Goal: Task Accomplishment & Management: Manage account settings

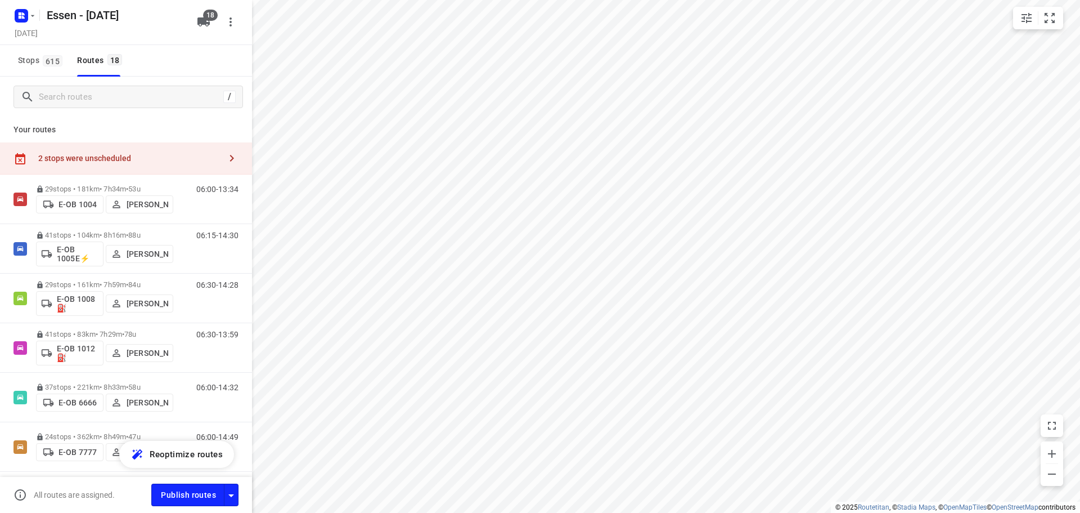
click at [147, 161] on div "2 stops were unscheduled" at bounding box center [129, 158] width 182 height 9
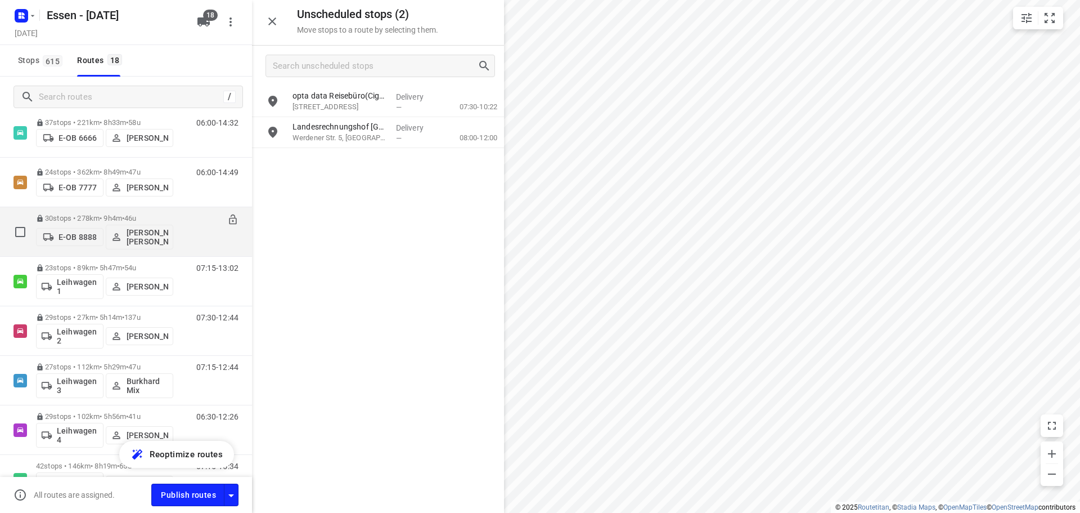
scroll to position [281, 0]
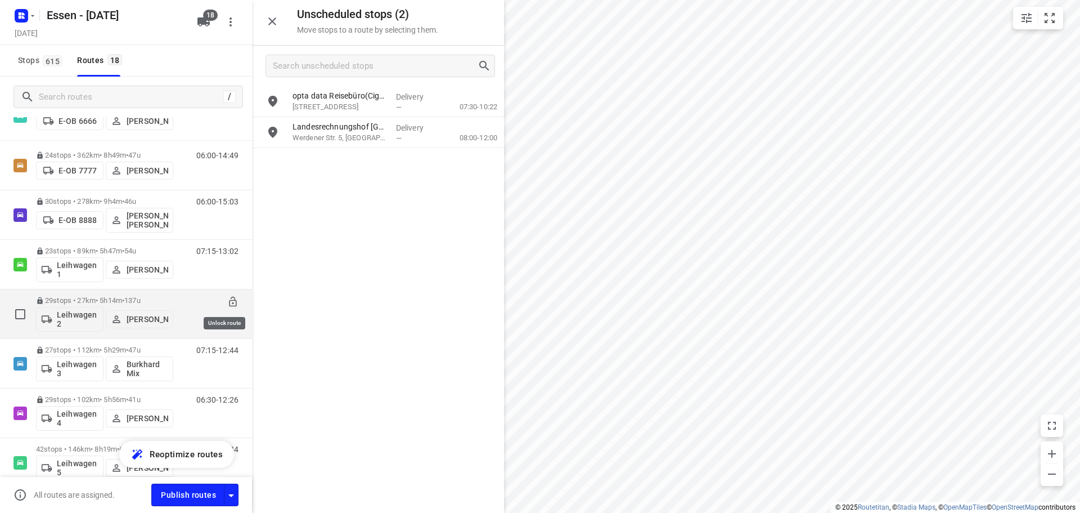
click at [229, 306] on icon at bounding box center [232, 302] width 7 height 10
click at [115, 299] on span "•" at bounding box center [114, 300] width 2 height 8
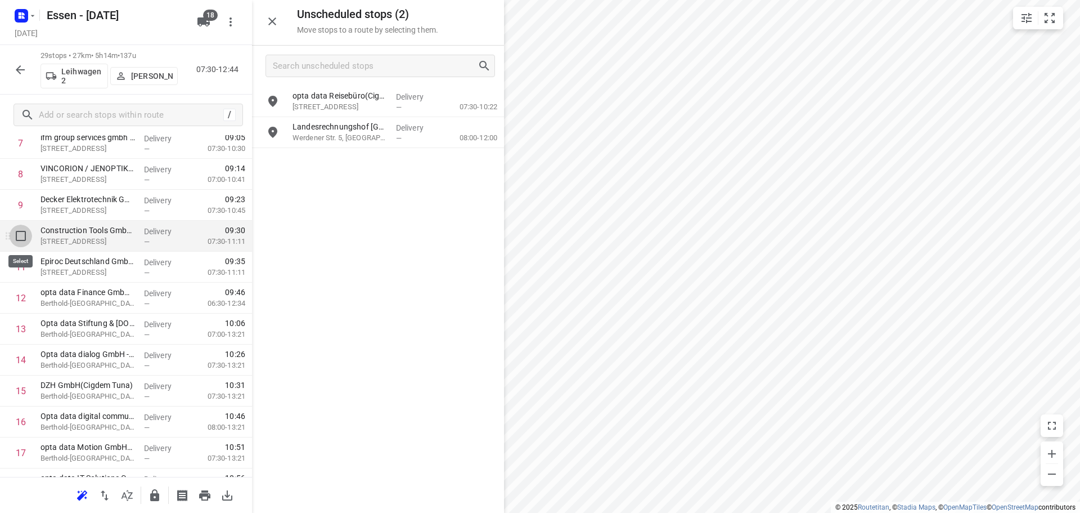
click at [20, 235] on input "checkbox" at bounding box center [21, 236] width 23 height 23
checkbox input "true"
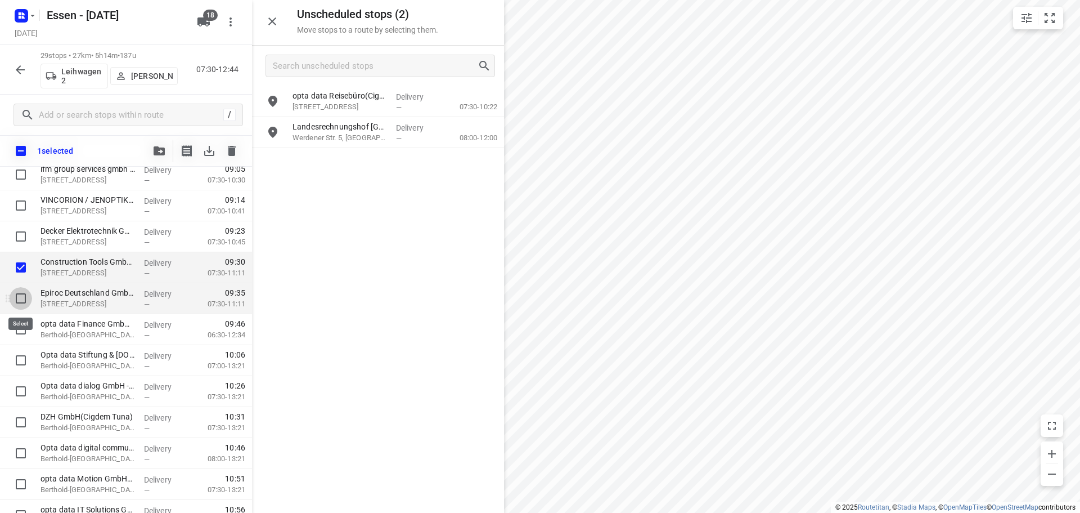
click at [21, 297] on input "checkbox" at bounding box center [21, 298] width 23 height 23
checkbox input "true"
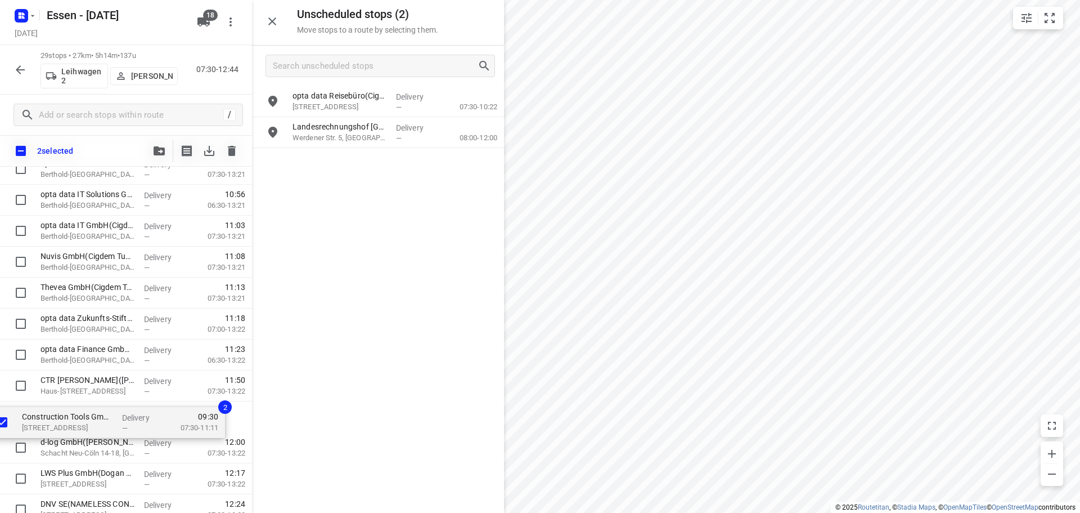
scroll to position [568, 0]
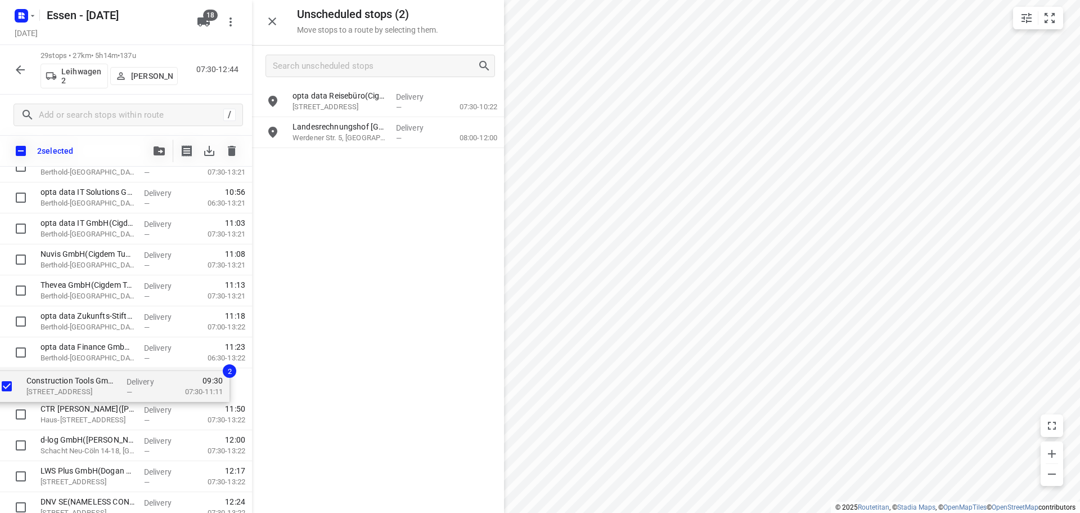
drag, startPoint x: 105, startPoint y: 216, endPoint x: 92, endPoint y: 394, distance: 179.4
click at [92, 394] on div "Immobilien Management Essen GmbH Standort [GEOGRAPHIC_DATA] ([GEOGRAPHIC_DATA])…" at bounding box center [126, 135] width 252 height 897
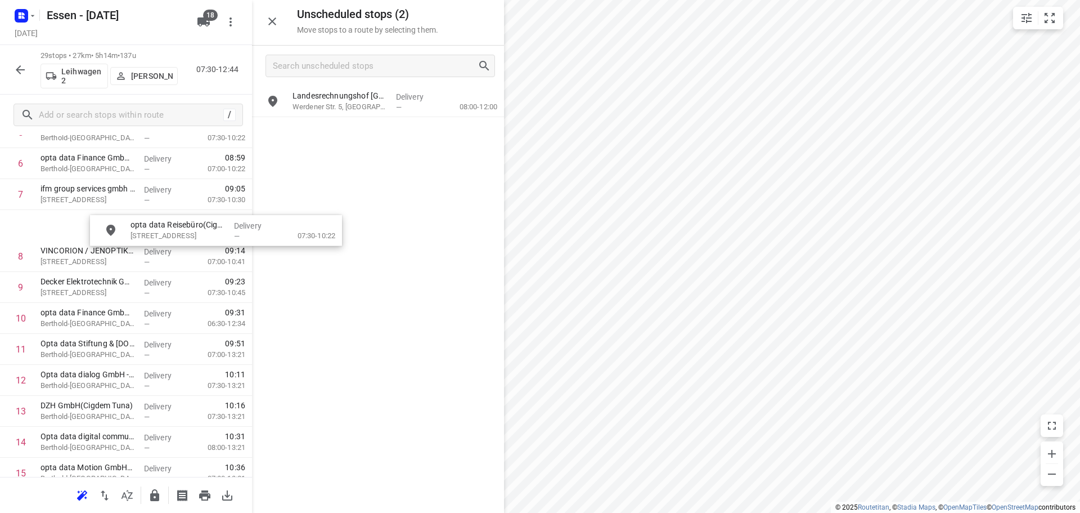
scroll to position [228, 0]
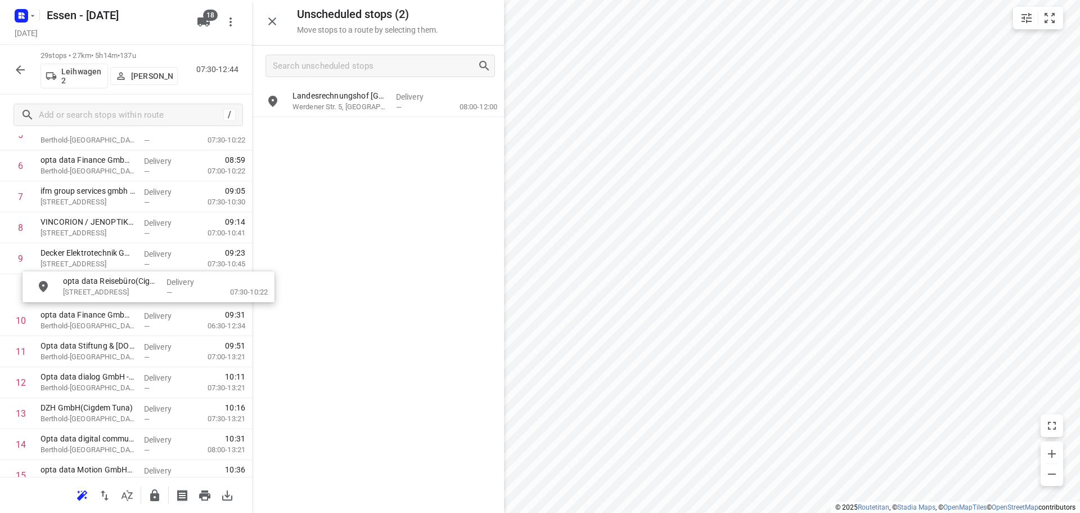
drag, startPoint x: 344, startPoint y: 104, endPoint x: 106, endPoint y: 295, distance: 305.8
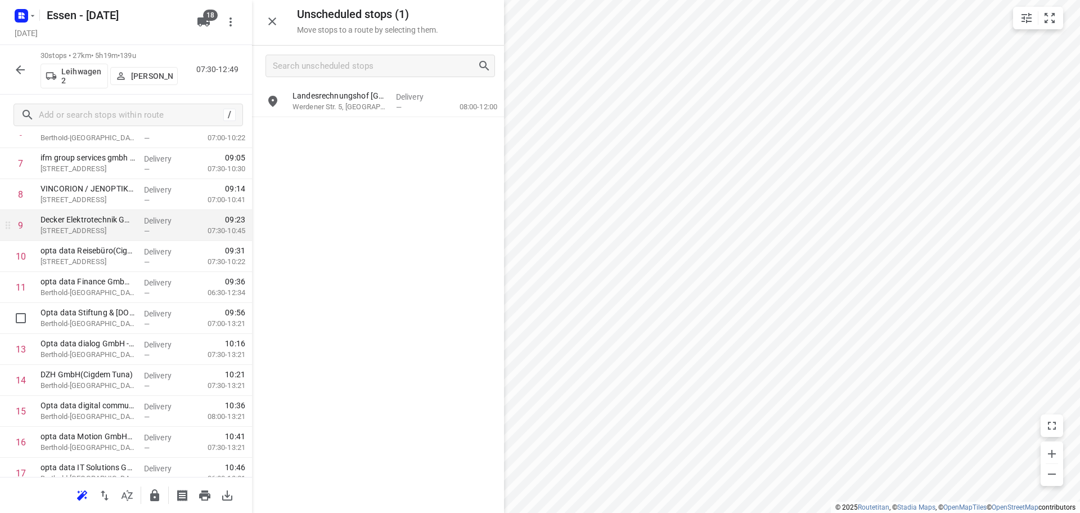
scroll to position [340, 0]
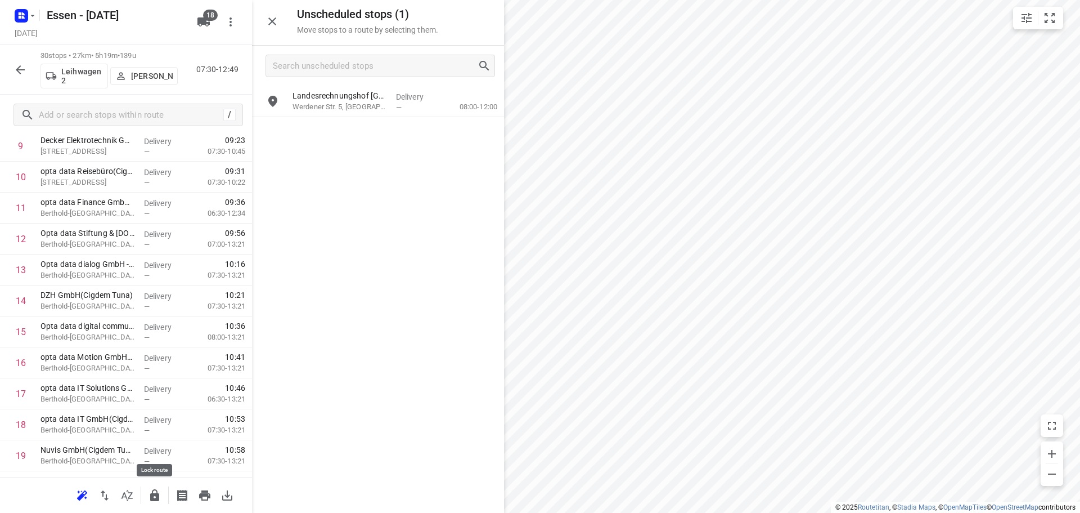
click at [150, 499] on icon "button" at bounding box center [155, 495] width 14 height 14
click at [21, 70] on icon "button" at bounding box center [20, 69] width 9 height 9
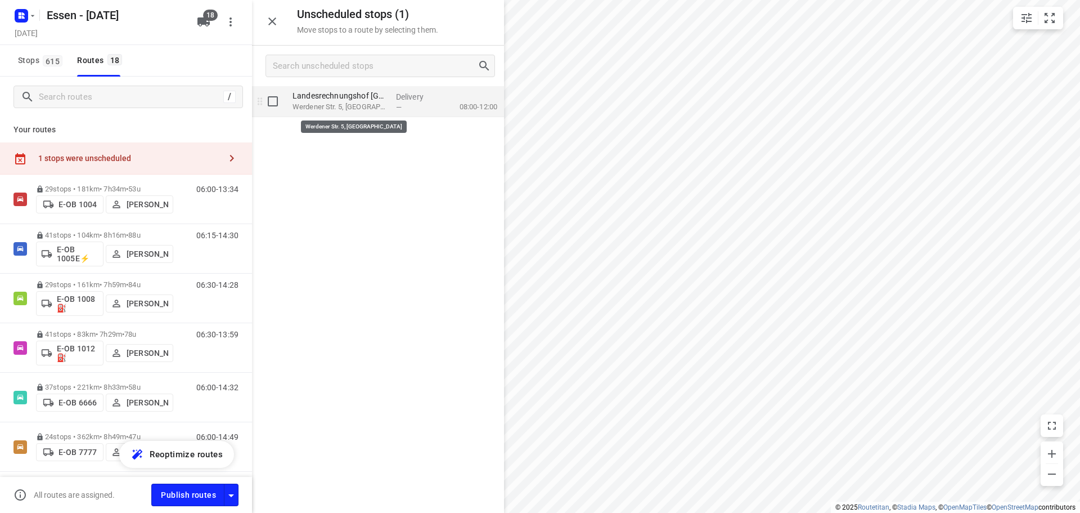
click at [356, 102] on p "Werdener Str. 5, [GEOGRAPHIC_DATA]" at bounding box center [340, 106] width 95 height 11
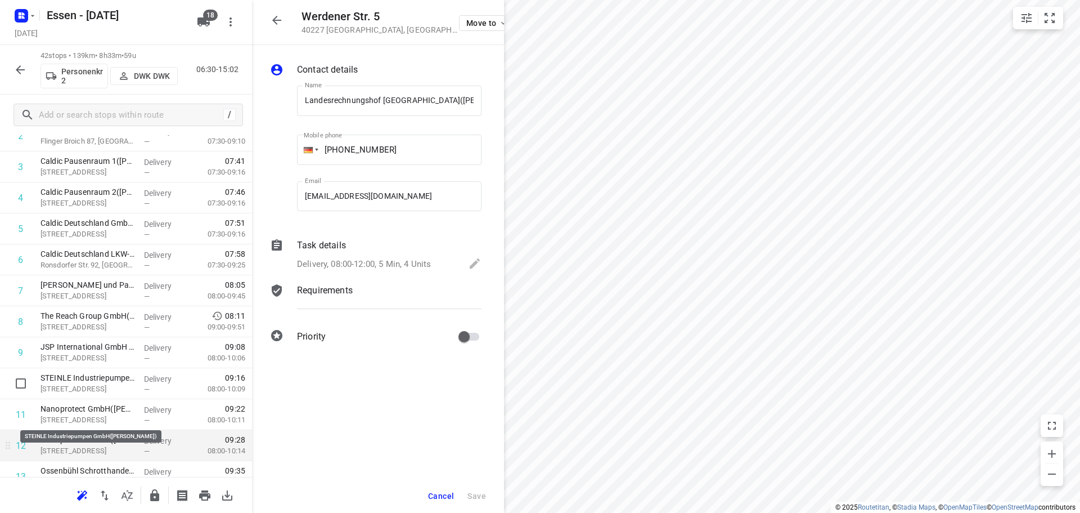
scroll to position [169, 0]
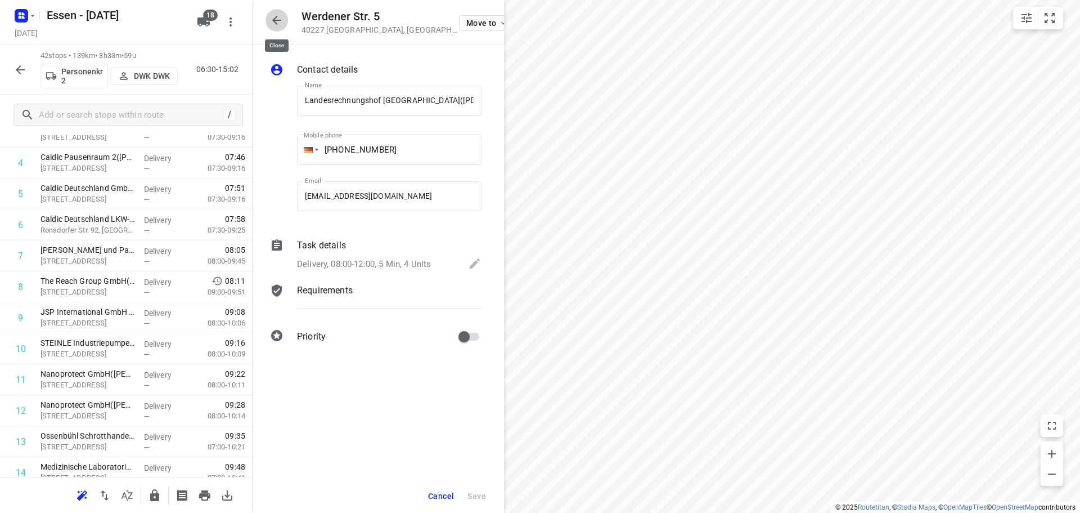
click at [272, 25] on icon "button" at bounding box center [277, 21] width 14 height 14
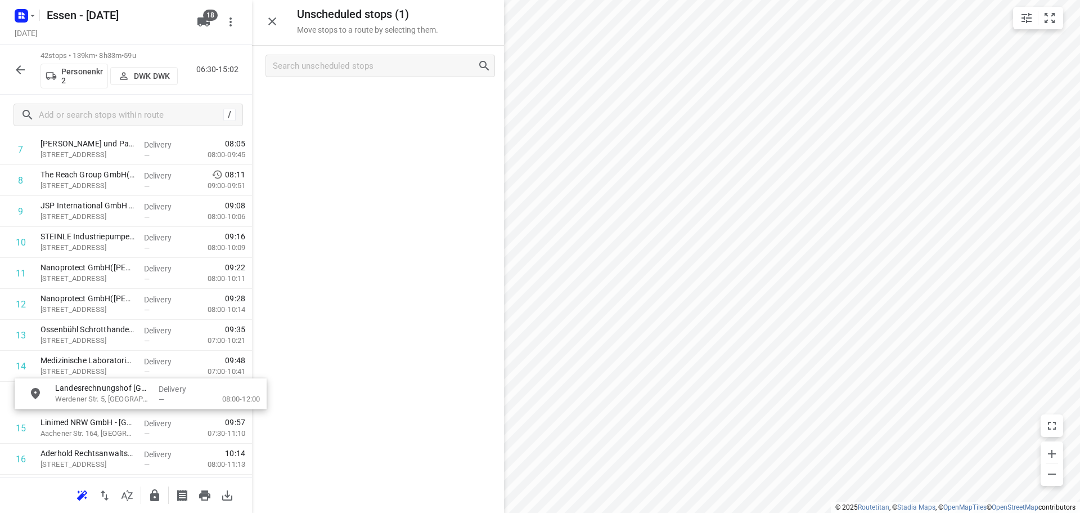
scroll to position [275, 0]
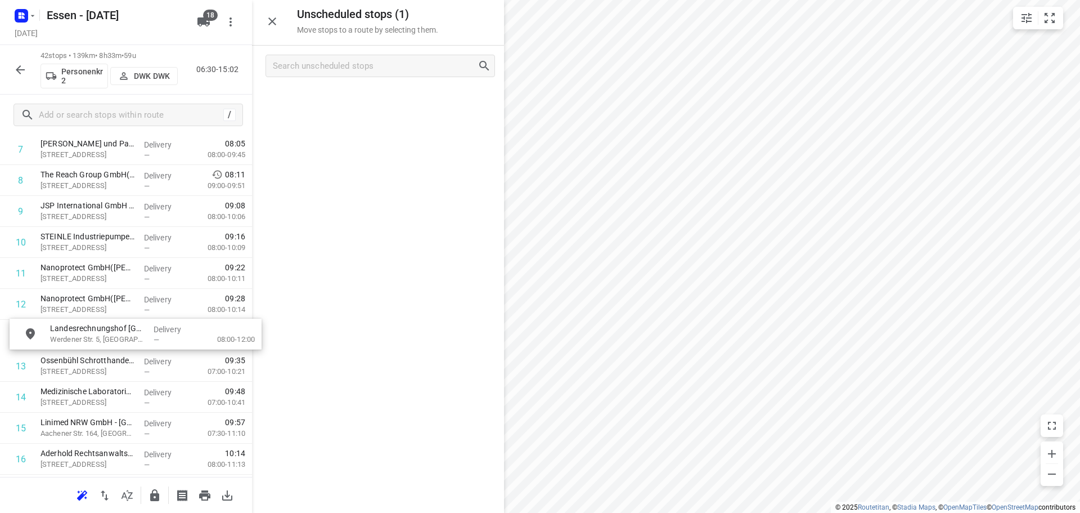
drag, startPoint x: 327, startPoint y: 108, endPoint x: 82, endPoint y: 342, distance: 339.1
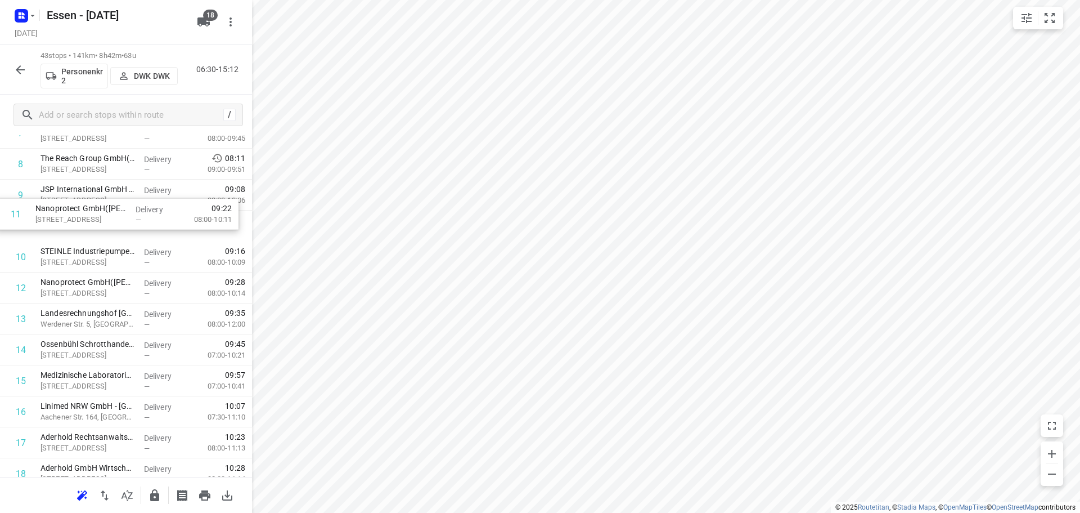
drag, startPoint x: 80, startPoint y: 245, endPoint x: 74, endPoint y: 214, distance: 30.9
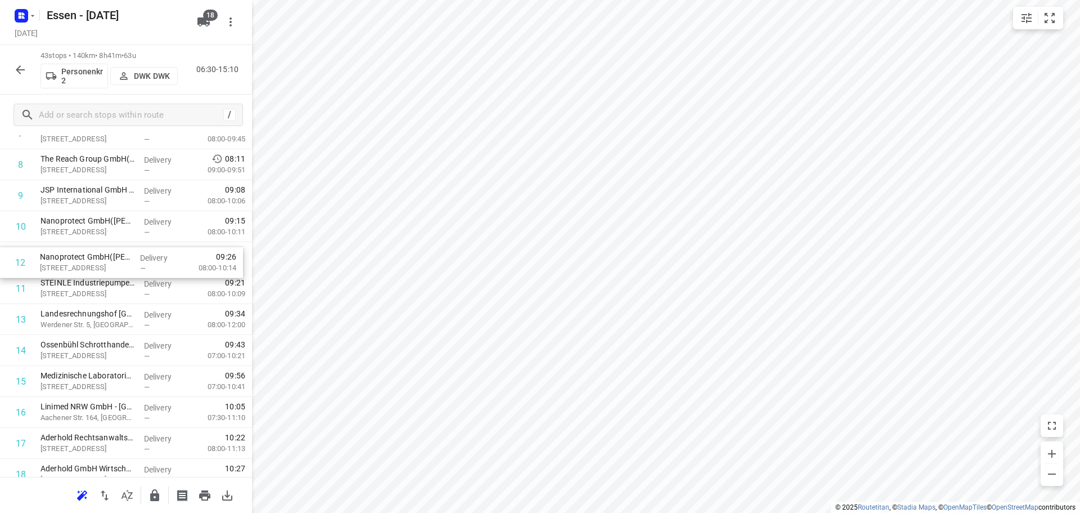
drag, startPoint x: 52, startPoint y: 276, endPoint x: 55, endPoint y: 261, distance: 15.5
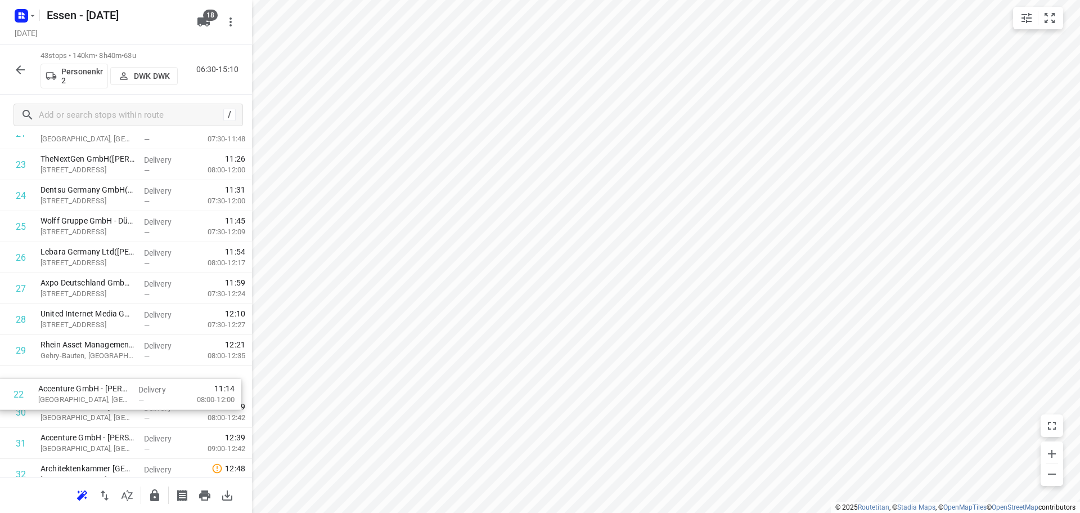
scroll to position [693, 0]
drag, startPoint x: 71, startPoint y: 219, endPoint x: 68, endPoint y: 382, distance: 162.6
click at [68, 384] on div "1 PlusServer GmbH([PERSON_NAME]) In [PERSON_NAME] 41, [GEOGRAPHIC_DATA] Deliver…" at bounding box center [126, 163] width 252 height 1331
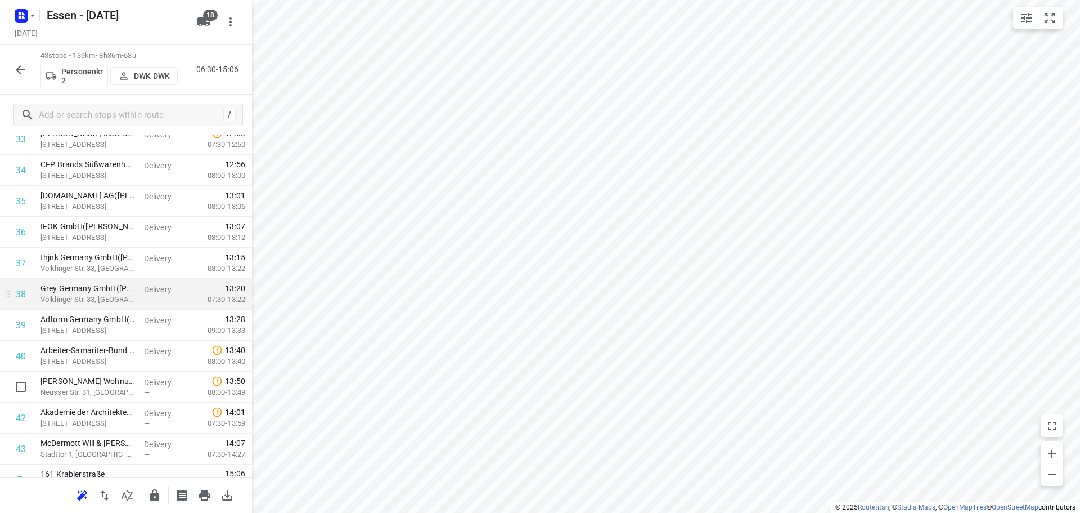
scroll to position [1076, 0]
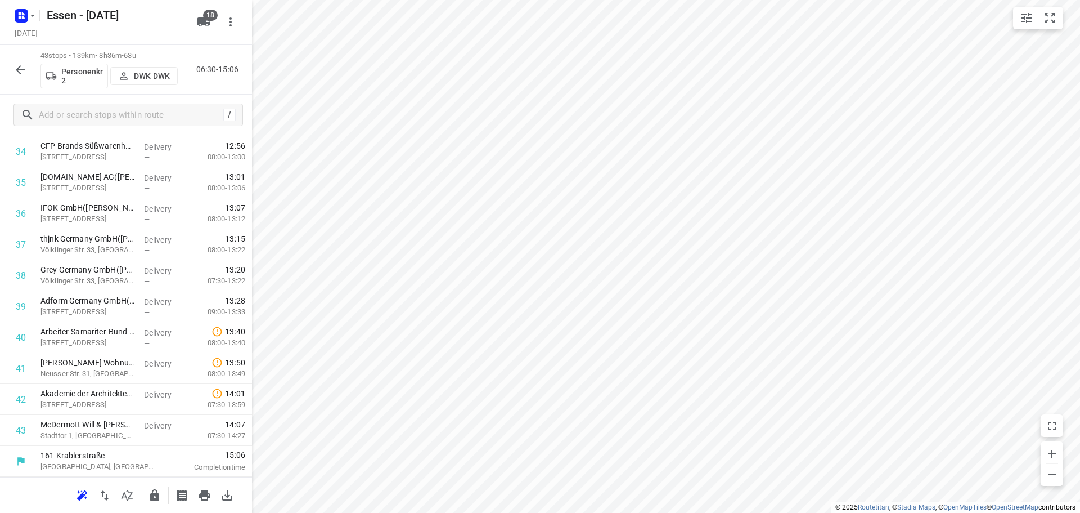
click at [412, 512] on html "i © 2025 Routetitan , © Stadia Maps , © OpenMapTiles © OpenStreetMap contributo…" at bounding box center [540, 256] width 1080 height 513
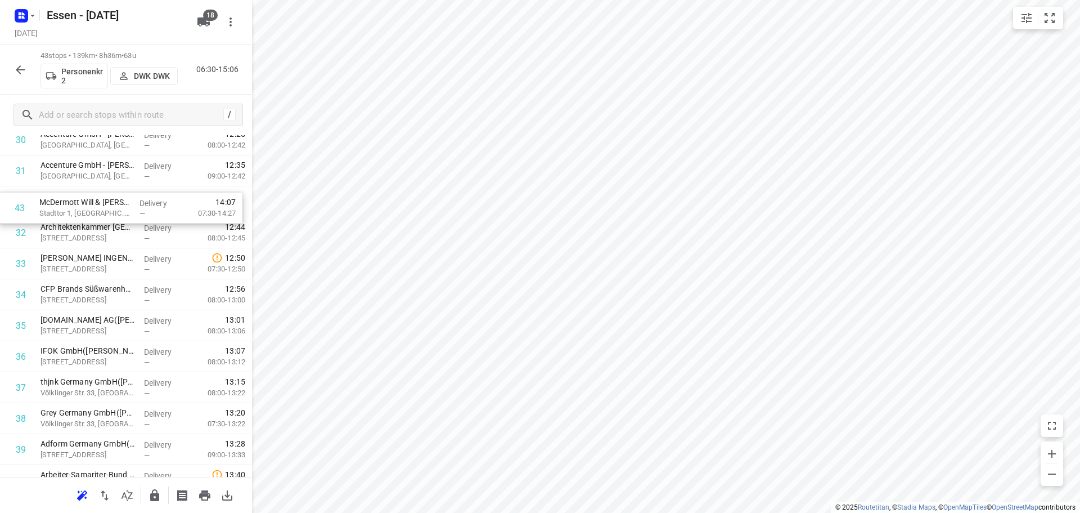
scroll to position [958, 0]
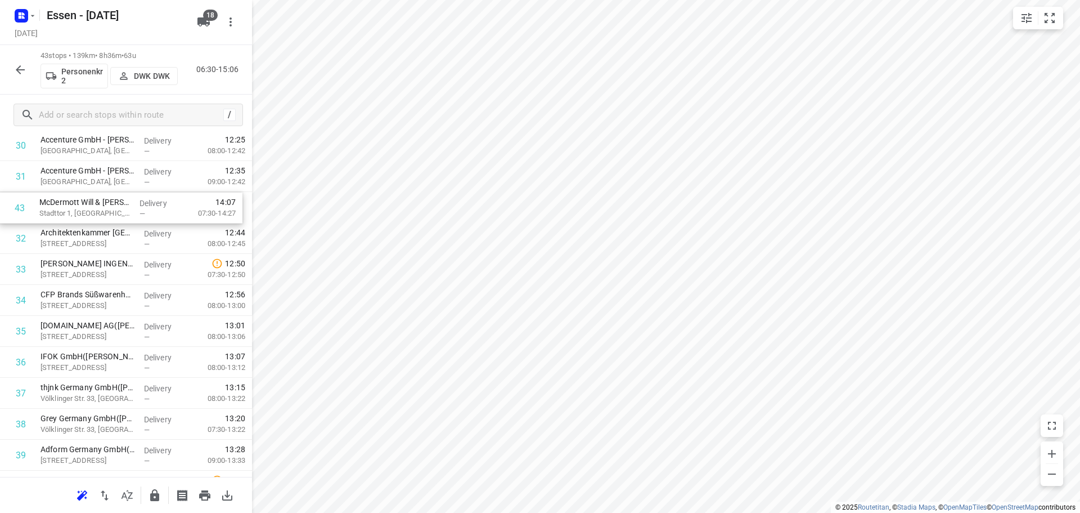
drag, startPoint x: 74, startPoint y: 432, endPoint x: 75, endPoint y: 212, distance: 220.6
drag, startPoint x: 97, startPoint y: 432, endPoint x: 102, endPoint y: 209, distance: 222.9
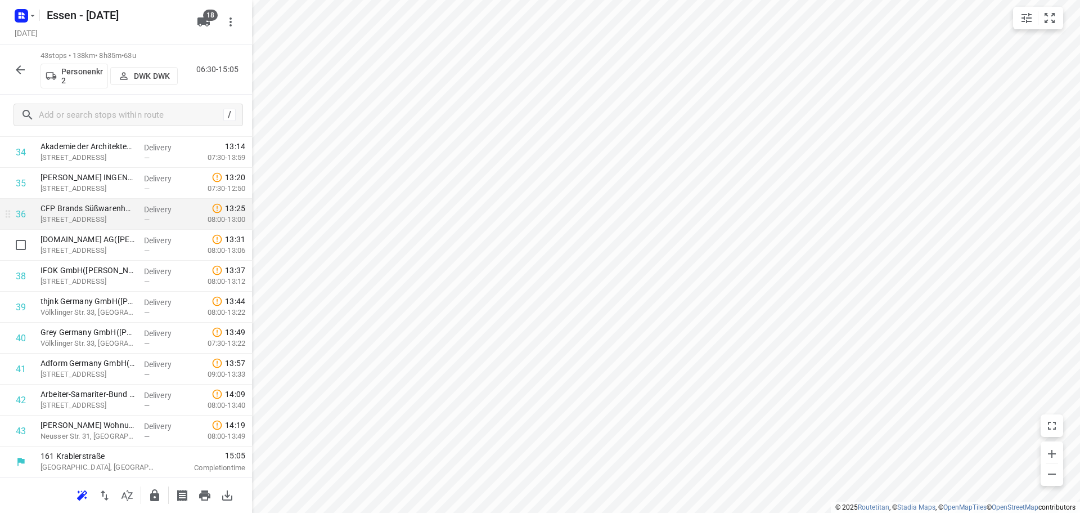
scroll to position [1076, 0]
click at [19, 71] on icon "button" at bounding box center [20, 69] width 9 height 9
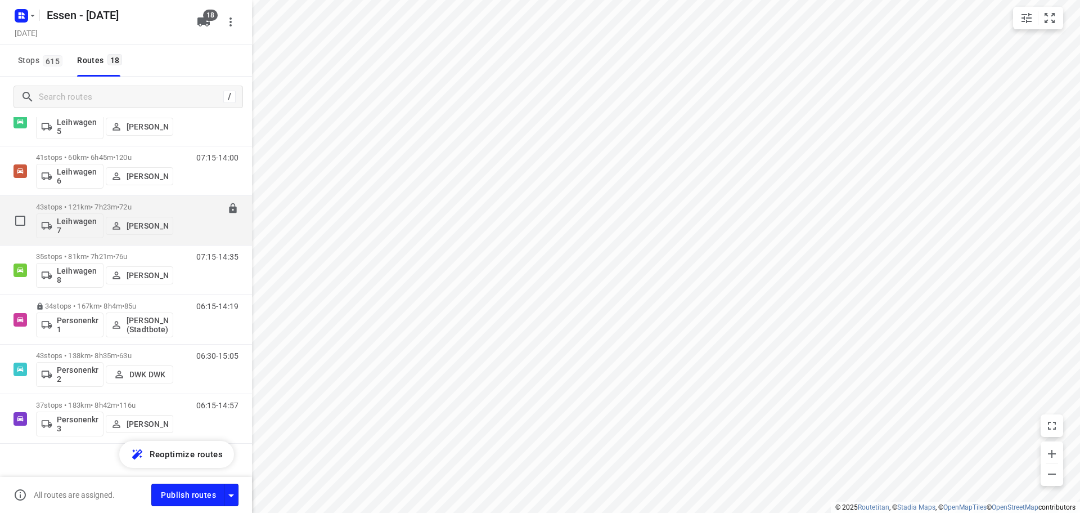
scroll to position [602, 0]
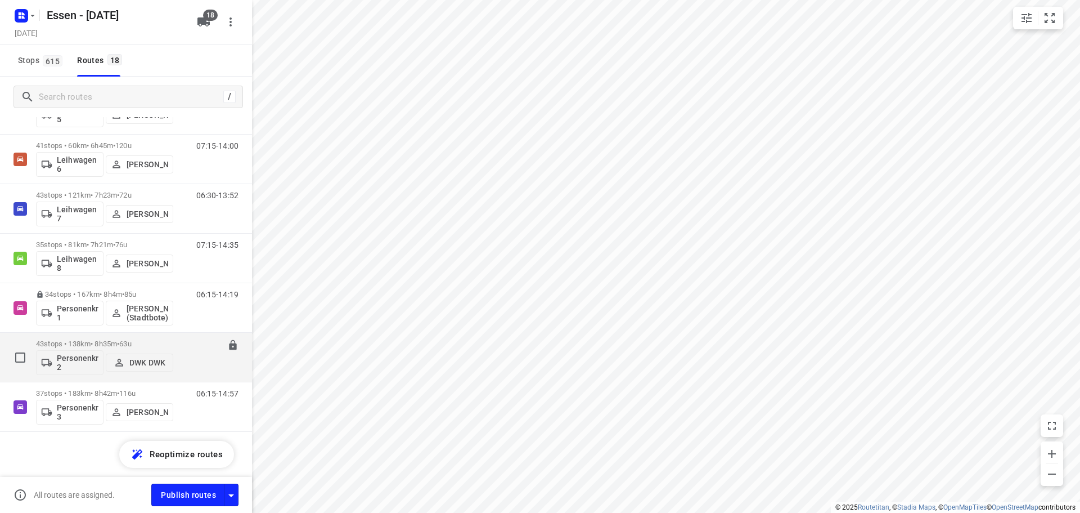
click at [112, 340] on p "43 stops • 138km • 8h35m • [DATE]" at bounding box center [104, 343] width 137 height 8
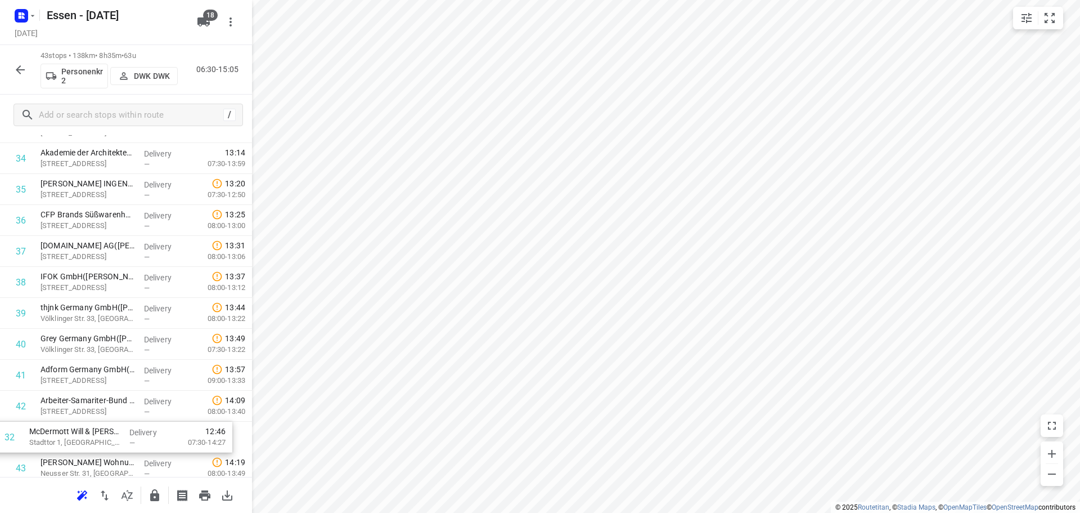
scroll to position [1076, 0]
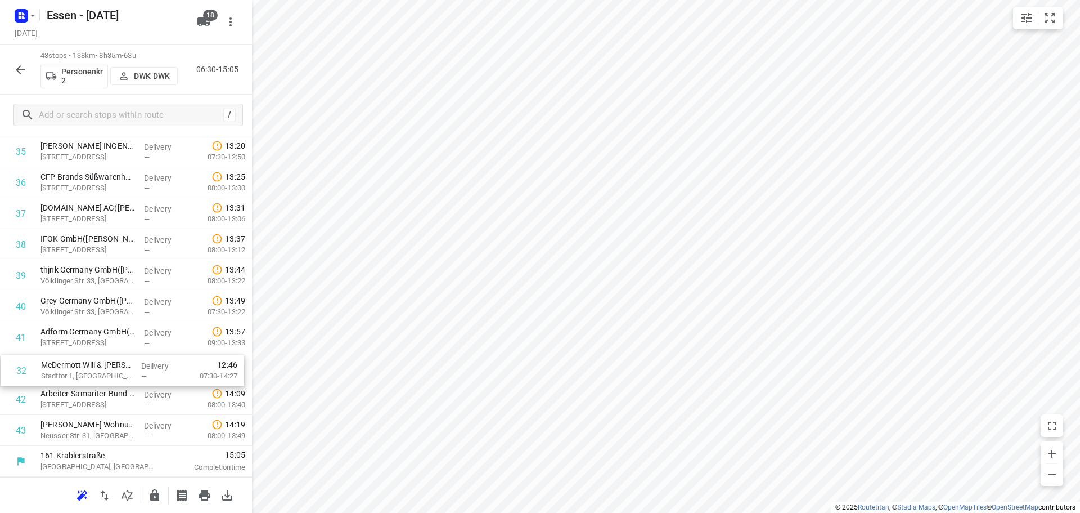
drag, startPoint x: 134, startPoint y: 213, endPoint x: 137, endPoint y: 377, distance: 163.8
drag, startPoint x: 80, startPoint y: 402, endPoint x: 82, endPoint y: 370, distance: 32.1
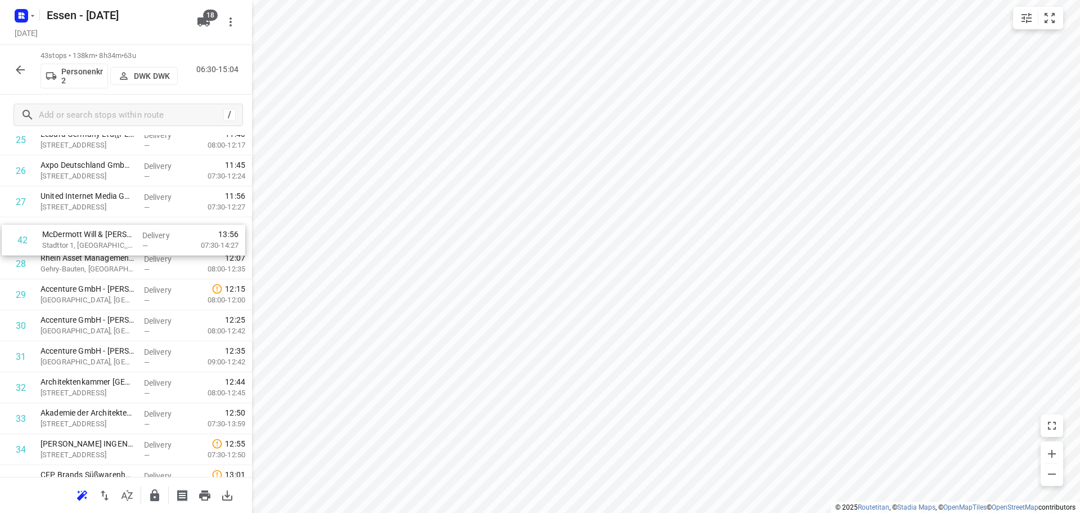
scroll to position [810, 0]
drag, startPoint x: 64, startPoint y: 404, endPoint x: 66, endPoint y: 237, distance: 167.1
click at [66, 237] on div "1 PlusServer GmbH([PERSON_NAME]) In [PERSON_NAME] 41, [GEOGRAPHIC_DATA] Deliver…" at bounding box center [126, 47] width 252 height 1331
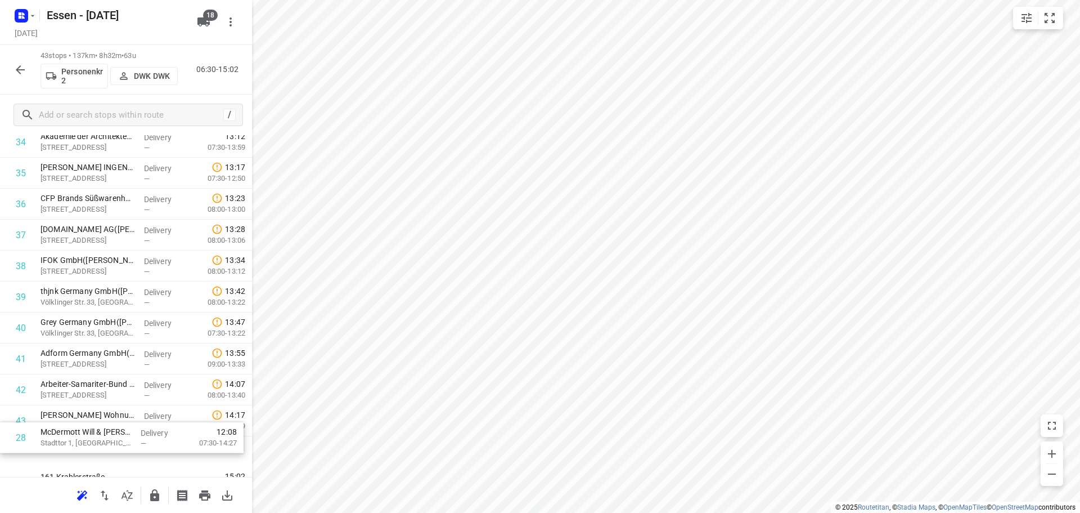
scroll to position [1076, 0]
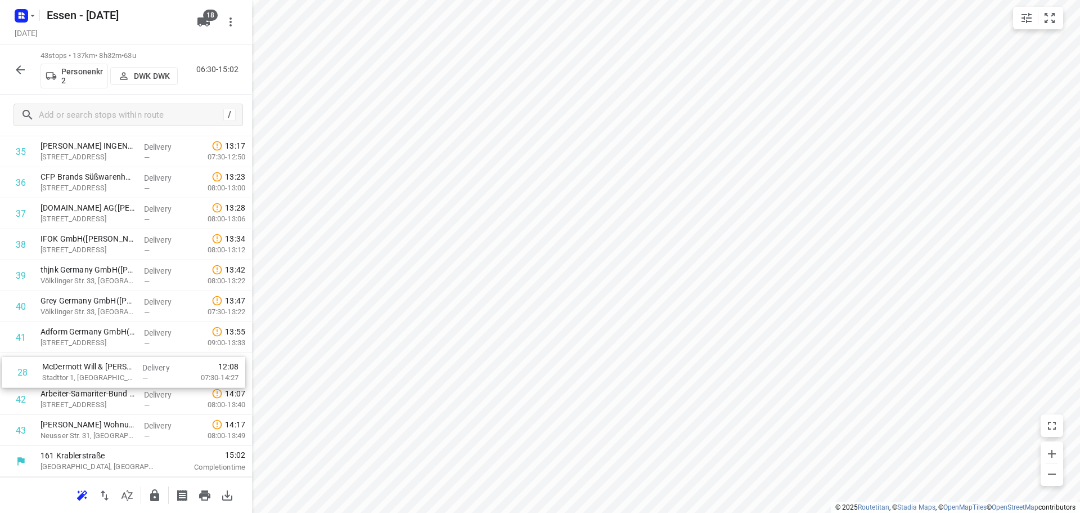
drag, startPoint x: 74, startPoint y: 235, endPoint x: 77, endPoint y: 378, distance: 143.0
drag, startPoint x: 96, startPoint y: 403, endPoint x: 98, endPoint y: 372, distance: 31.6
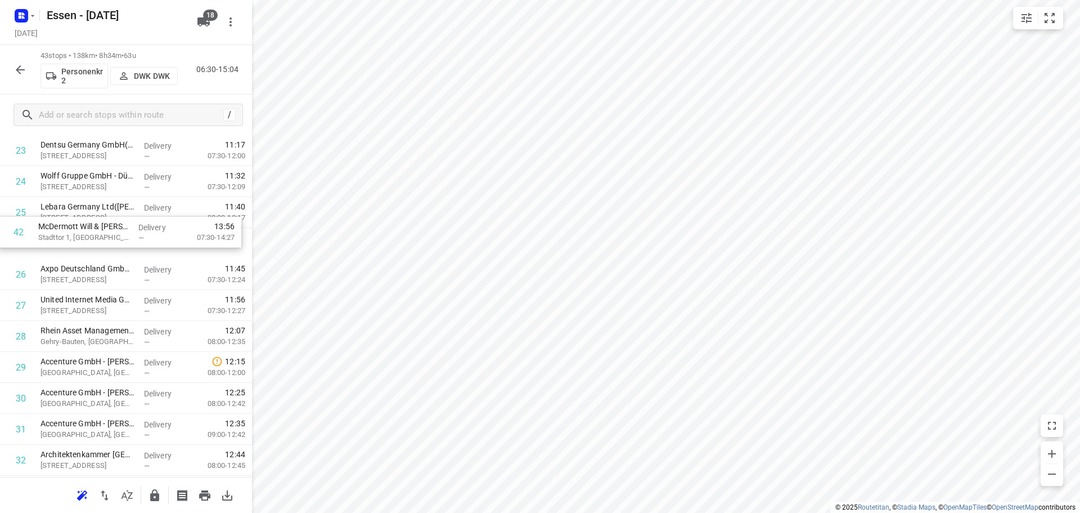
scroll to position [735, 0]
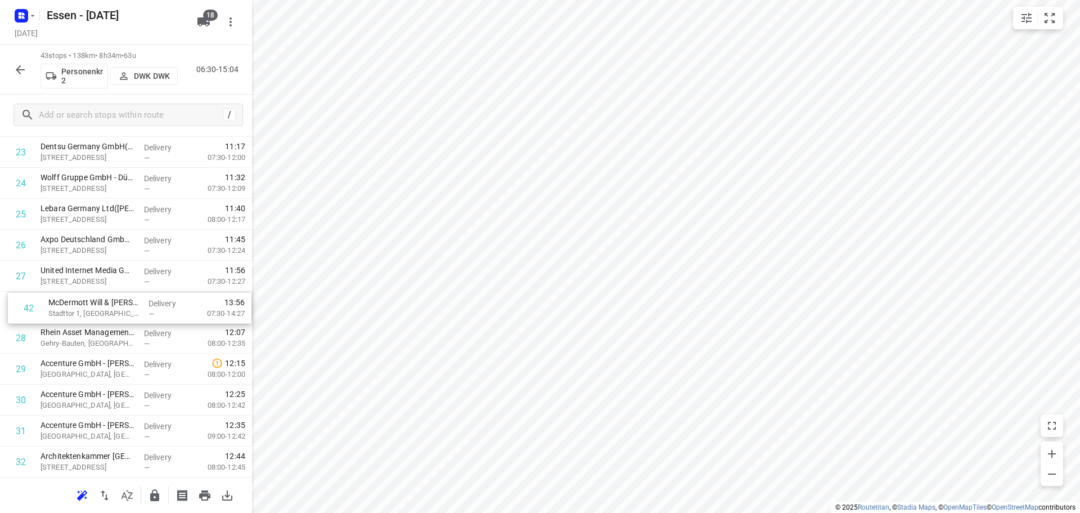
drag, startPoint x: 82, startPoint y: 401, endPoint x: 92, endPoint y: 307, distance: 94.6
click at [92, 307] on div "1 PlusServer GmbH([PERSON_NAME]) In [PERSON_NAME] 41, [GEOGRAPHIC_DATA] Deliver…" at bounding box center [126, 121] width 252 height 1331
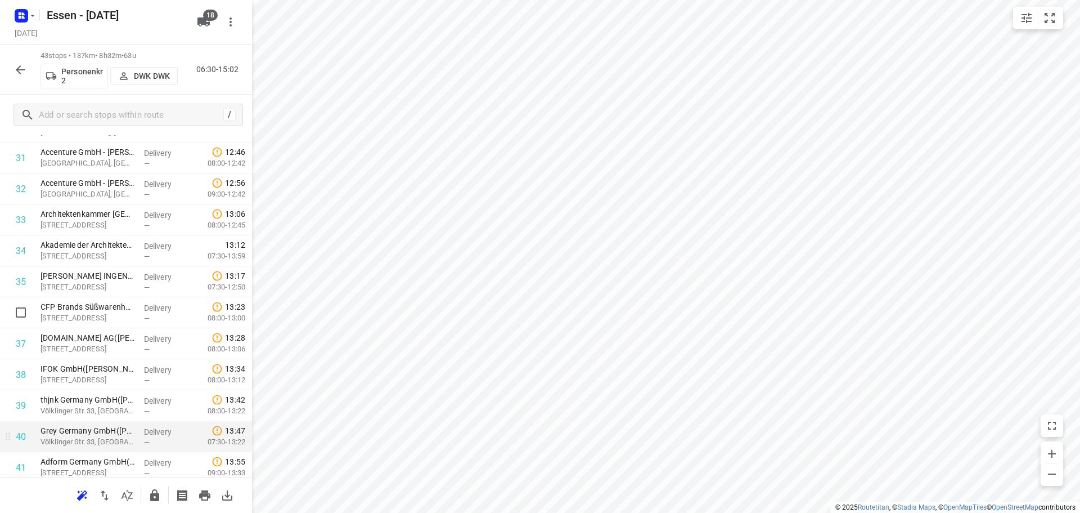
scroll to position [1076, 0]
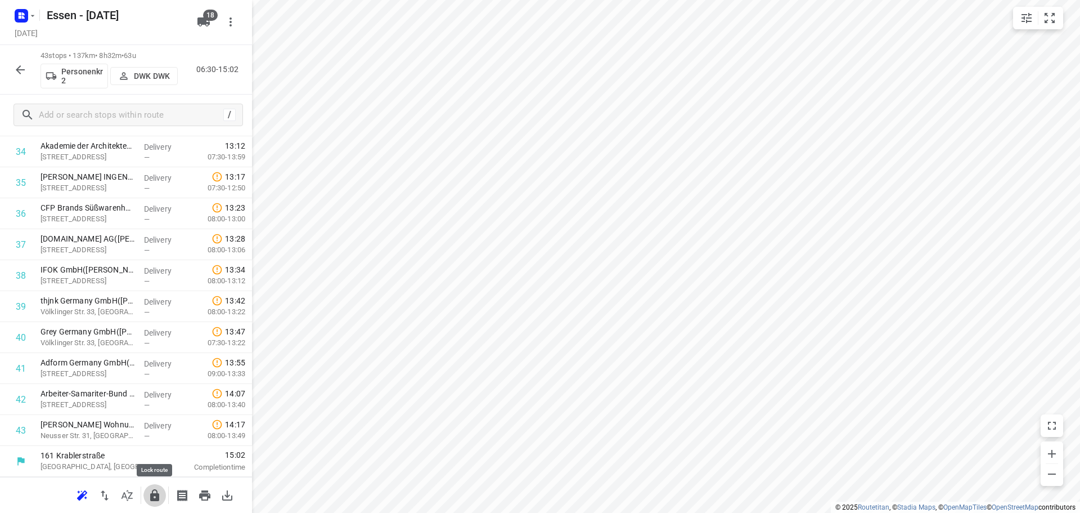
click at [152, 499] on icon "button" at bounding box center [154, 495] width 9 height 12
click at [21, 72] on icon "button" at bounding box center [21, 70] width 14 height 14
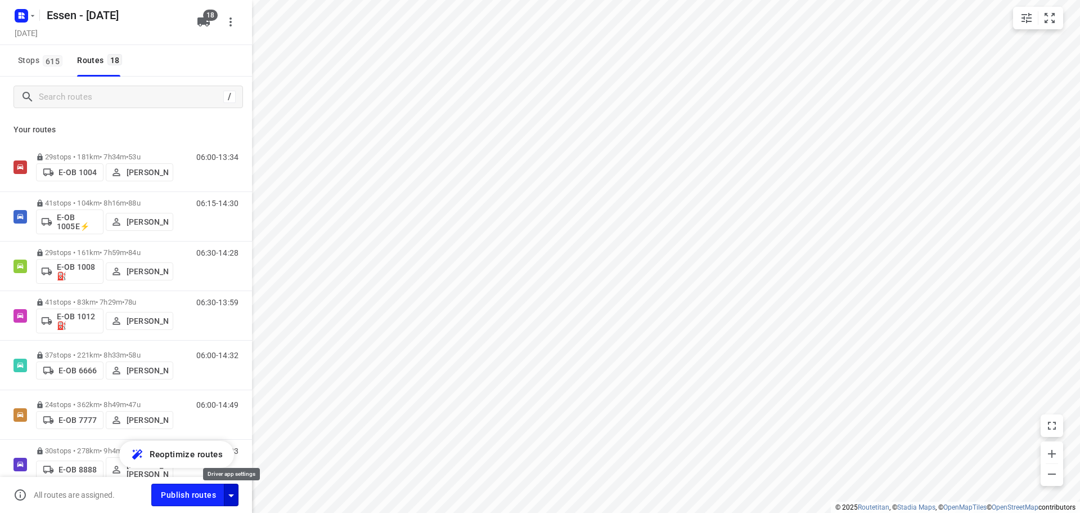
click at [232, 497] on icon "button" at bounding box center [232, 495] width 14 height 14
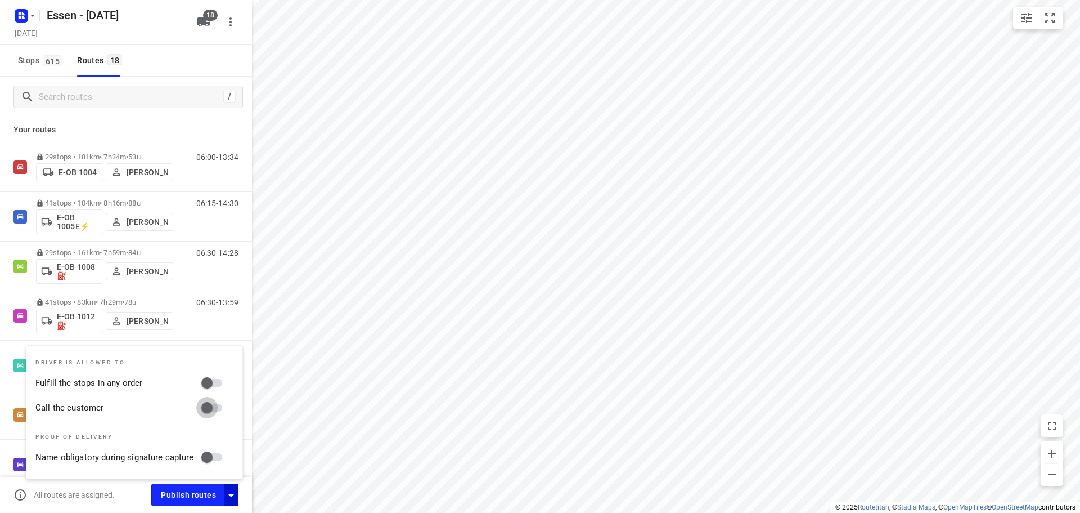
click at [212, 406] on input "Call the customer" at bounding box center [207, 407] width 64 height 21
checkbox input "true"
click at [211, 385] on input "Fulfill the stops in any order" at bounding box center [207, 382] width 64 height 21
checkbox input "true"
click at [174, 116] on div "/ Your routes 29 stops • 181km • 7h34m • [DATE] E-OB 1004 [PERSON_NAME] 06:00-1…" at bounding box center [126, 294] width 252 height 434
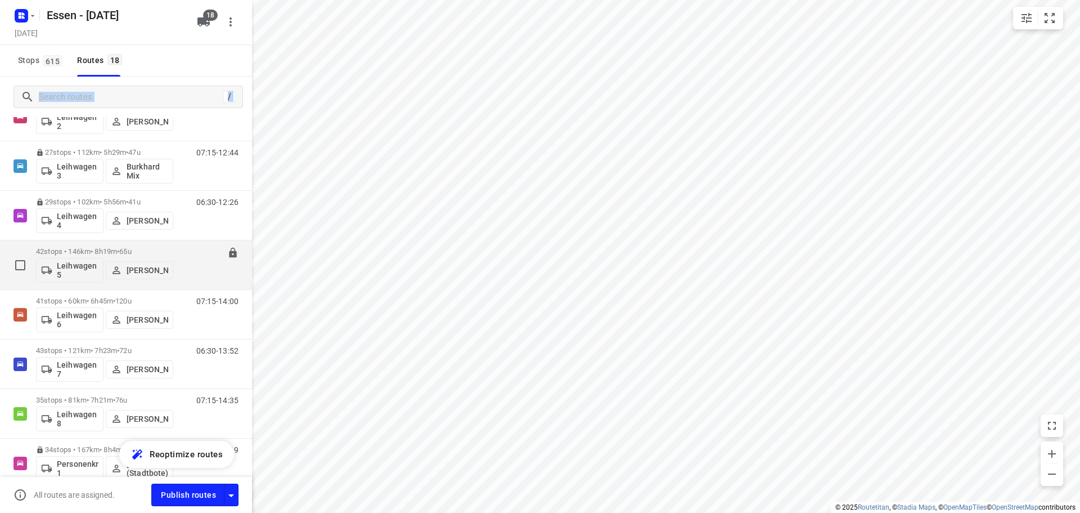
scroll to position [450, 0]
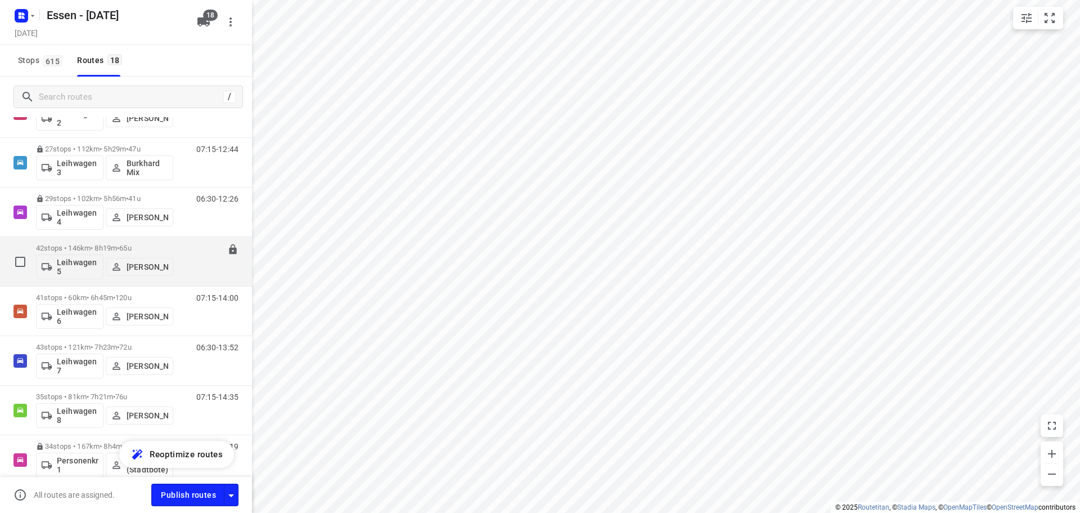
click at [100, 248] on p "42 stops • 146km • 8h19m • [DATE]" at bounding box center [104, 248] width 137 height 8
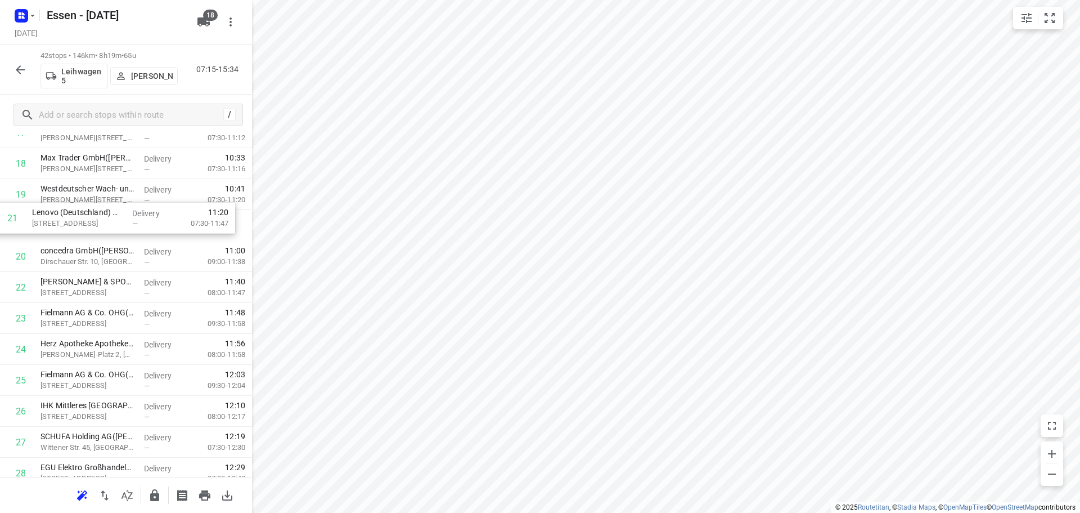
scroll to position [569, 0]
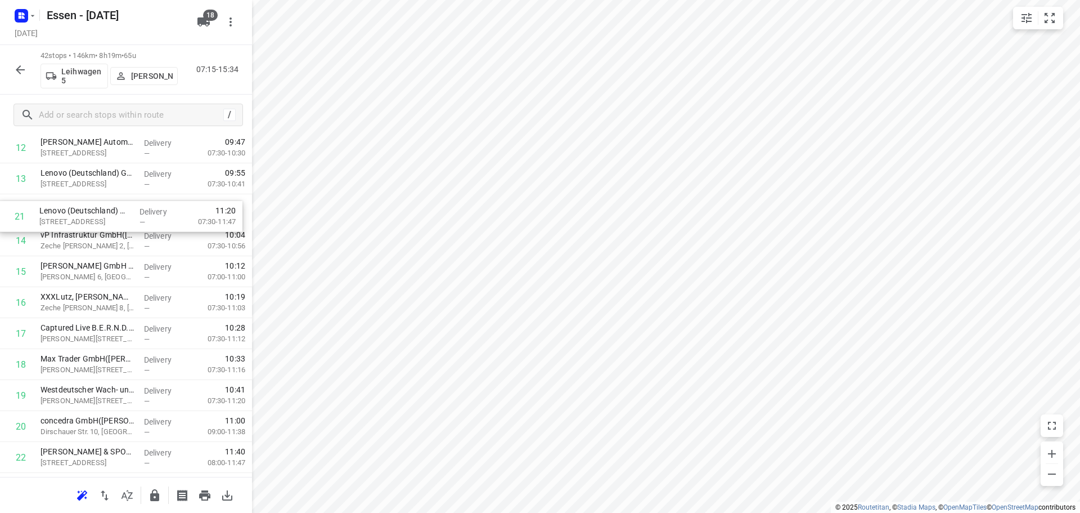
drag, startPoint x: 87, startPoint y: 208, endPoint x: 86, endPoint y: 214, distance: 7.0
click at [86, 214] on div "1 Krahl Verladesysteme GmbH([PERSON_NAME]) [STREET_ADDRESS] Delivery — 07:16 07…" at bounding box center [126, 442] width 252 height 1300
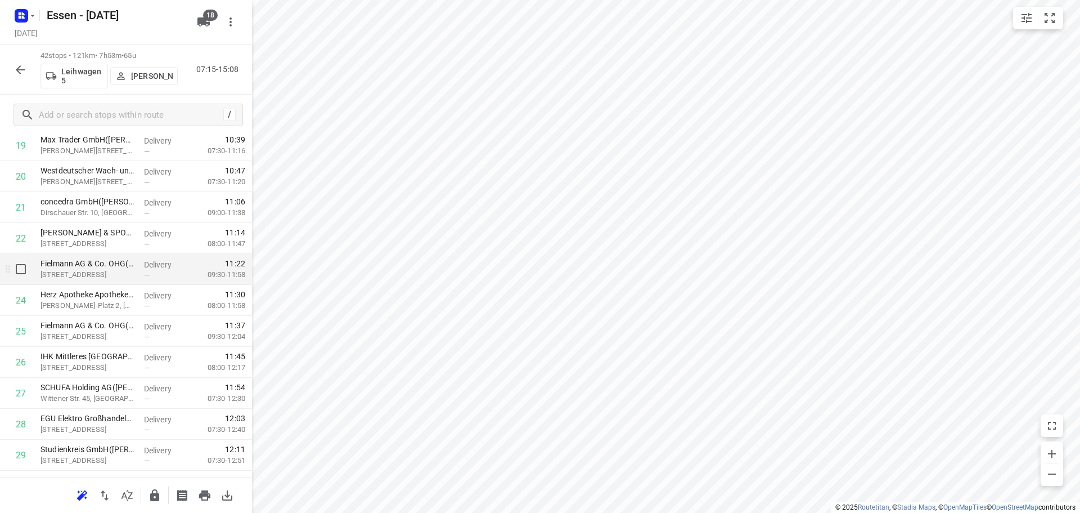
scroll to position [622, 0]
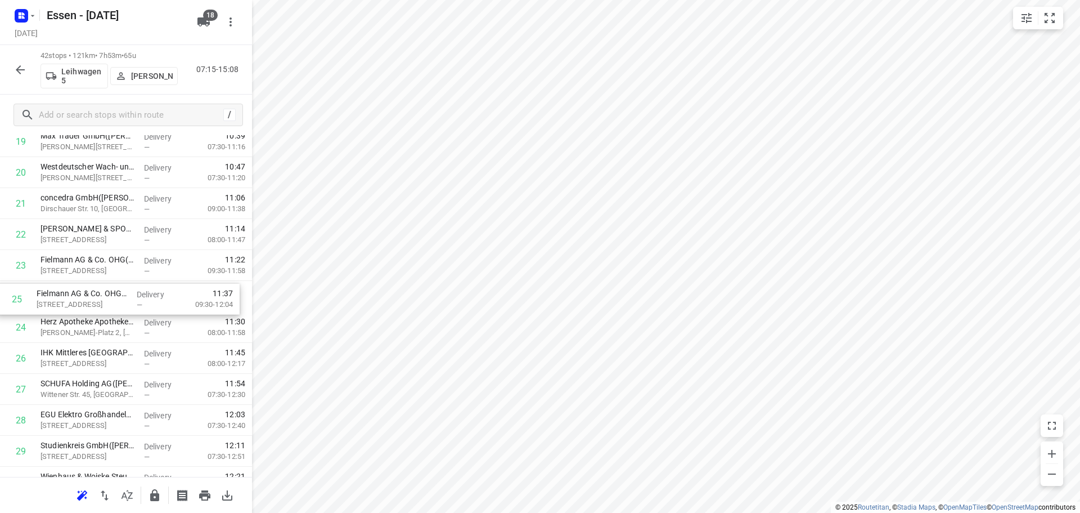
drag, startPoint x: 131, startPoint y: 333, endPoint x: 127, endPoint y: 302, distance: 31.2
click at [127, 302] on div "1 Krahl Verladesysteme GmbH([PERSON_NAME]) [STREET_ADDRESS] Delivery — 07:16 07…" at bounding box center [126, 219] width 252 height 1300
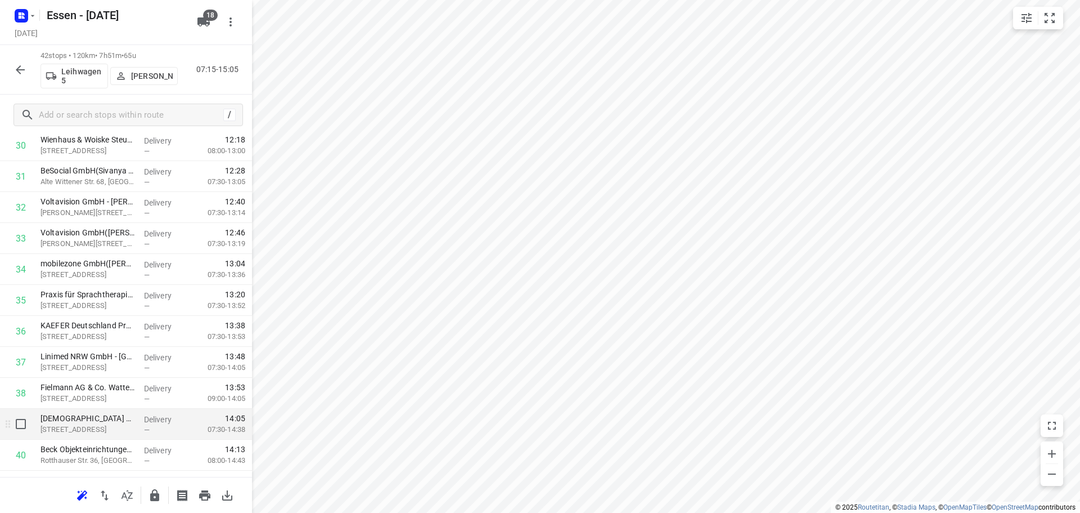
scroll to position [960, 0]
drag, startPoint x: 110, startPoint y: 329, endPoint x: 98, endPoint y: 393, distance: 65.2
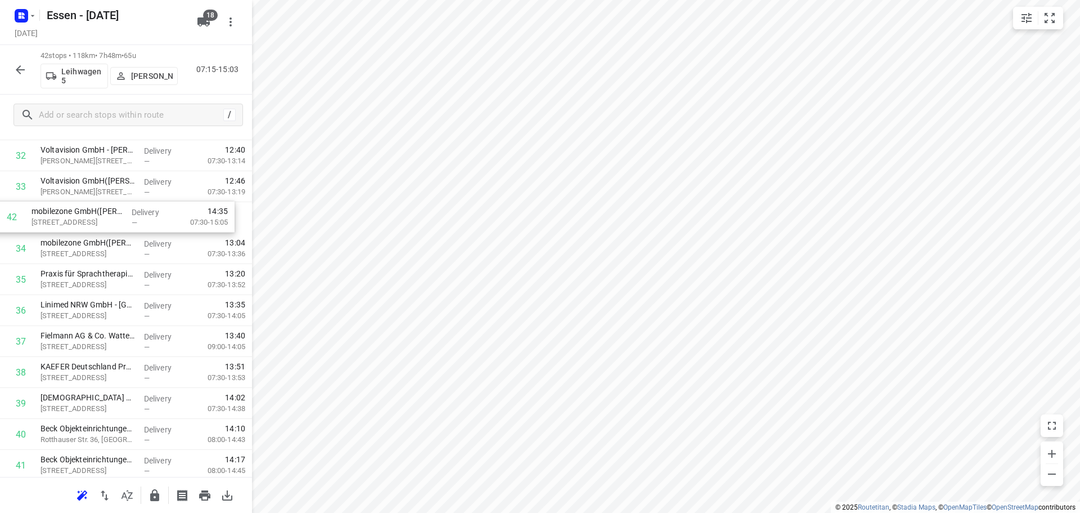
scroll to position [1007, 0]
drag, startPoint x: 77, startPoint y: 430, endPoint x: 71, endPoint y: 217, distance: 213.9
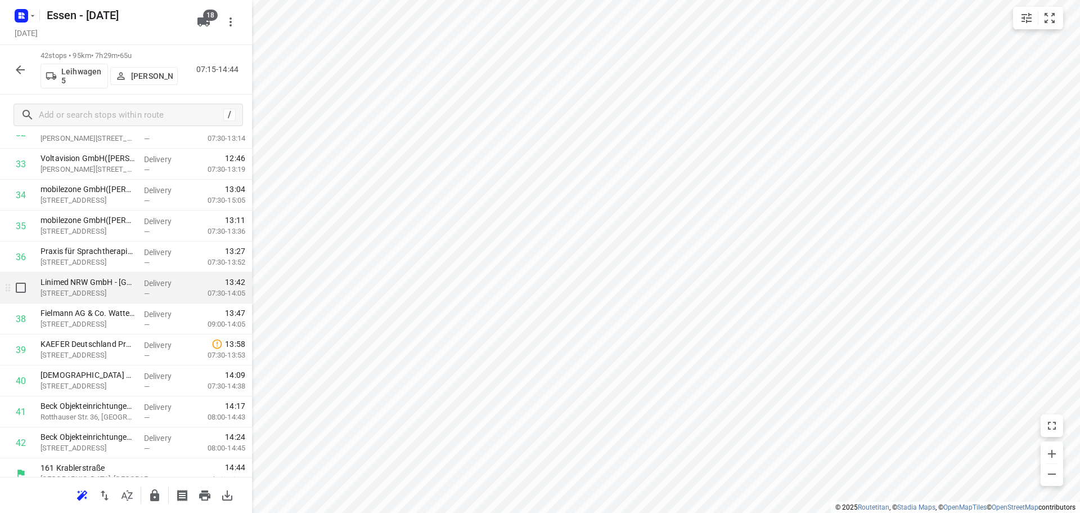
scroll to position [1045, 0]
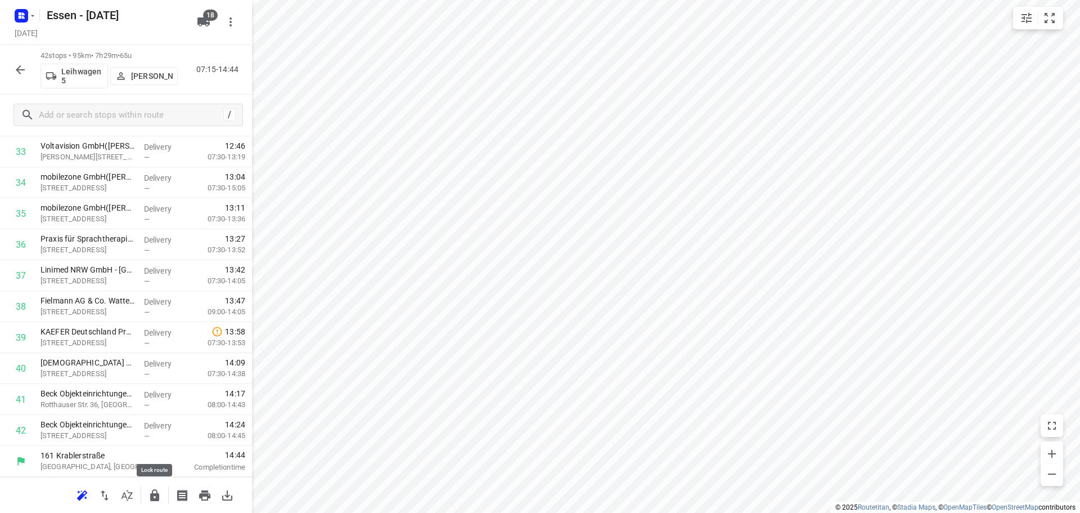
click at [156, 497] on icon "button" at bounding box center [154, 495] width 9 height 12
click at [19, 73] on icon "button" at bounding box center [21, 70] width 14 height 14
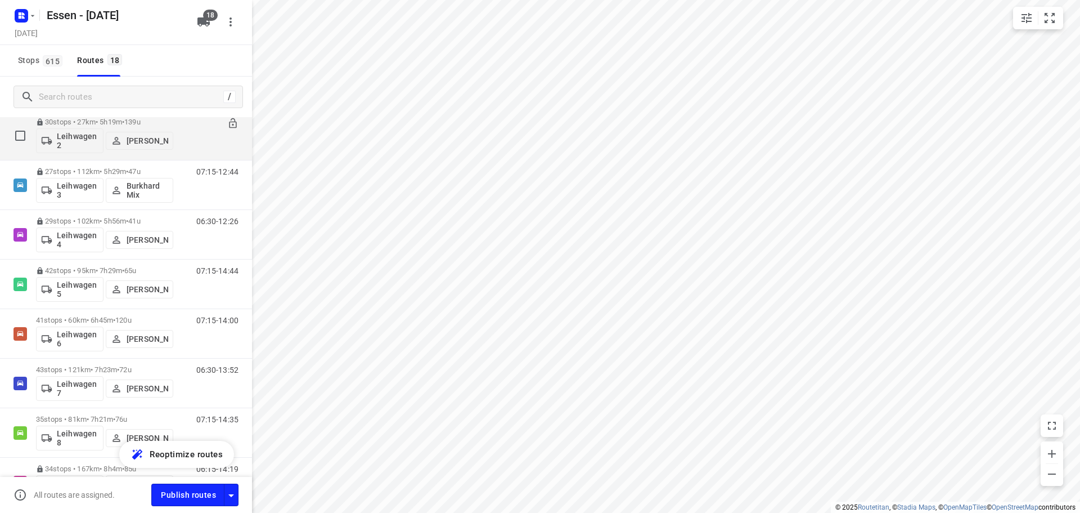
scroll to position [450, 0]
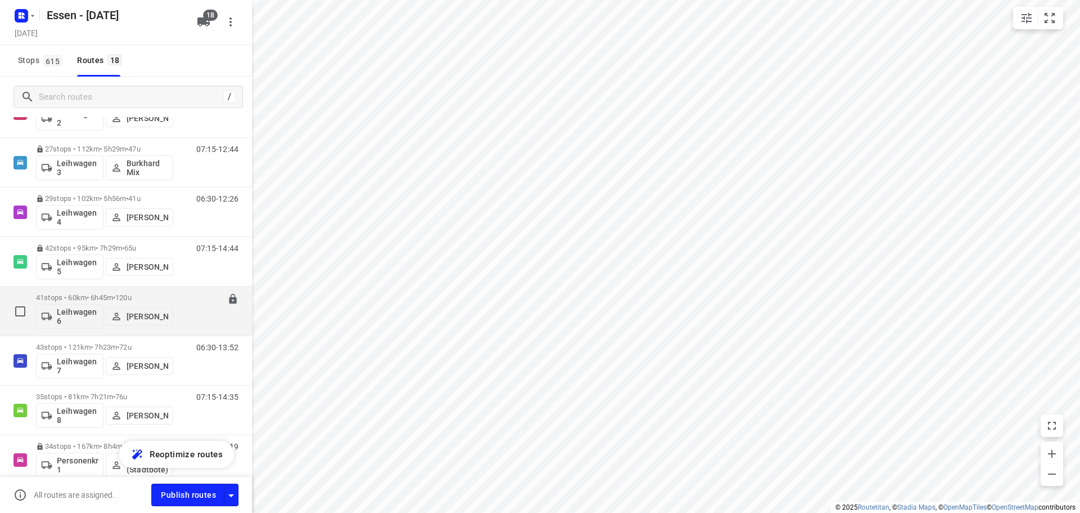
click at [87, 297] on p "41 stops • 60km • 6h45m • [DATE]" at bounding box center [104, 297] width 137 height 8
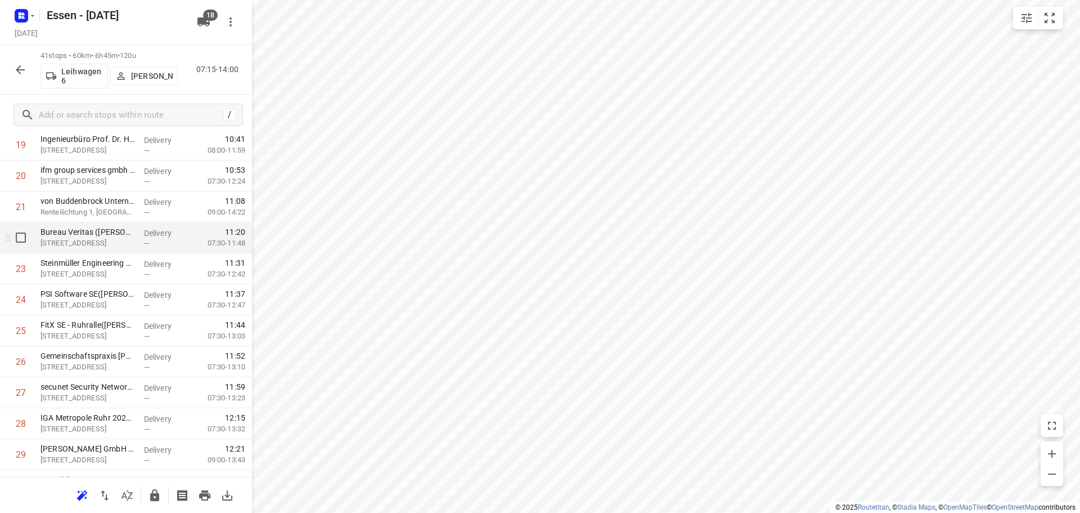
scroll to position [563, 0]
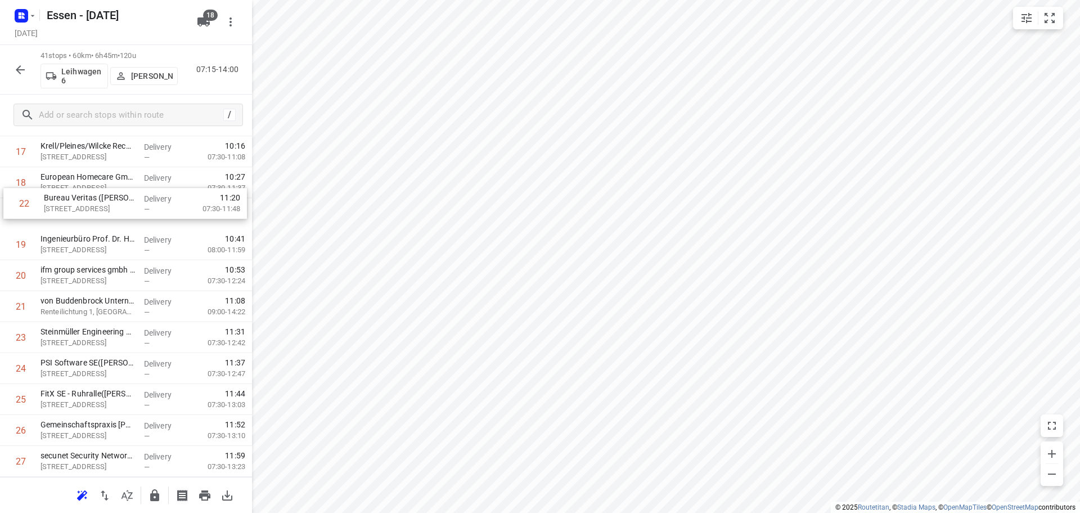
drag, startPoint x: 72, startPoint y: 297, endPoint x: 76, endPoint y: 202, distance: 94.6
click at [76, 202] on div "1 OBERMEYER([PERSON_NAME]) [STREET_ADDRESS] Delivery — 07:23 07:30-09:11 2 SSS …" at bounding box center [126, 275] width 252 height 1269
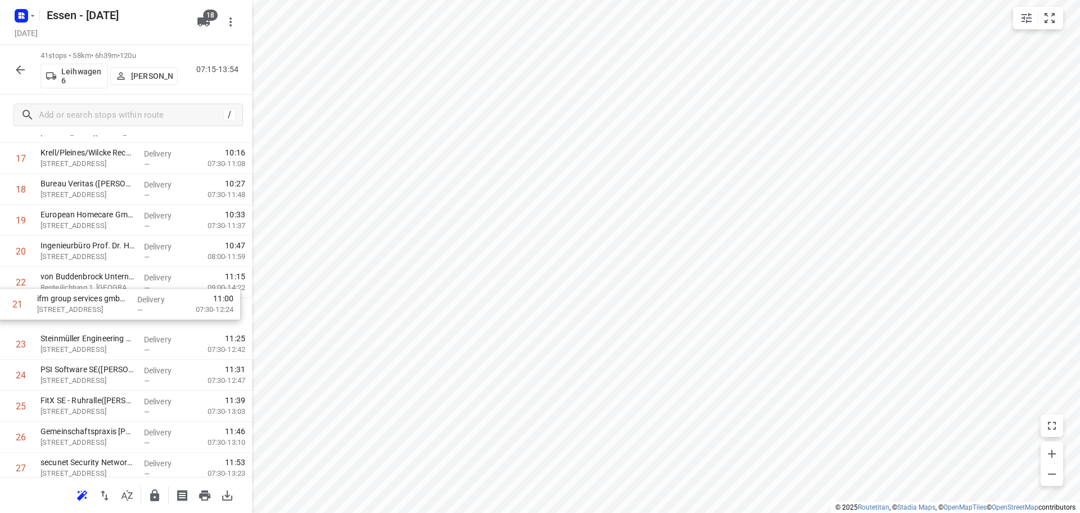
drag, startPoint x: 87, startPoint y: 285, endPoint x: 87, endPoint y: 311, distance: 25.3
click at [87, 311] on div "1 OBERMEYER([PERSON_NAME]) [STREET_ADDRESS] Delivery — 07:23 07:30-09:11 2 SSS …" at bounding box center [126, 282] width 252 height 1269
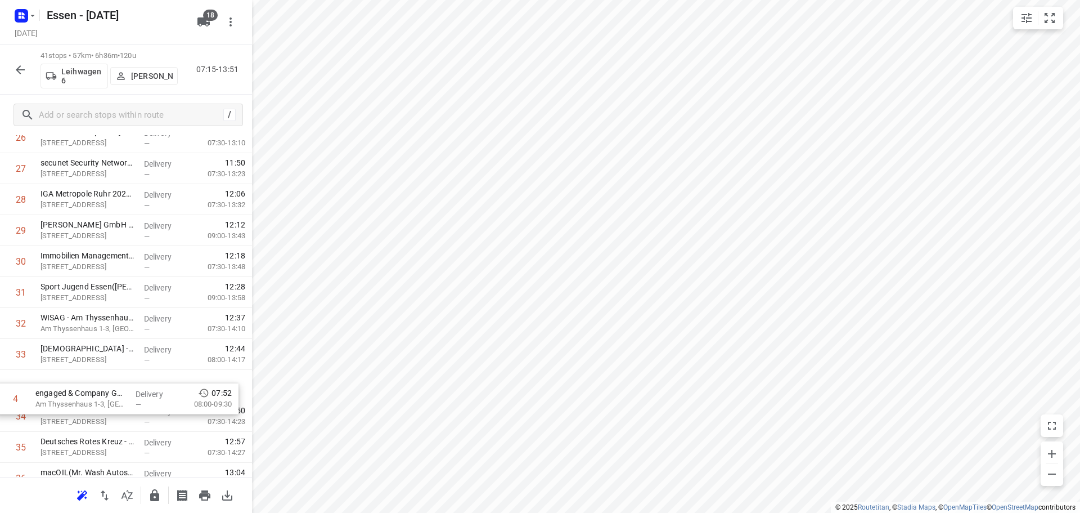
scroll to position [815, 0]
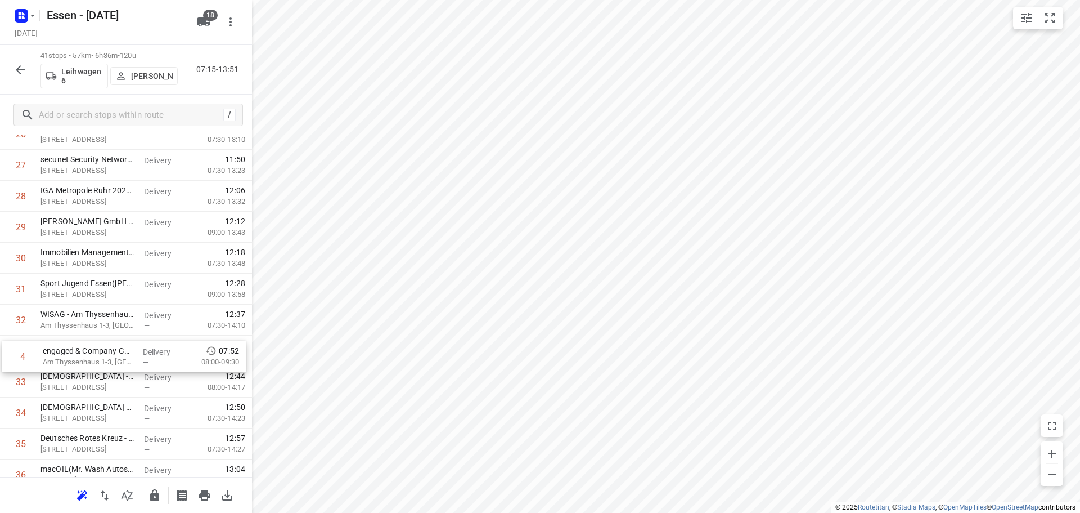
drag, startPoint x: 84, startPoint y: 193, endPoint x: 90, endPoint y: 366, distance: 173.4
click at [90, 366] on div "1 OBERMEYER([PERSON_NAME]) [STREET_ADDRESS] Delivery — 07:23 07:30-09:11 2 SSS …" at bounding box center [126, 10] width 252 height 1269
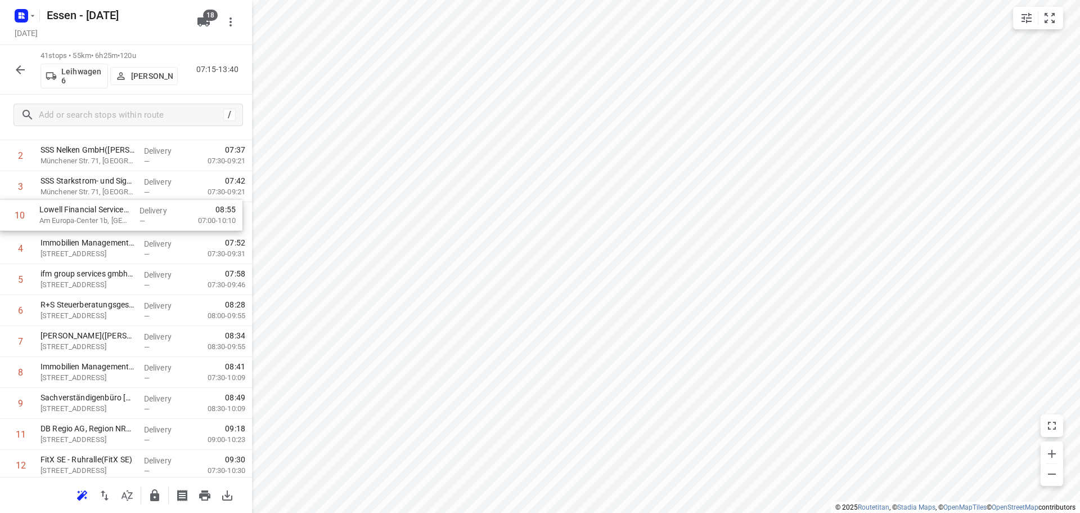
drag, startPoint x: 111, startPoint y: 317, endPoint x: 111, endPoint y: 215, distance: 102.4
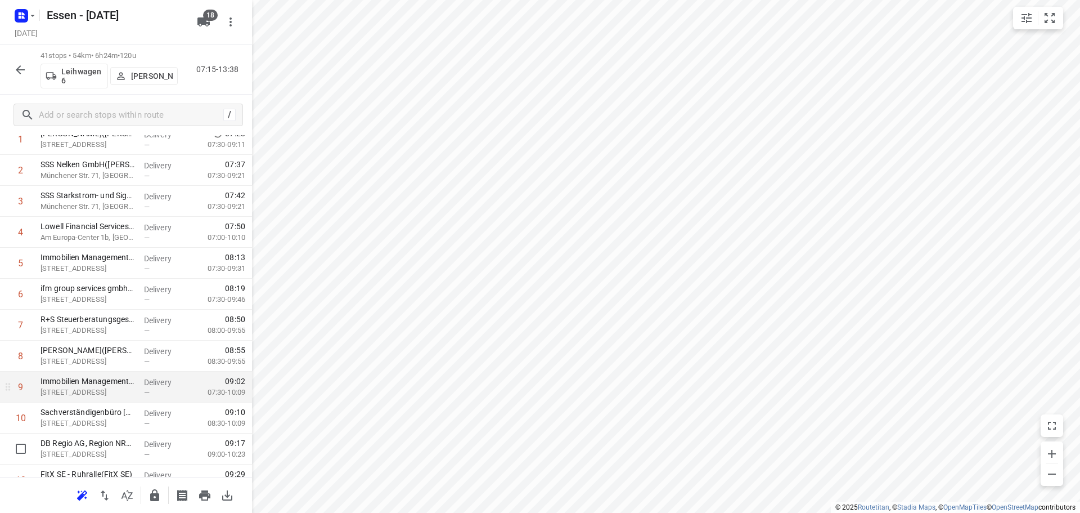
scroll to position [137, 0]
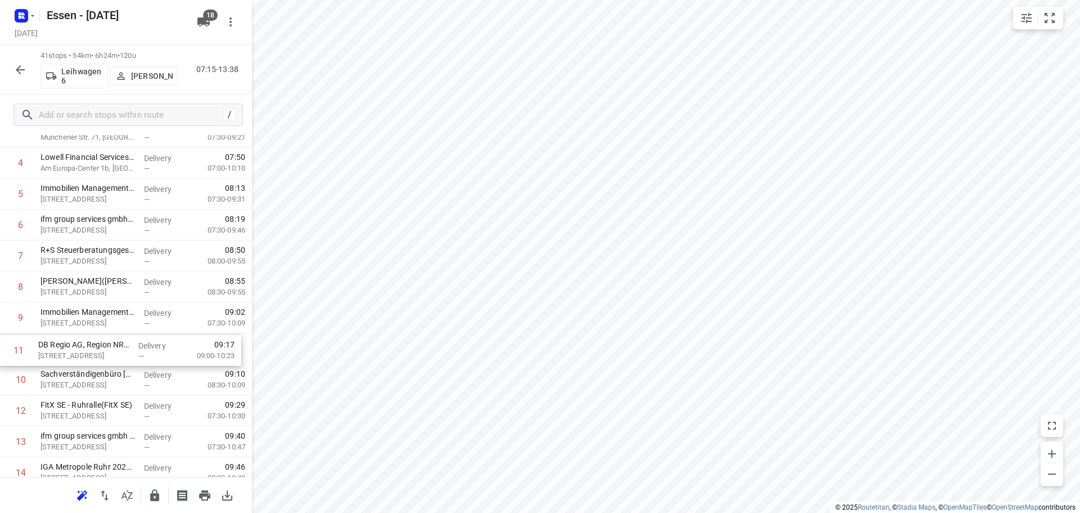
drag, startPoint x: 83, startPoint y: 384, endPoint x: 84, endPoint y: 353, distance: 31.0
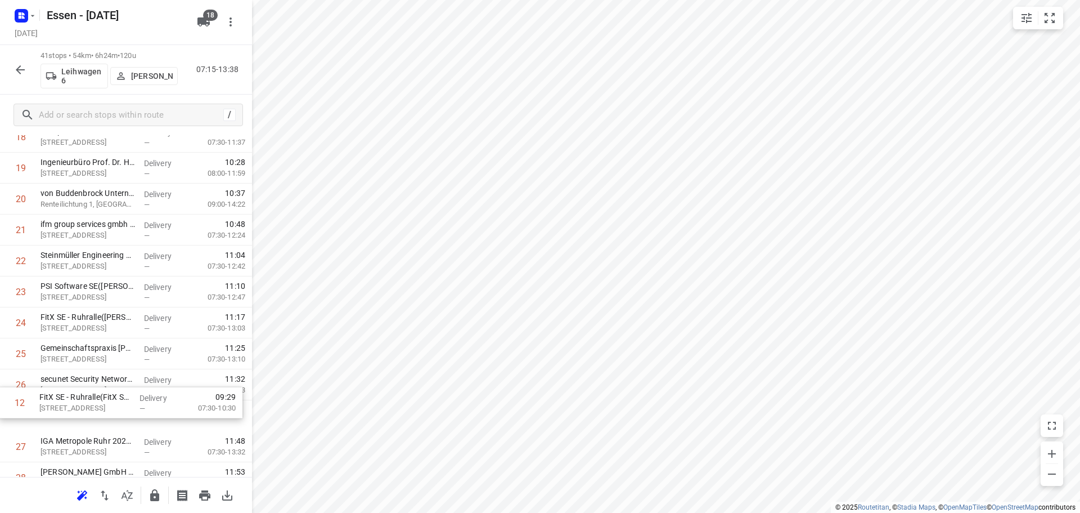
scroll to position [566, 0]
drag, startPoint x: 102, startPoint y: 189, endPoint x: 105, endPoint y: 360, distance: 171.1
click at [105, 360] on div "1 OBERMEYER([PERSON_NAME]) [STREET_ADDRESS] Delivery — 07:23 07:30-09:11 2 SSS …" at bounding box center [126, 260] width 252 height 1269
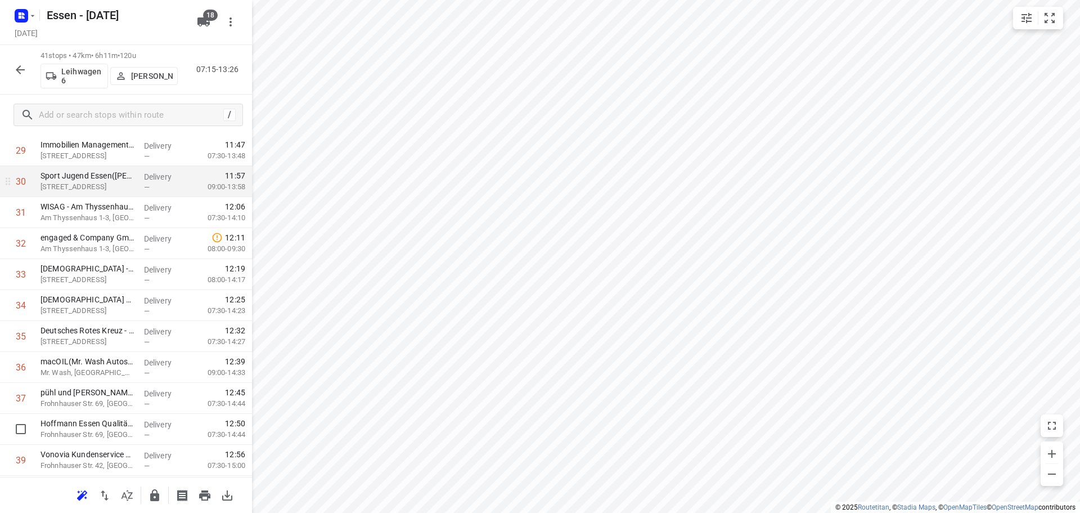
scroll to position [1015, 0]
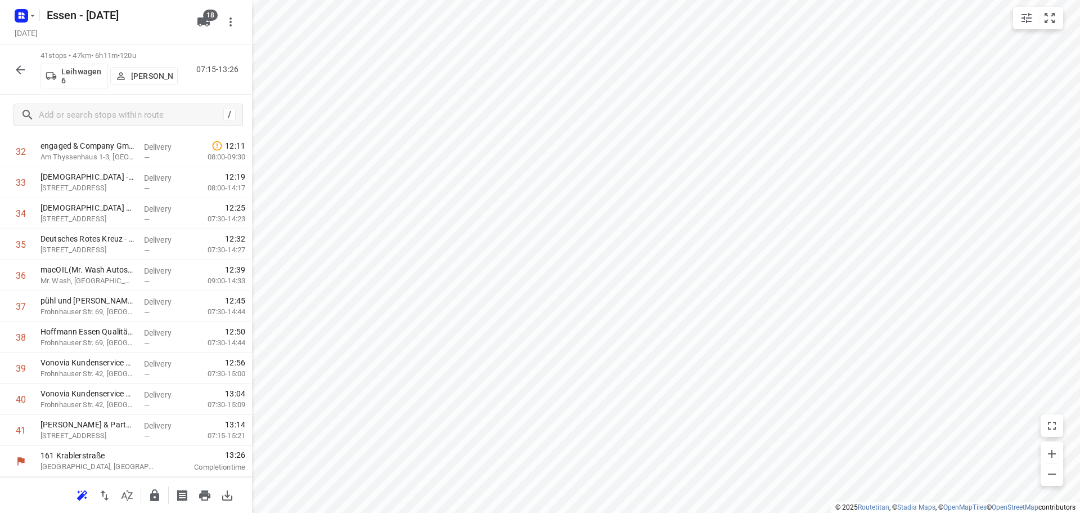
click at [153, 500] on icon "button" at bounding box center [154, 495] width 9 height 12
click at [22, 74] on icon "button" at bounding box center [21, 70] width 14 height 14
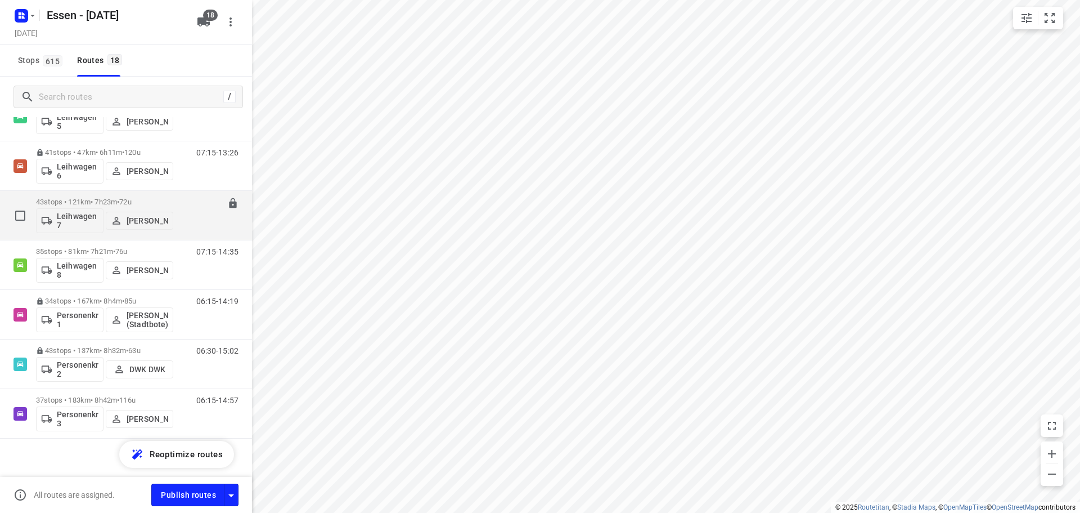
scroll to position [602, 0]
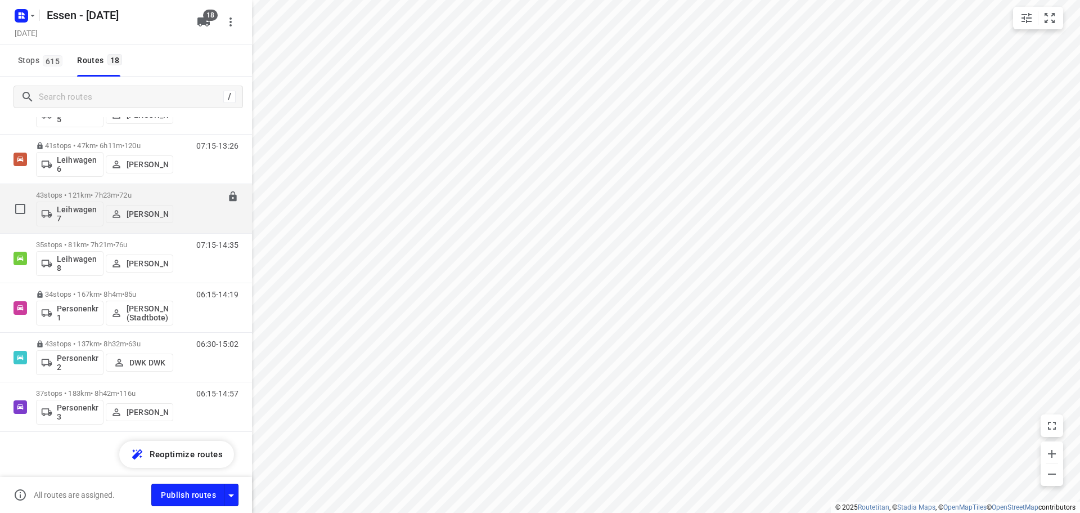
click at [101, 194] on p "43 stops • 121km • 7h23m • [DATE]" at bounding box center [104, 195] width 137 height 8
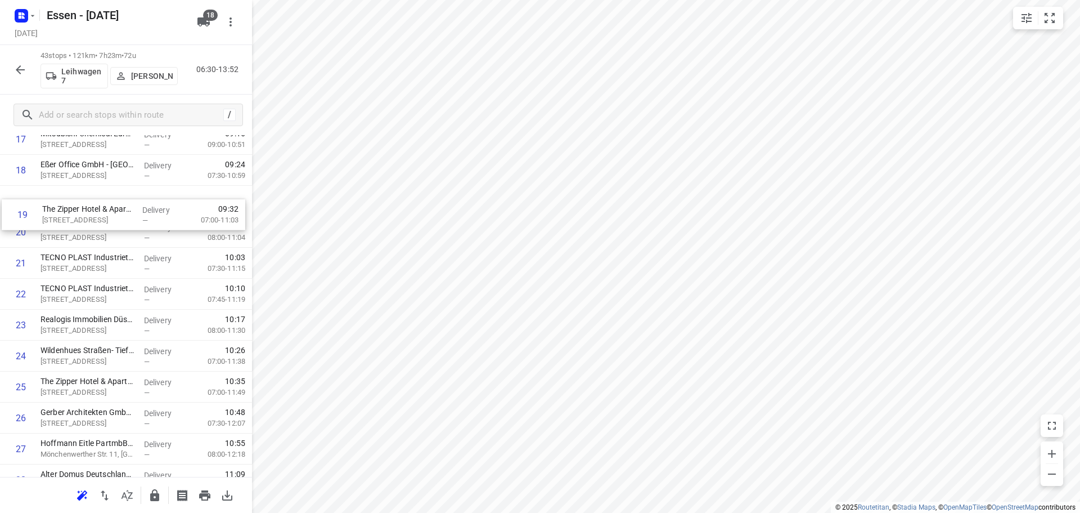
scroll to position [560, 0]
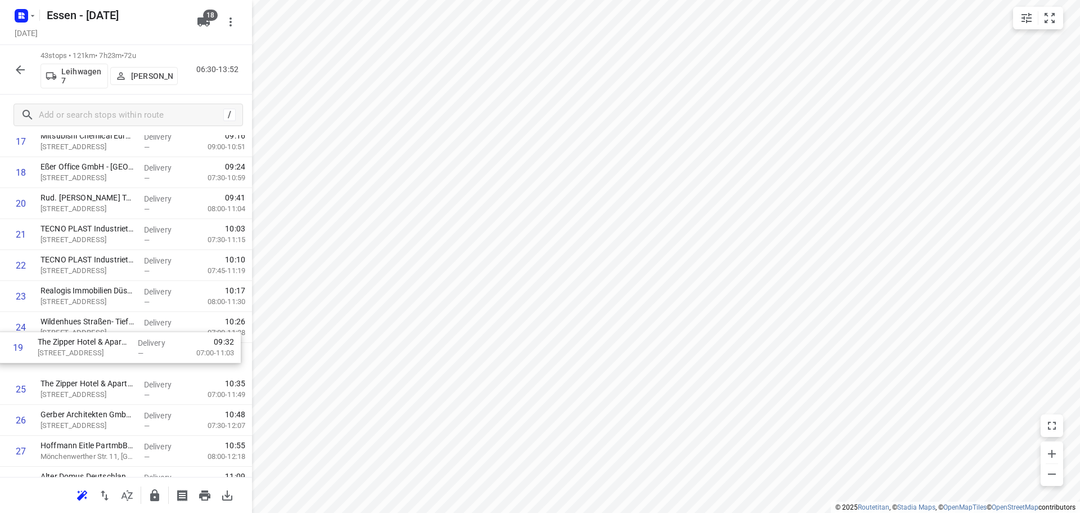
drag, startPoint x: 87, startPoint y: 218, endPoint x: 82, endPoint y: 351, distance: 132.9
click at [82, 351] on div "1 Copart Deutschland GmbH(Lacin Zeynep) Am Seestern 24, [GEOGRAPHIC_DATA] Deliv…" at bounding box center [126, 296] width 252 height 1331
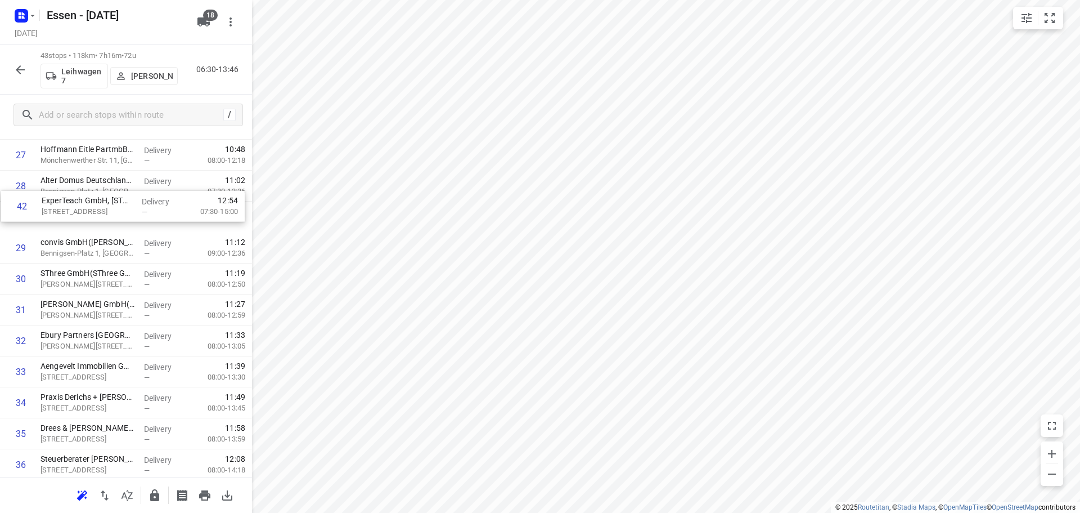
scroll to position [855, 0]
drag, startPoint x: 113, startPoint y: 398, endPoint x: 109, endPoint y: 335, distance: 63.2
click at [109, 335] on div "1 Copart Deutschland GmbH(Lacin Zeynep) Am Seestern 24, [GEOGRAPHIC_DATA] Deliv…" at bounding box center [126, 1] width 252 height 1331
drag, startPoint x: 79, startPoint y: 346, endPoint x: 84, endPoint y: 227, distance: 118.8
click at [84, 227] on div "1 Copart Deutschland GmbH(Lacin Zeynep) Am Seestern 24, [GEOGRAPHIC_DATA] Deliv…" at bounding box center [126, 1] width 252 height 1331
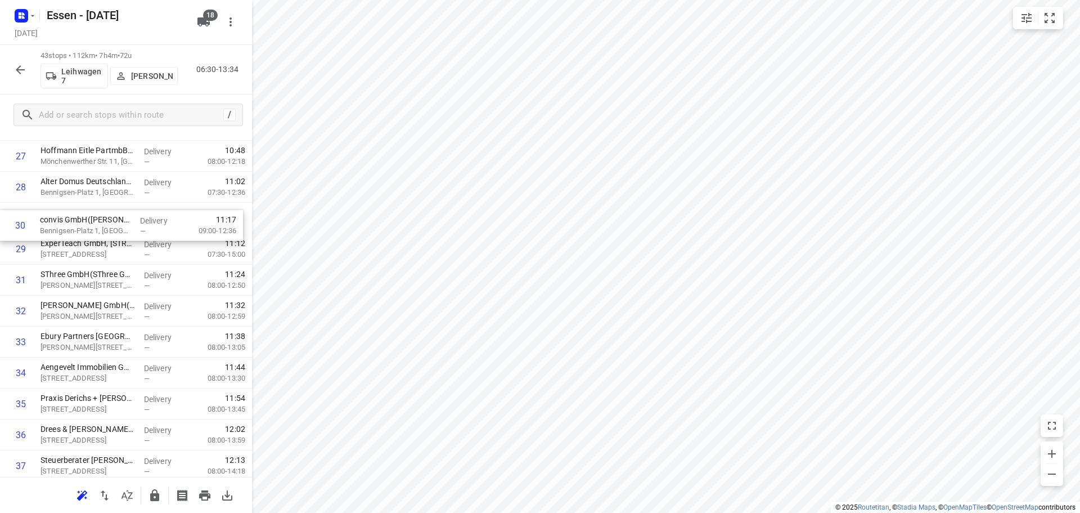
drag, startPoint x: 89, startPoint y: 249, endPoint x: 88, endPoint y: 222, distance: 27.0
click at [88, 222] on div "1 Copart Deutschland GmbH(Lacin Zeynep) Am Seestern 24, [GEOGRAPHIC_DATA] Deliv…" at bounding box center [126, 1] width 252 height 1331
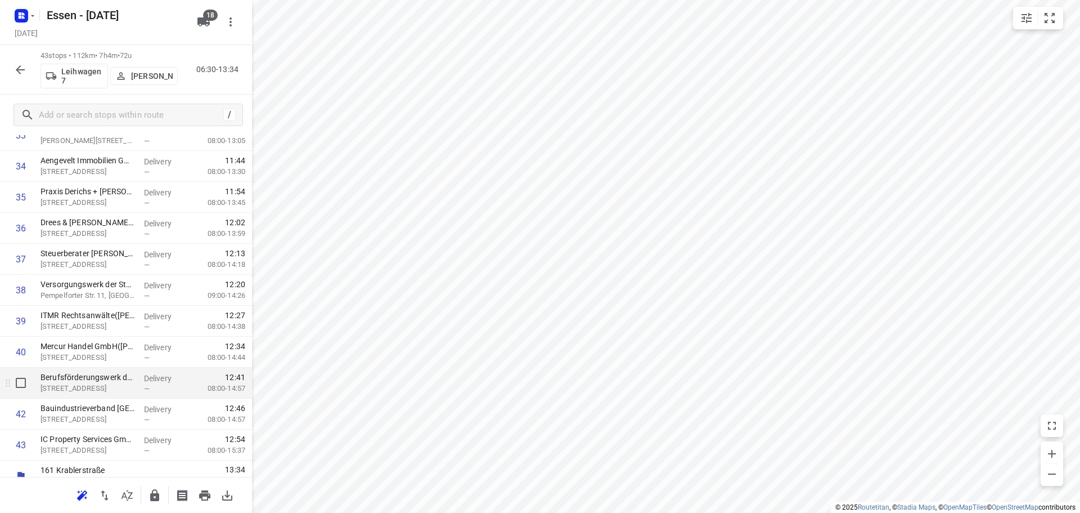
scroll to position [1076, 0]
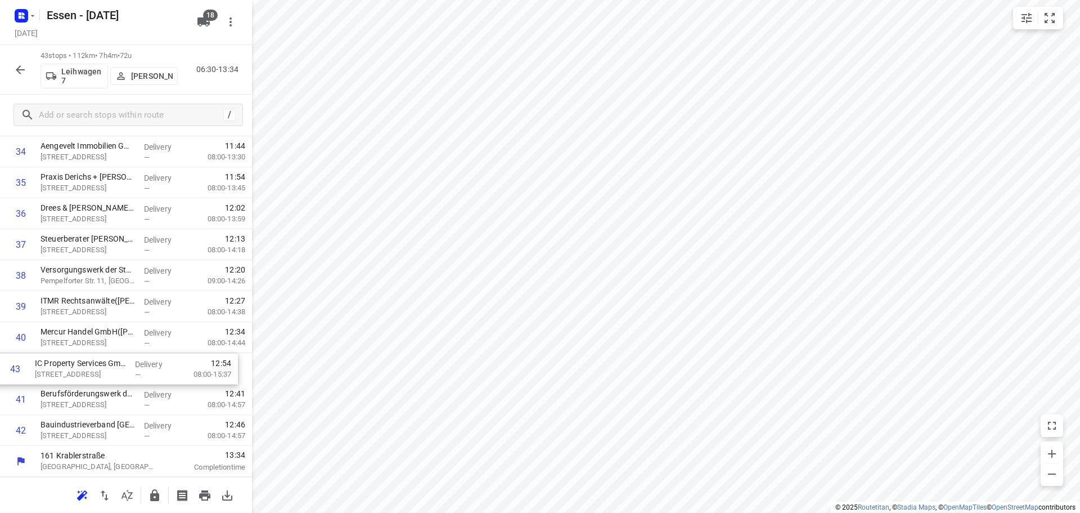
drag, startPoint x: 90, startPoint y: 432, endPoint x: 85, endPoint y: 366, distance: 65.5
drag, startPoint x: 85, startPoint y: 366, endPoint x: 91, endPoint y: 426, distance: 60.0
click at [159, 494] on icon "button" at bounding box center [154, 495] width 9 height 12
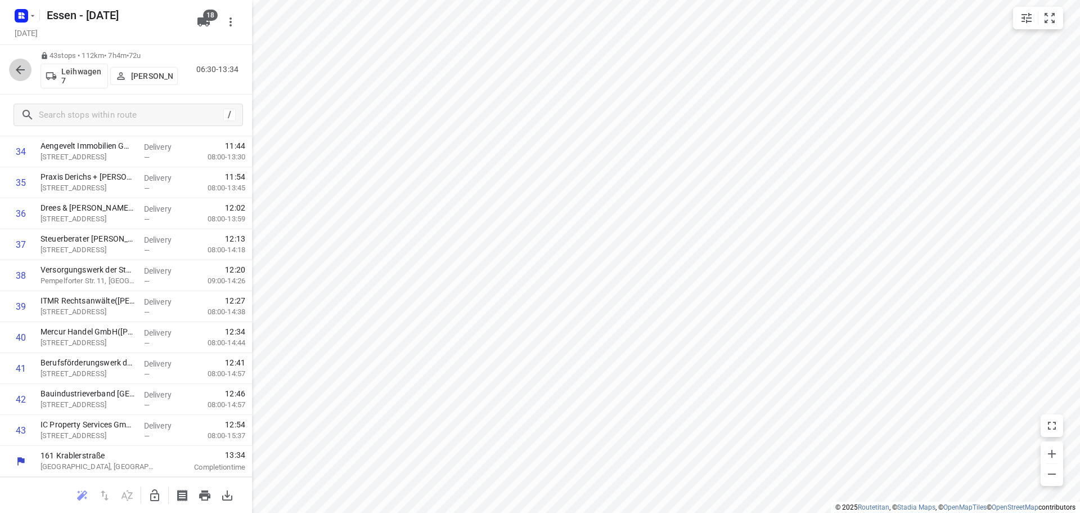
click at [17, 70] on icon "button" at bounding box center [20, 69] width 9 height 9
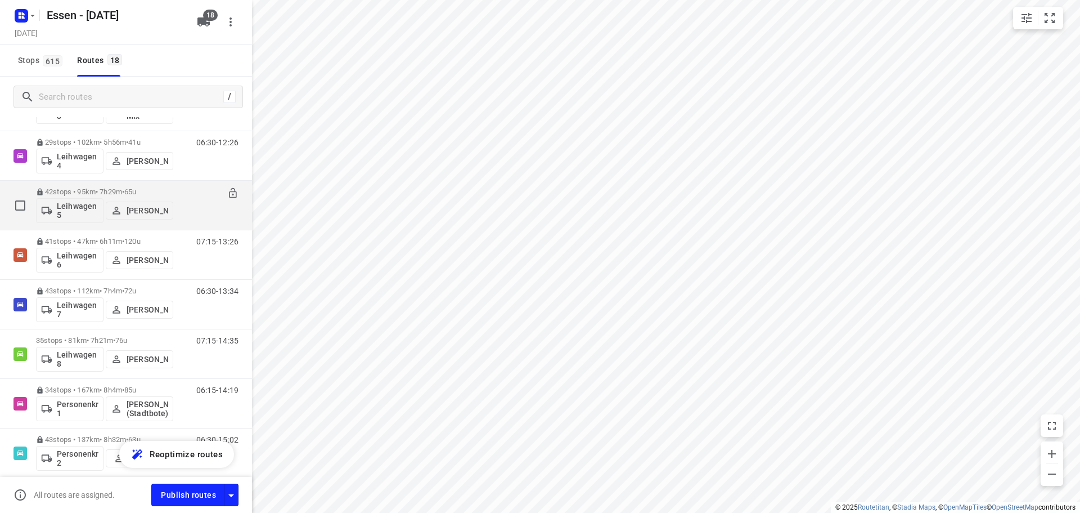
scroll to position [602, 0]
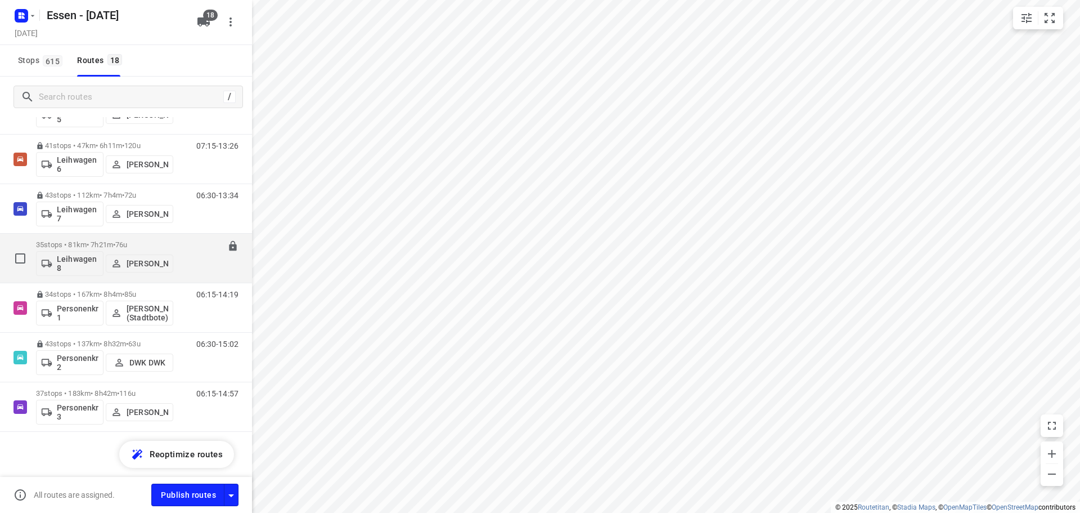
click at [96, 245] on p "35 stops • 81km • 7h21m • [DATE]" at bounding box center [104, 244] width 137 height 8
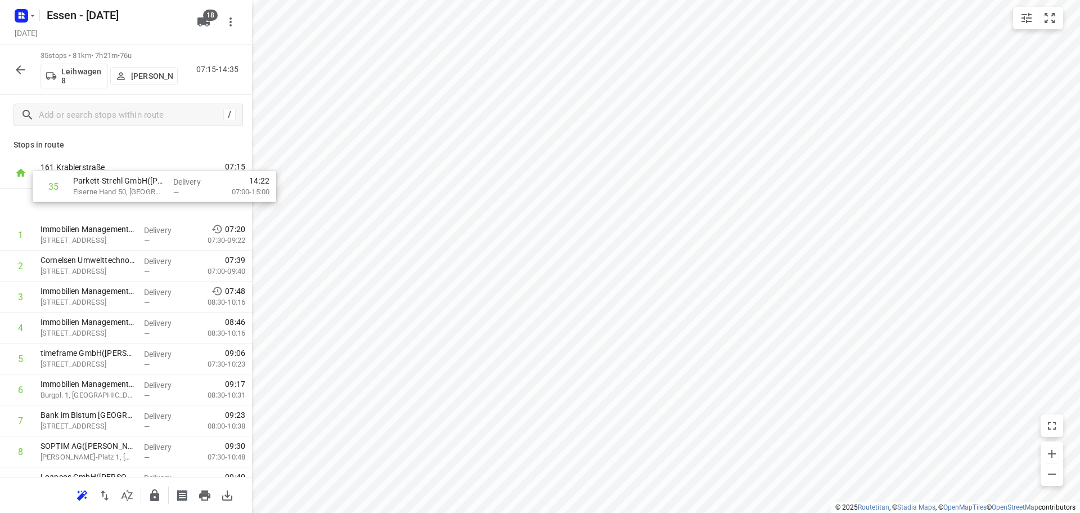
scroll to position [0, 0]
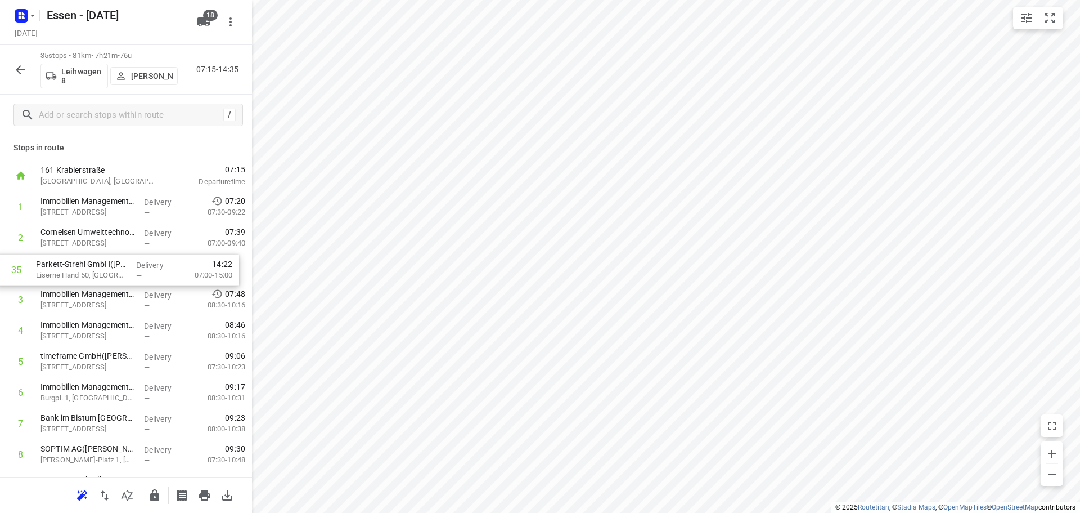
drag, startPoint x: 109, startPoint y: 432, endPoint x: 106, endPoint y: 268, distance: 163.2
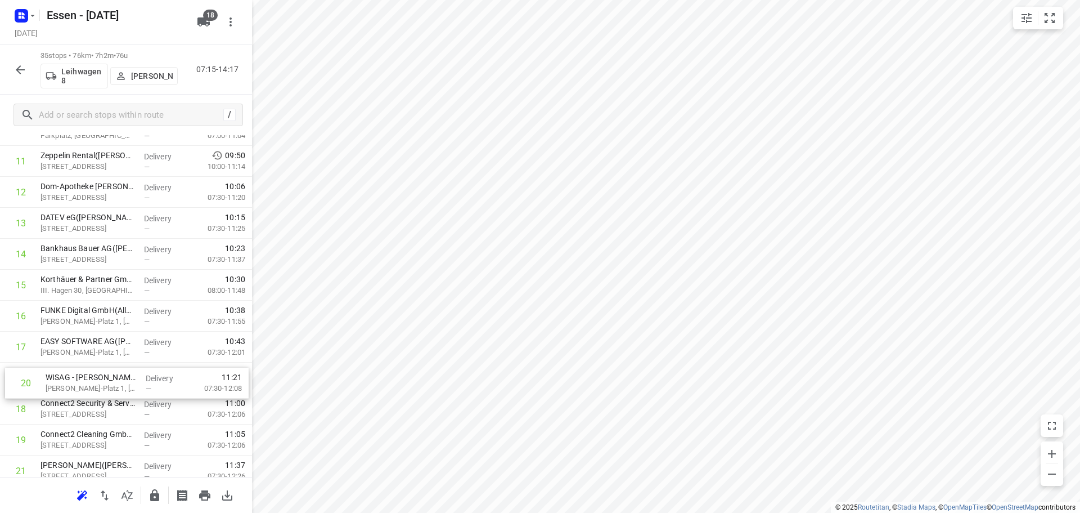
scroll to position [356, 0]
drag, startPoint x: 91, startPoint y: 456, endPoint x: 95, endPoint y: 377, distance: 79.5
click at [95, 377] on div "1 Immobilien Management Essen GmbH - GVE(Immobilien Management Essen GmbH) [STR…" at bounding box center [126, 377] width 252 height 1083
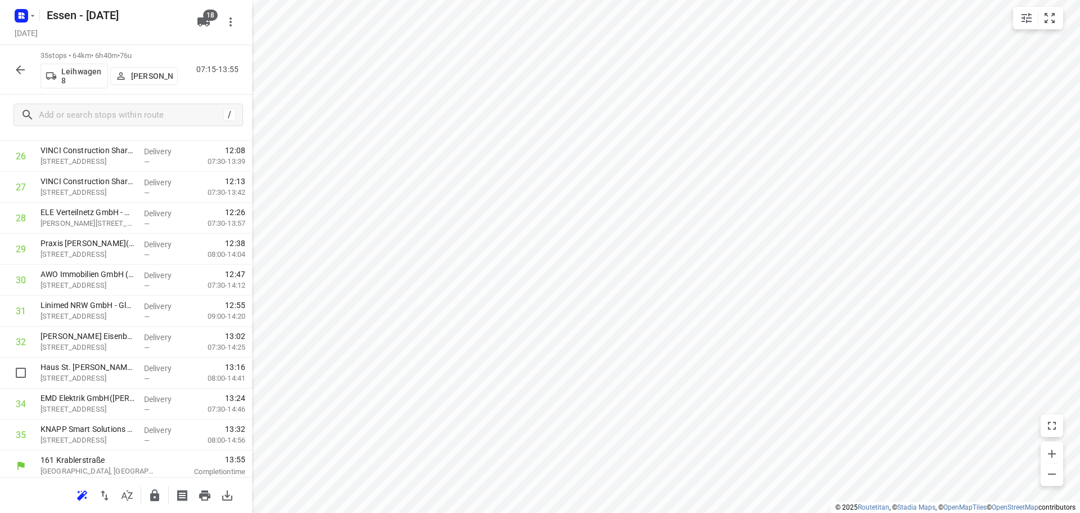
scroll to position [829, 0]
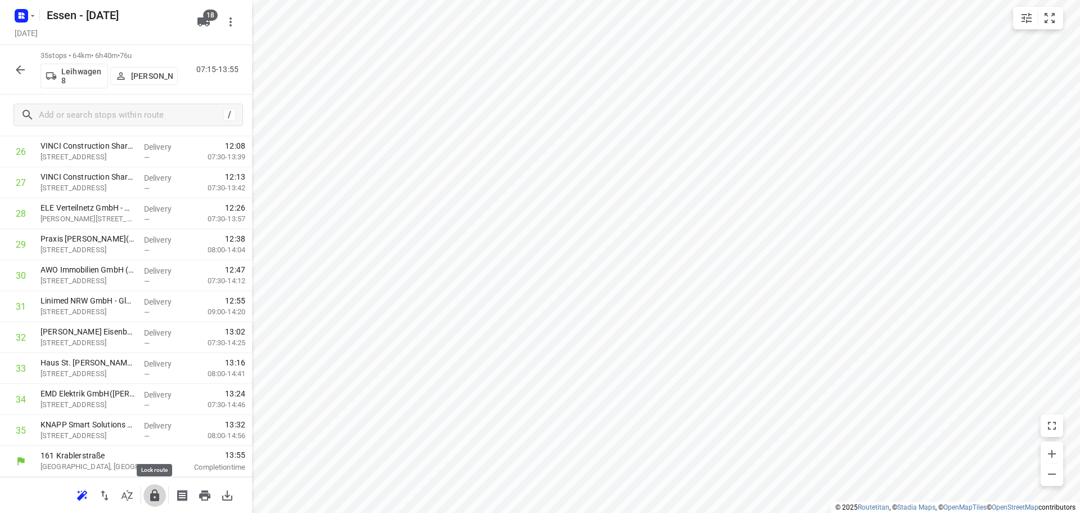
click at [153, 498] on icon "button" at bounding box center [154, 495] width 9 height 12
click at [19, 79] on button "button" at bounding box center [20, 70] width 23 height 23
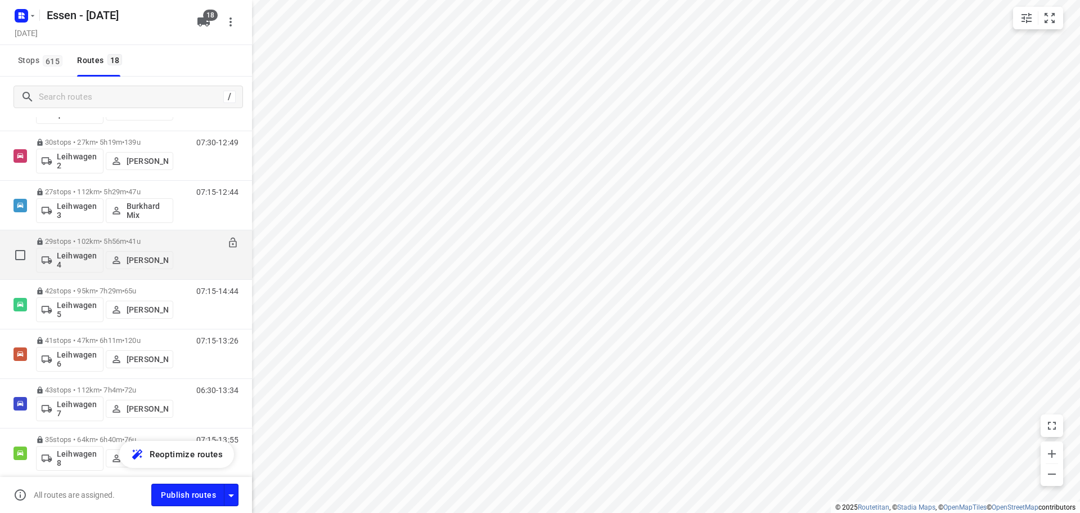
scroll to position [602, 0]
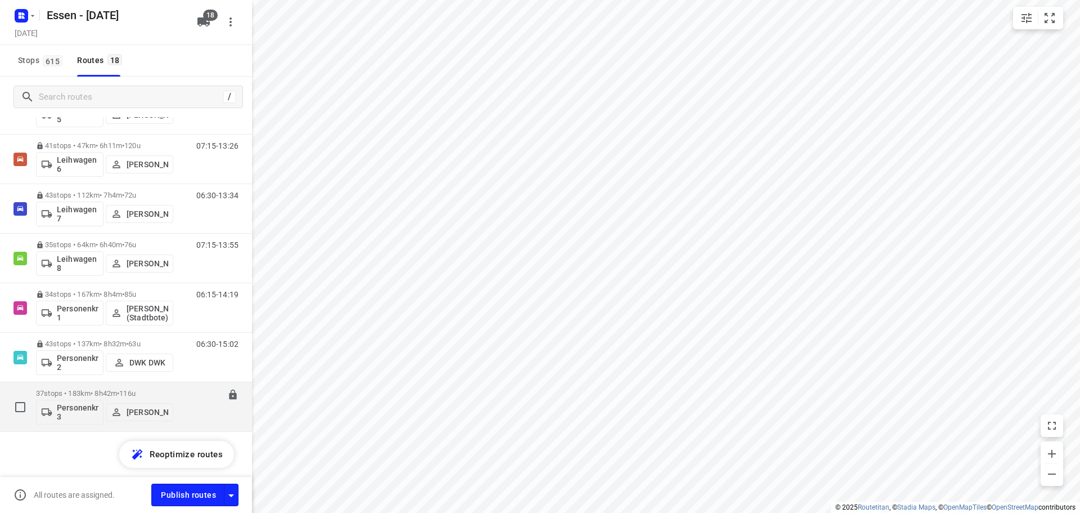
click at [99, 391] on p "37 stops • 183km • 8h42m • [DATE]" at bounding box center [104, 393] width 137 height 8
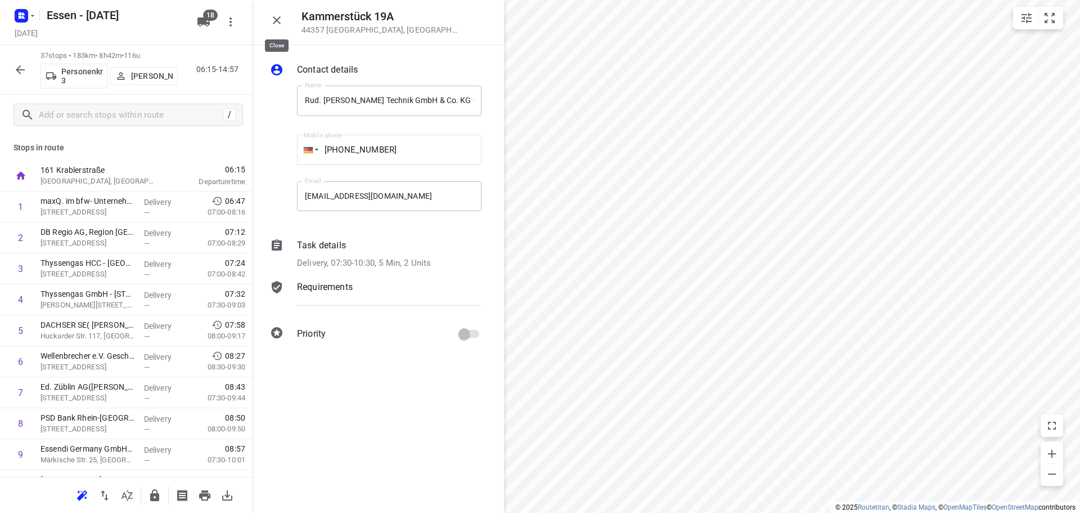
click at [280, 20] on icon "button" at bounding box center [277, 21] width 14 height 14
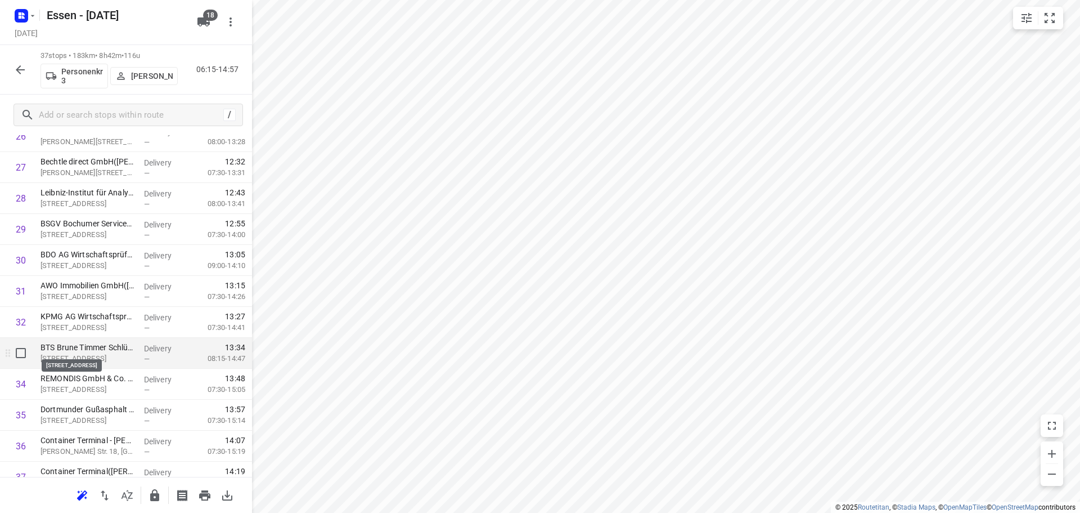
scroll to position [891, 0]
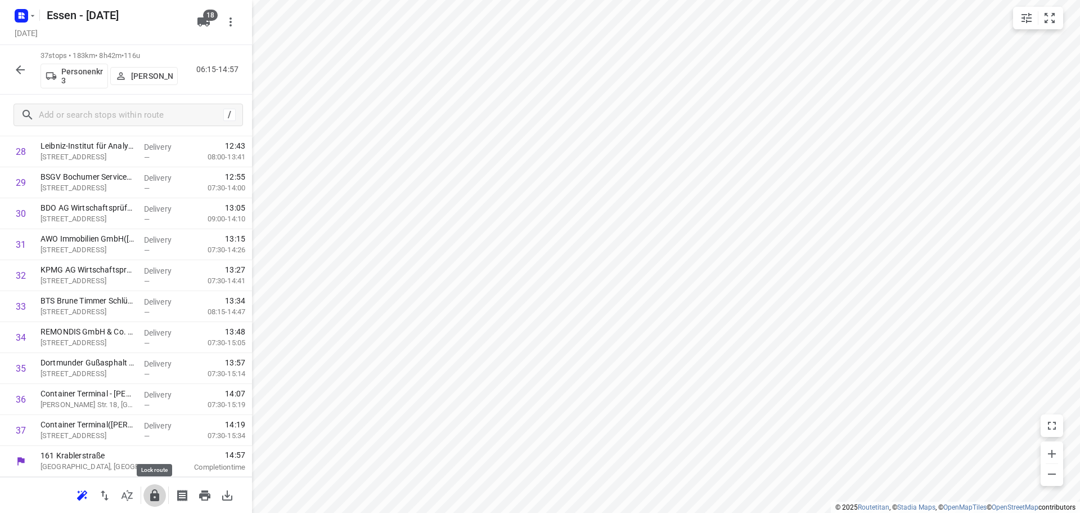
click at [155, 498] on icon "button" at bounding box center [154, 495] width 9 height 12
click at [25, 73] on icon "button" at bounding box center [21, 70] width 14 height 14
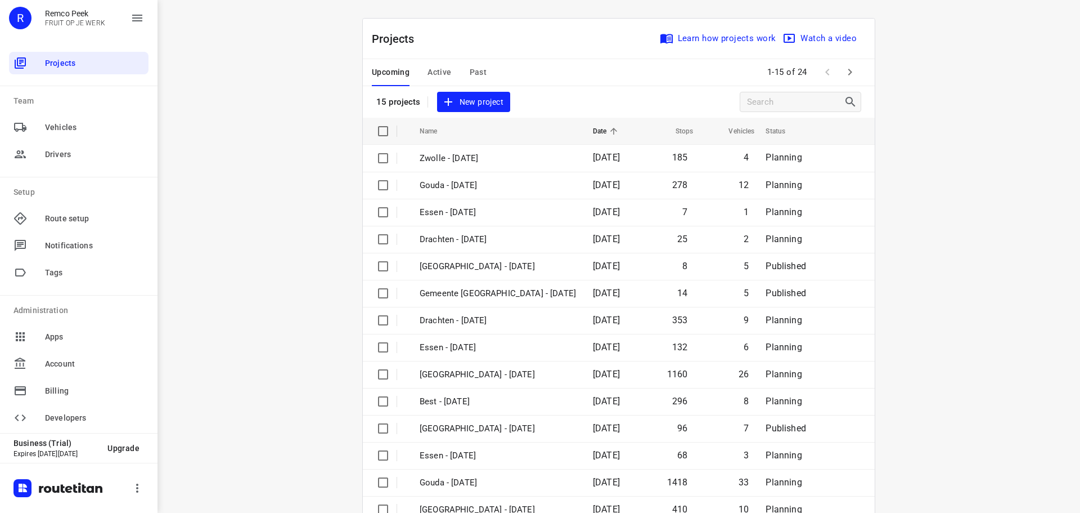
click at [482, 75] on div "Upcoming Active Past" at bounding box center [438, 72] width 133 height 27
click at [480, 74] on span "Past" at bounding box center [478, 72] width 17 height 14
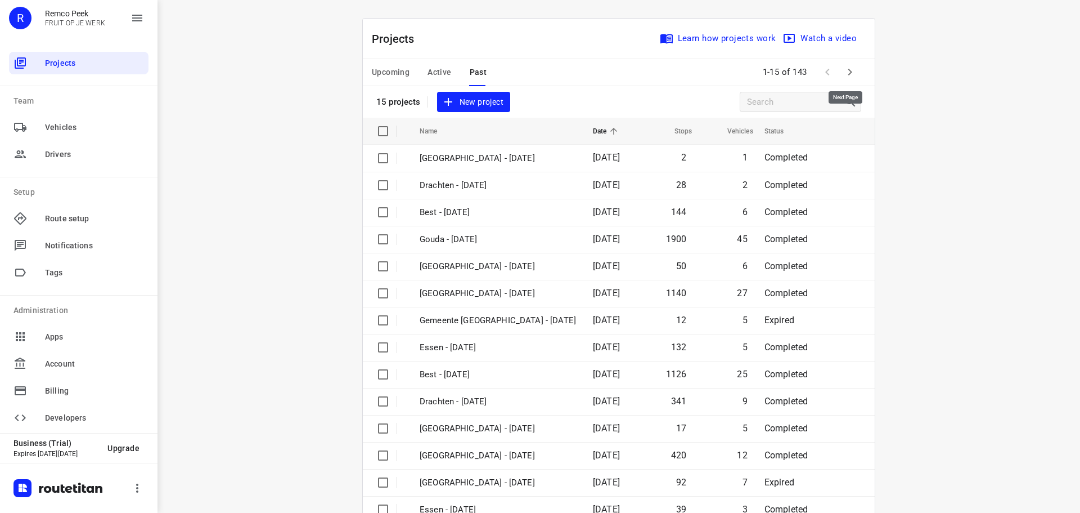
click at [843, 76] on icon "button" at bounding box center [850, 72] width 14 height 14
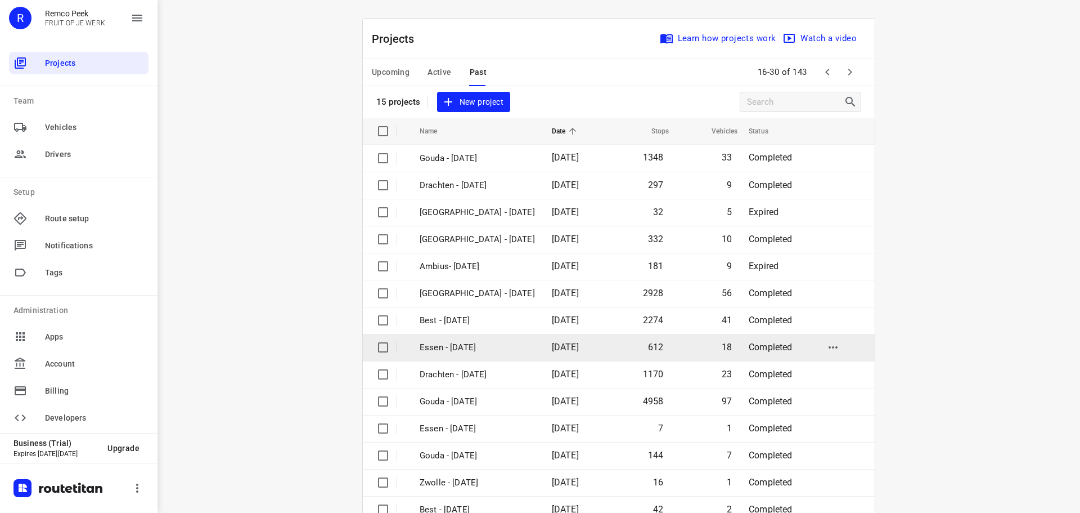
click at [565, 350] on span "25 Aug 2025" at bounding box center [565, 347] width 27 height 11
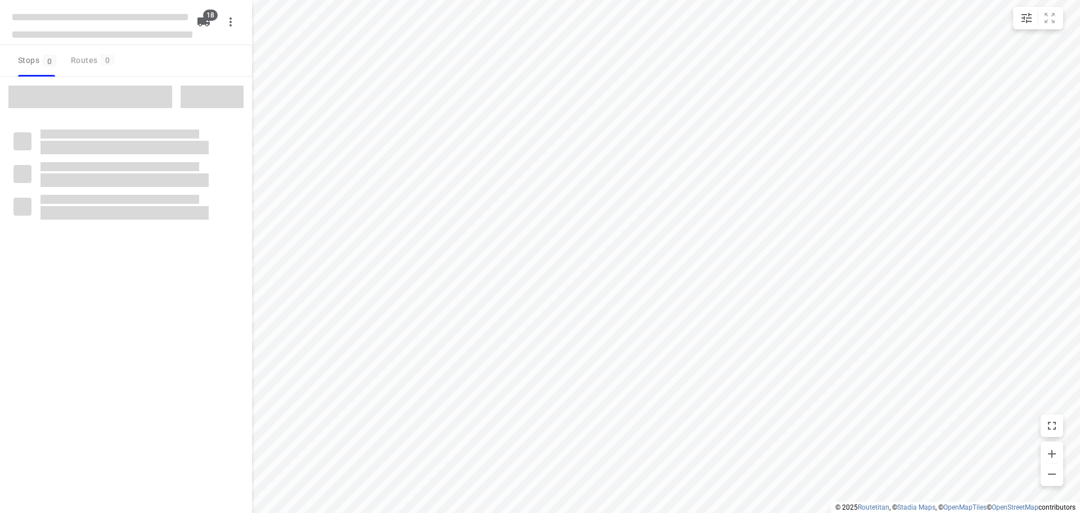
checkbox input "true"
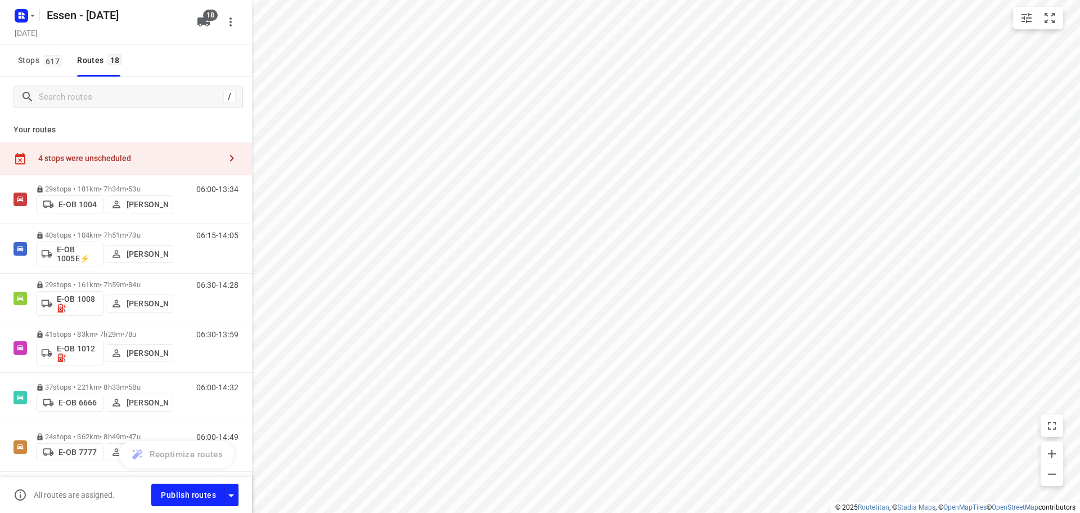
click at [118, 155] on div "4 stops were unscheduled" at bounding box center [129, 158] width 182 height 9
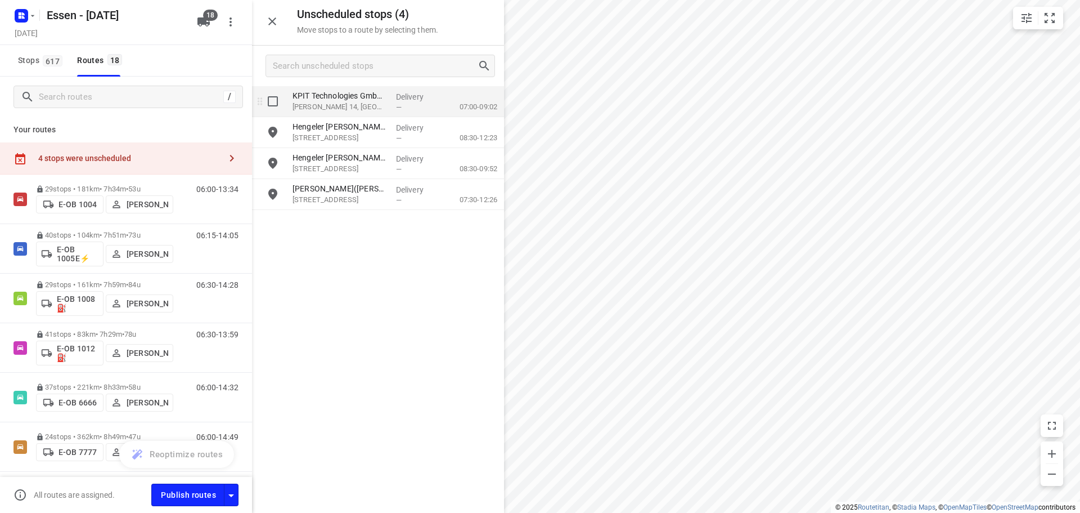
click at [369, 106] on p "Hauert 14, Dortmund" at bounding box center [340, 106] width 95 height 11
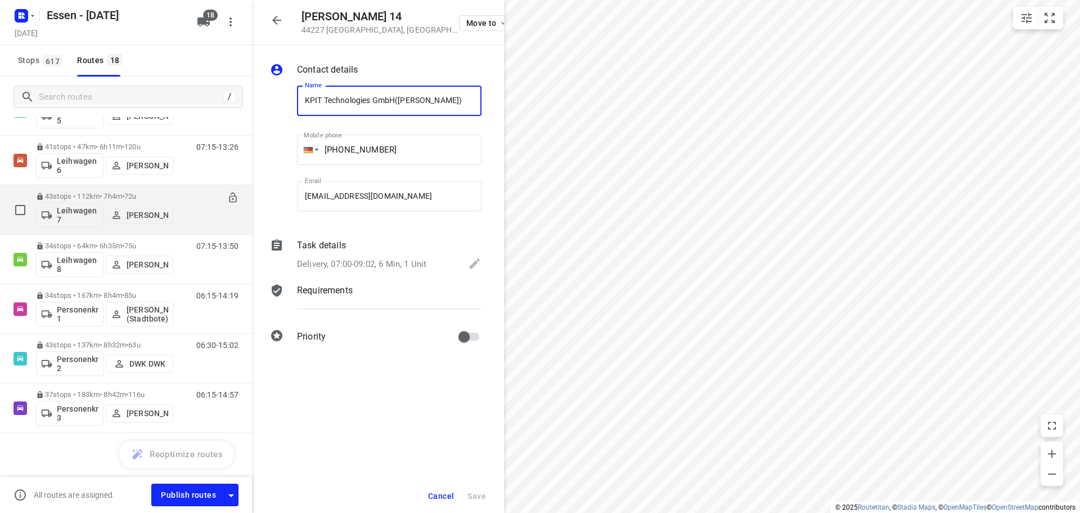
scroll to position [634, 0]
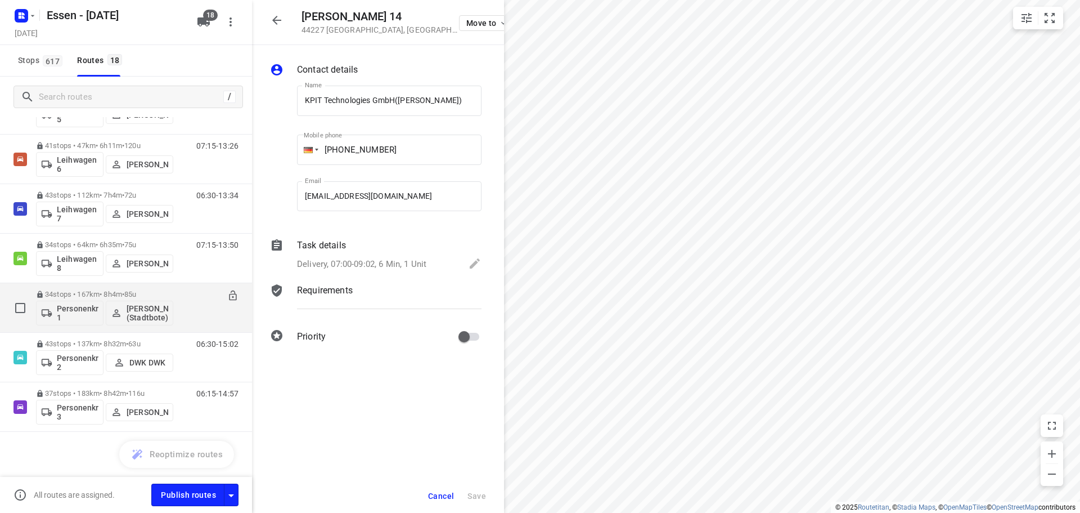
click at [227, 297] on icon at bounding box center [232, 295] width 11 height 11
click at [100, 295] on p "34 stops • 167km • 8h4m • 85u" at bounding box center [104, 294] width 137 height 8
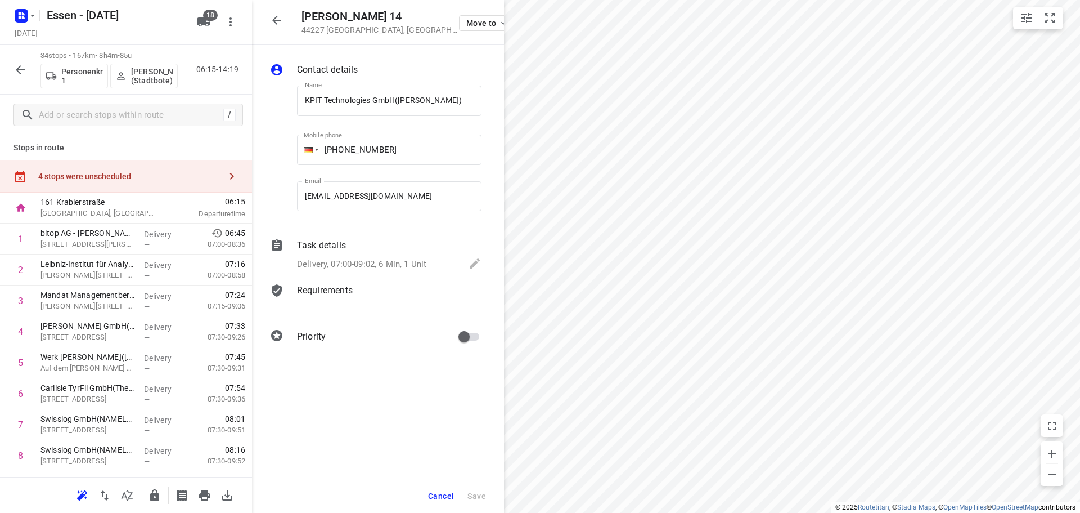
click at [271, 20] on icon "button" at bounding box center [277, 21] width 14 height 14
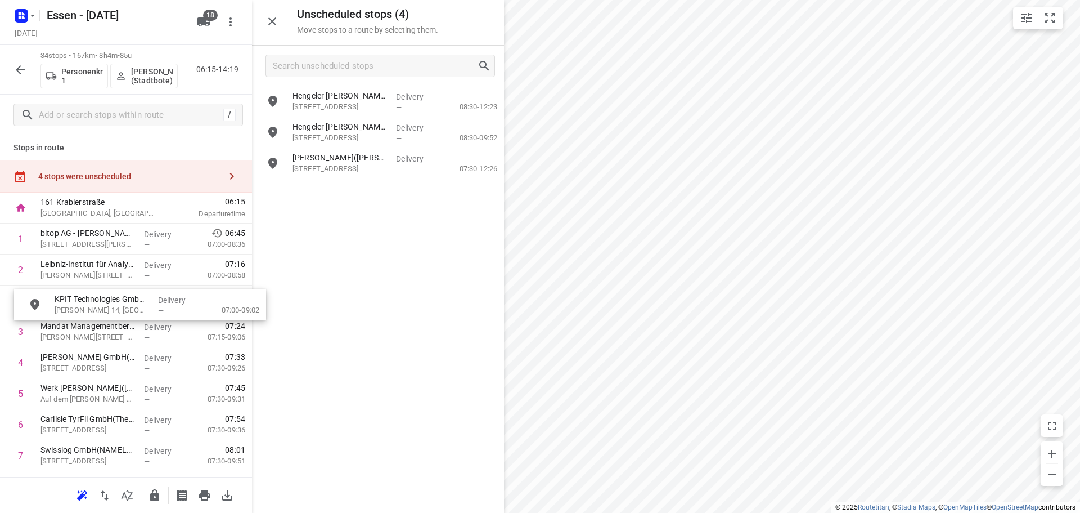
drag, startPoint x: 325, startPoint y: 103, endPoint x: 82, endPoint y: 309, distance: 318.2
click at [156, 497] on icon "button" at bounding box center [155, 495] width 14 height 14
click at [16, 71] on icon "button" at bounding box center [21, 70] width 14 height 14
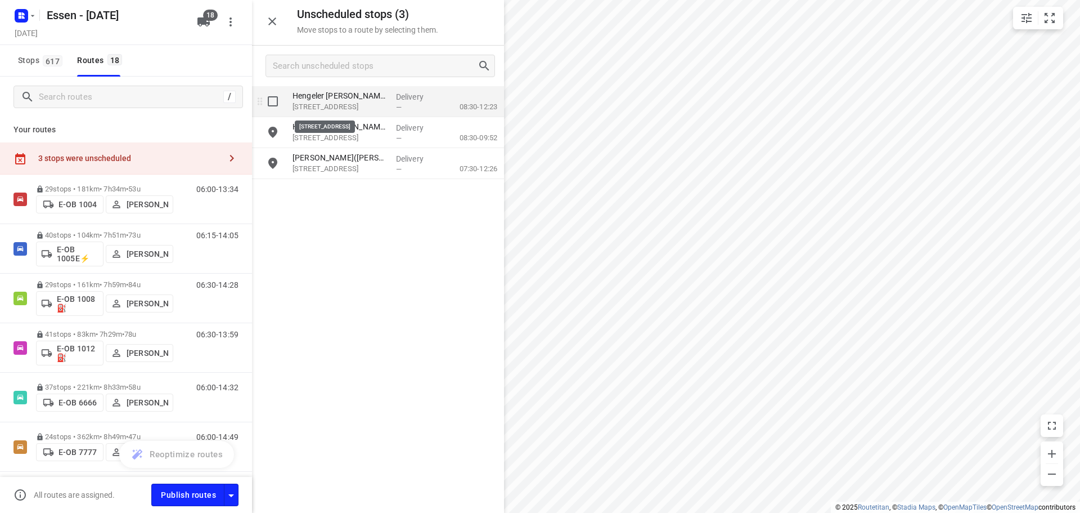
click at [330, 109] on p "[STREET_ADDRESS]" at bounding box center [340, 106] width 95 height 11
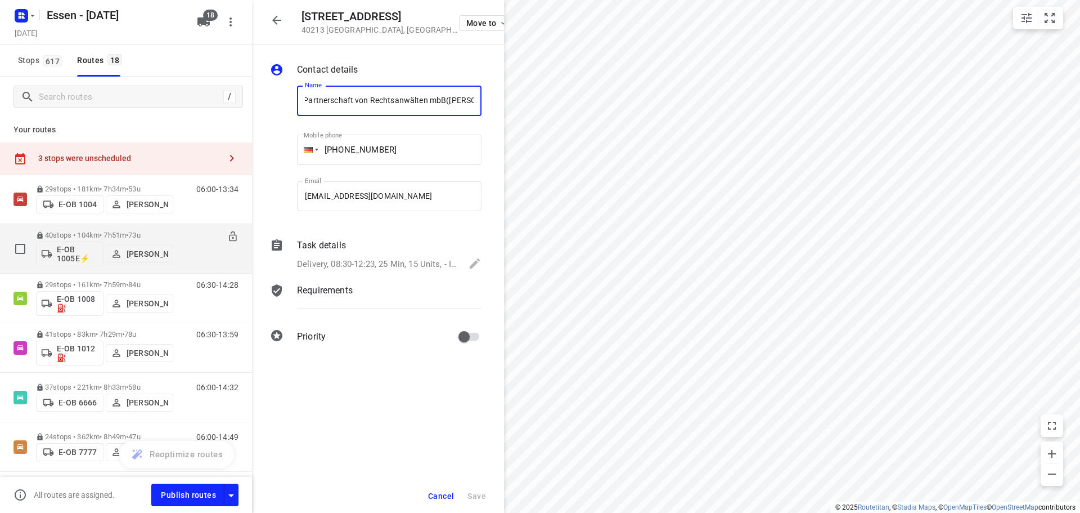
scroll to position [0, 0]
click at [105, 232] on p "40 stops • 104km • 7h51m • 73u" at bounding box center [104, 235] width 137 height 8
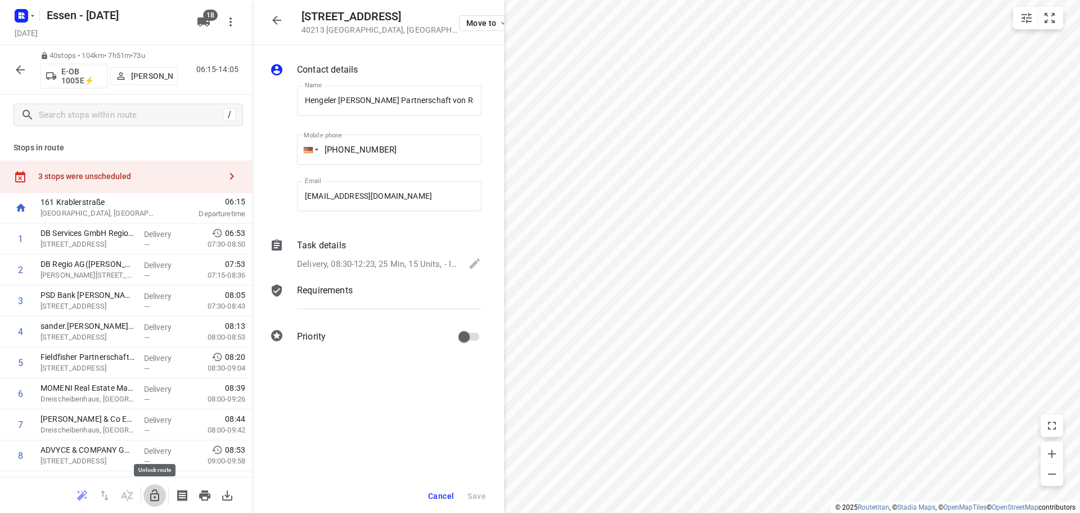
click at [151, 500] on icon "button" at bounding box center [154, 495] width 9 height 12
click at [277, 21] on icon "button" at bounding box center [276, 20] width 9 height 9
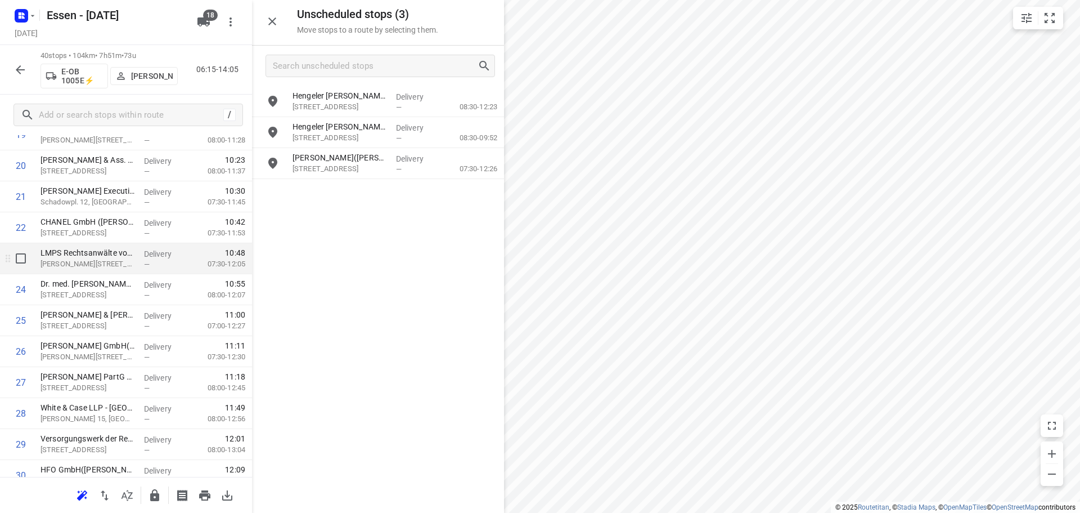
scroll to position [731, 0]
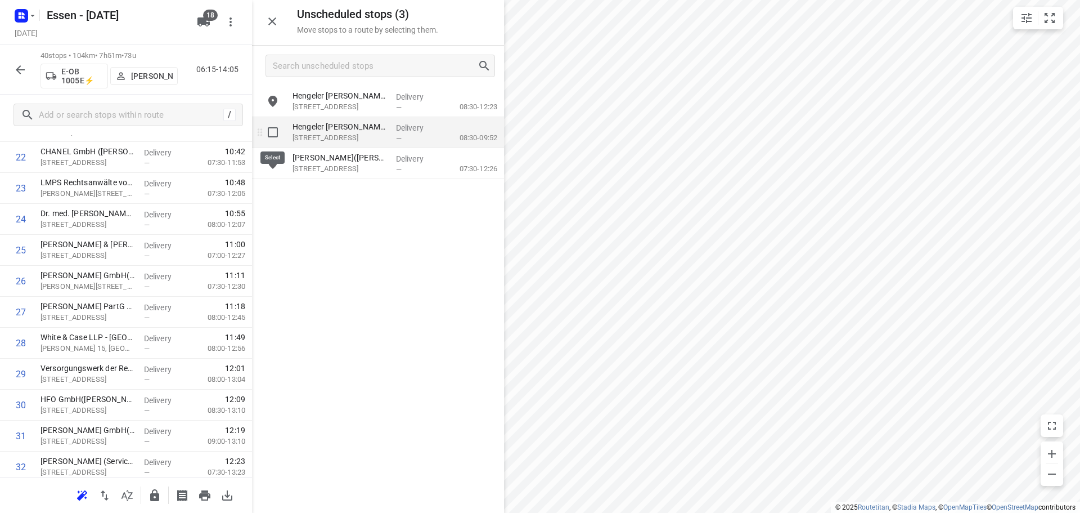
click at [275, 133] on input "grid" at bounding box center [273, 132] width 23 height 23
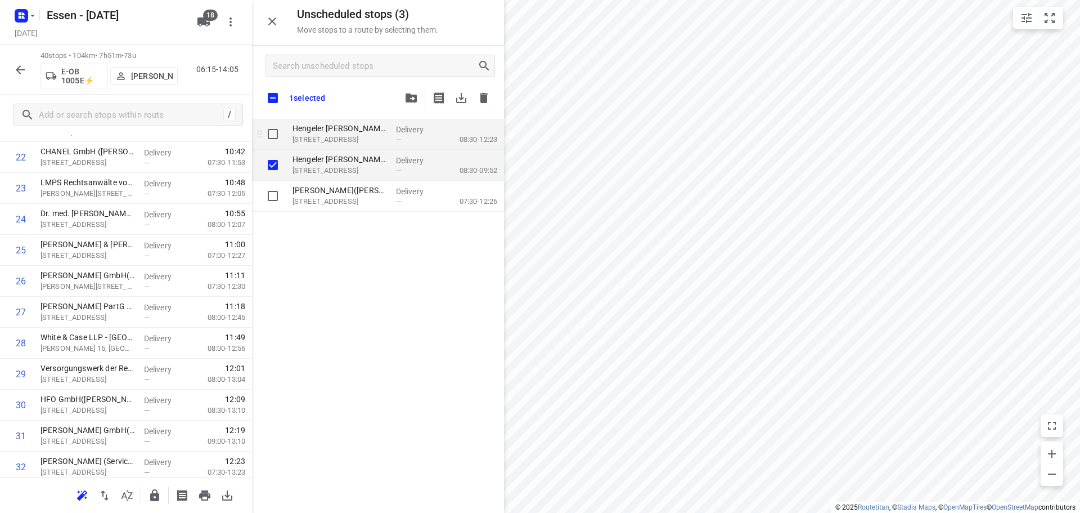
checkbox input "true"
click at [274, 134] on input "grid" at bounding box center [273, 134] width 23 height 23
checkbox input "true"
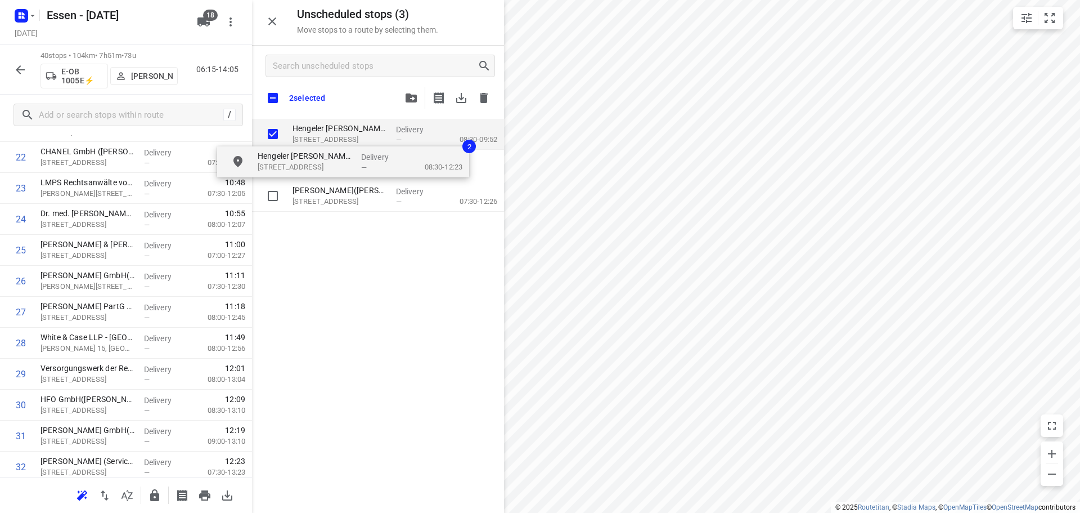
checkbox input "true"
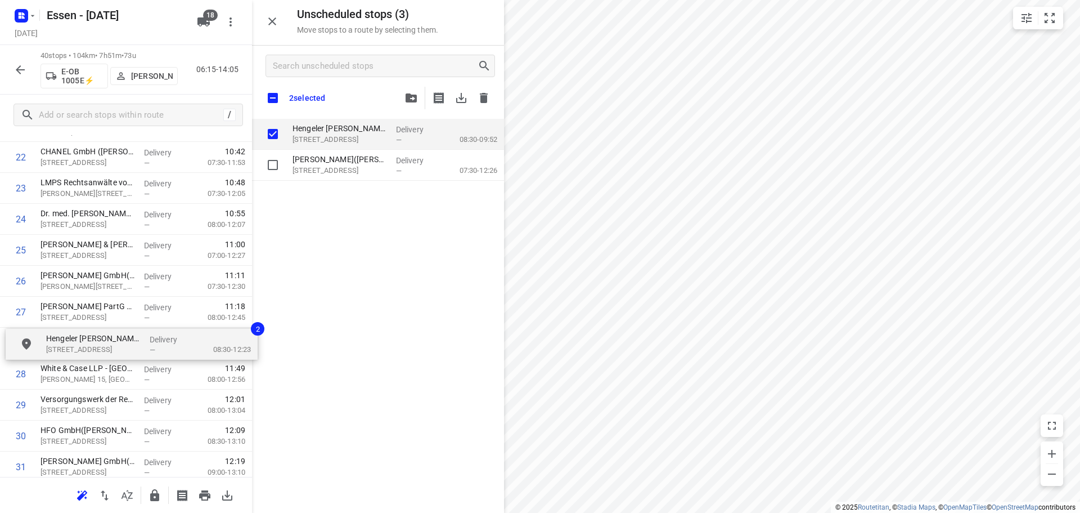
drag, startPoint x: 312, startPoint y: 142, endPoint x: 61, endPoint y: 353, distance: 327.8
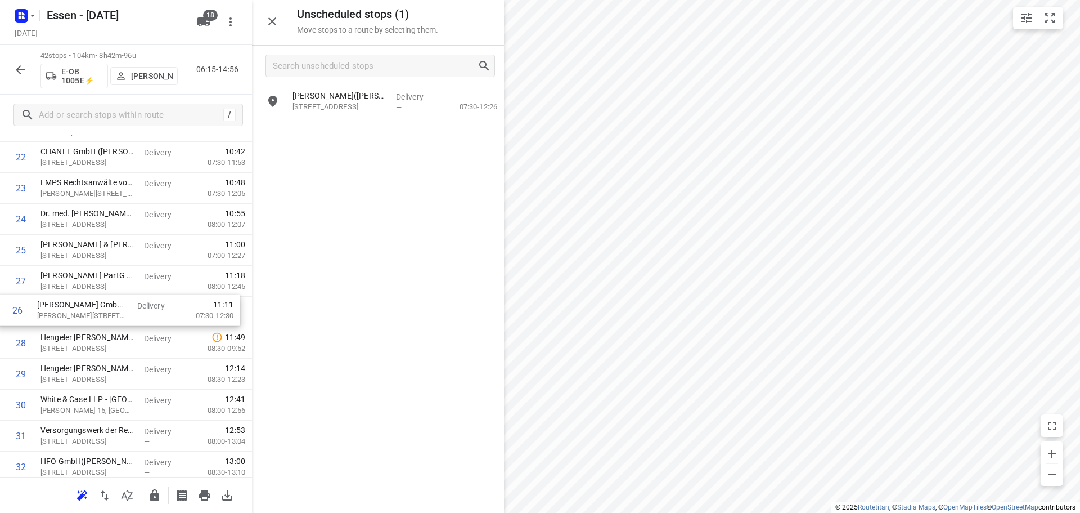
drag, startPoint x: 107, startPoint y: 288, endPoint x: 103, endPoint y: 321, distance: 33.4
click at [103, 321] on div "1 DB Services GmbH Regionalbereich West(Nisa Arslan) Kruppstraße 108, Düsseldor…" at bounding box center [126, 142] width 252 height 1300
drag, startPoint x: 102, startPoint y: 311, endPoint x: 97, endPoint y: 342, distance: 32.0
click at [97, 342] on div "1 DB Services GmbH Regionalbereich West(Nisa Arslan) Kruppstraße 108, Düsseldor…" at bounding box center [126, 142] width 252 height 1300
drag, startPoint x: 98, startPoint y: 340, endPoint x: 95, endPoint y: 372, distance: 32.3
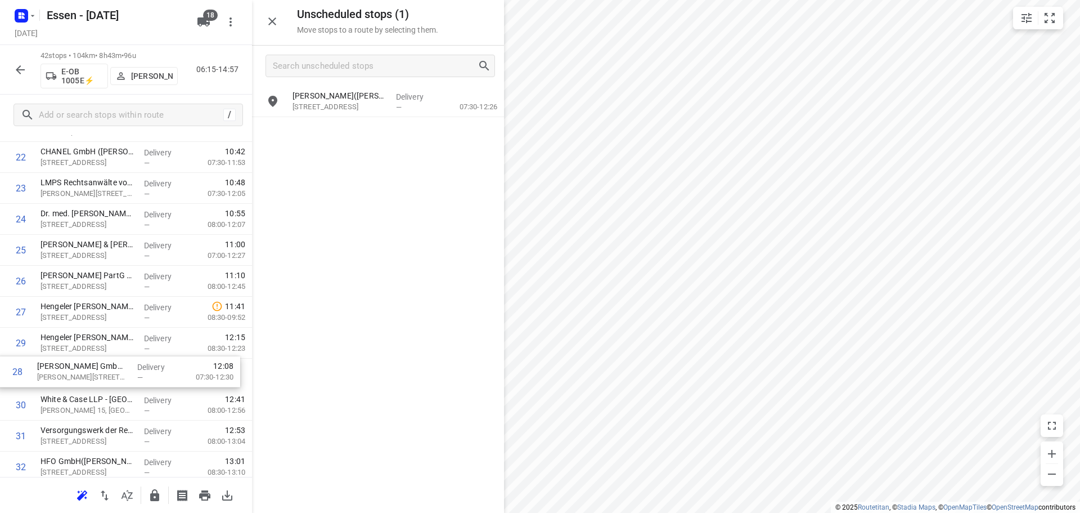
click at [95, 372] on div "1 DB Services GmbH Regionalbereich West(Nisa Arslan) Kruppstraße 108, Düsseldor…" at bounding box center [126, 142] width 252 height 1300
drag, startPoint x: 98, startPoint y: 314, endPoint x: 101, endPoint y: 282, distance: 32.2
click at [101, 282] on div "1 DB Services GmbH Regionalbereich West(Nisa Arslan) Kruppstraße 108, Düsseldor…" at bounding box center [126, 142] width 252 height 1300
drag, startPoint x: 79, startPoint y: 342, endPoint x: 82, endPoint y: 305, distance: 37.3
click at [82, 305] on div "1 DB Services GmbH Regionalbereich West(Nisa Arslan) Kruppstraße 108, Düsseldor…" at bounding box center [126, 142] width 252 height 1300
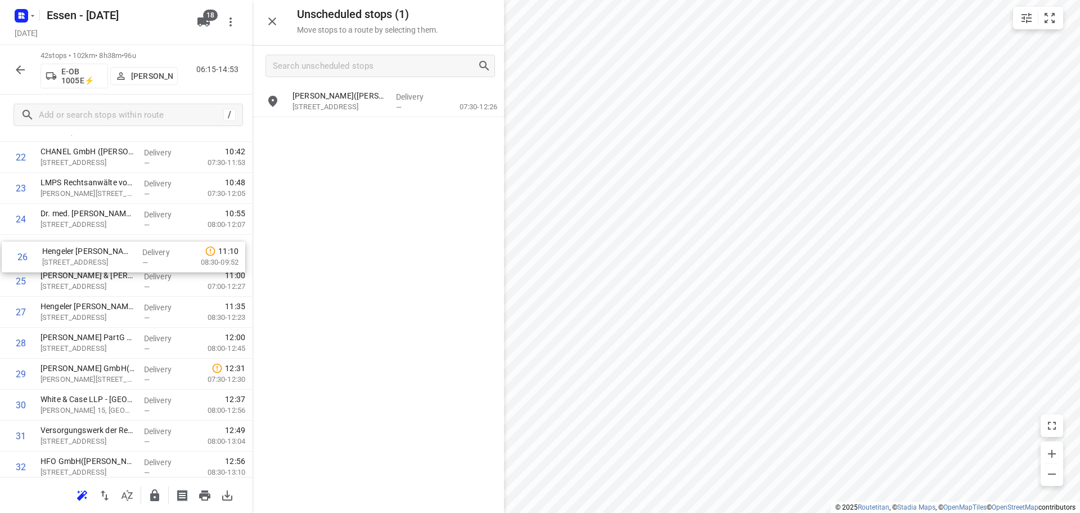
drag, startPoint x: 116, startPoint y: 281, endPoint x: 118, endPoint y: 254, distance: 27.1
click at [118, 254] on div "1 DB Services GmbH Regionalbereich West(Nisa Arslan) Kruppstraße 108, Düsseldor…" at bounding box center [126, 142] width 252 height 1300
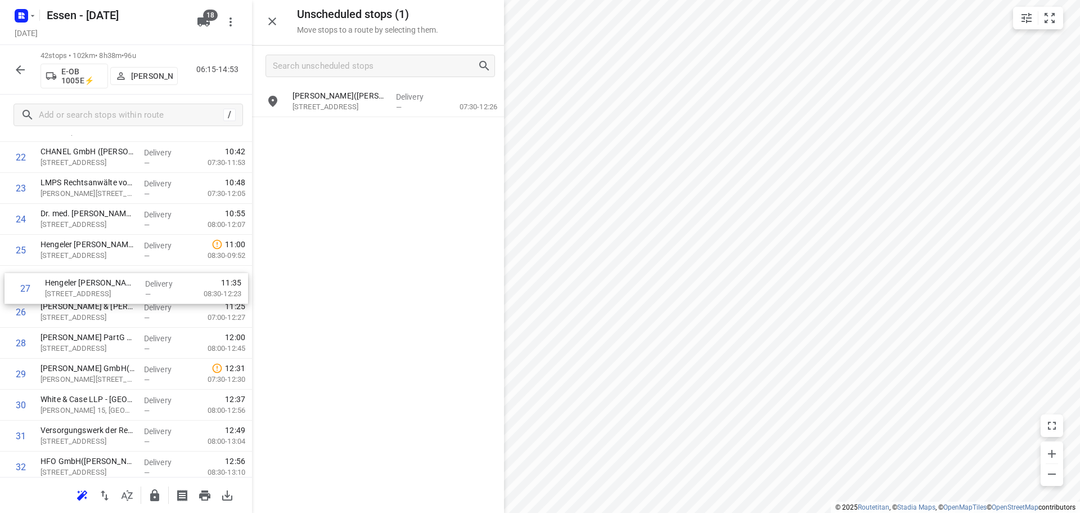
drag, startPoint x: 95, startPoint y: 313, endPoint x: 100, endPoint y: 286, distance: 27.0
click at [100, 286] on div "1 DB Services GmbH Regionalbereich West(Nisa Arslan) Kruppstraße 108, Düsseldor…" at bounding box center [126, 142] width 252 height 1300
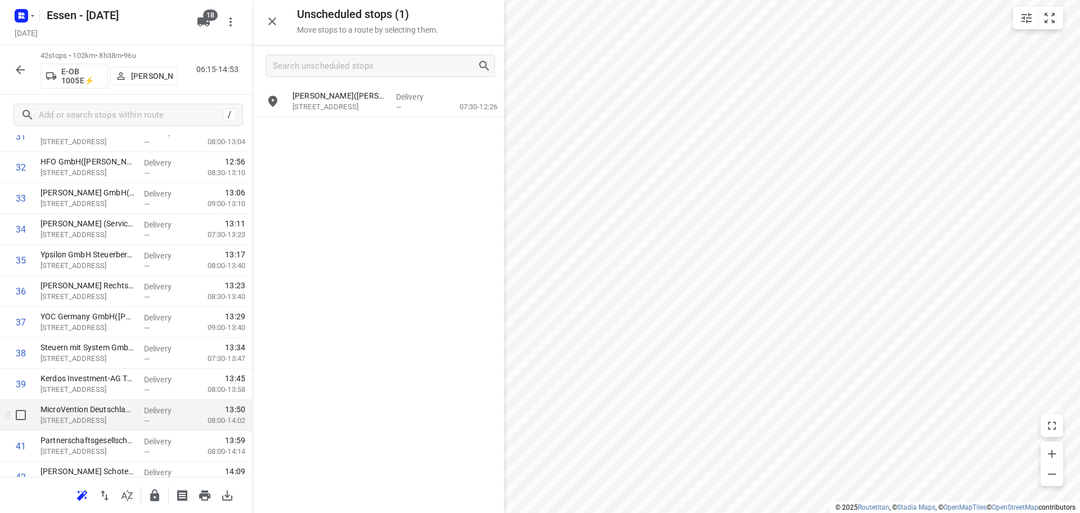
scroll to position [1078, 0]
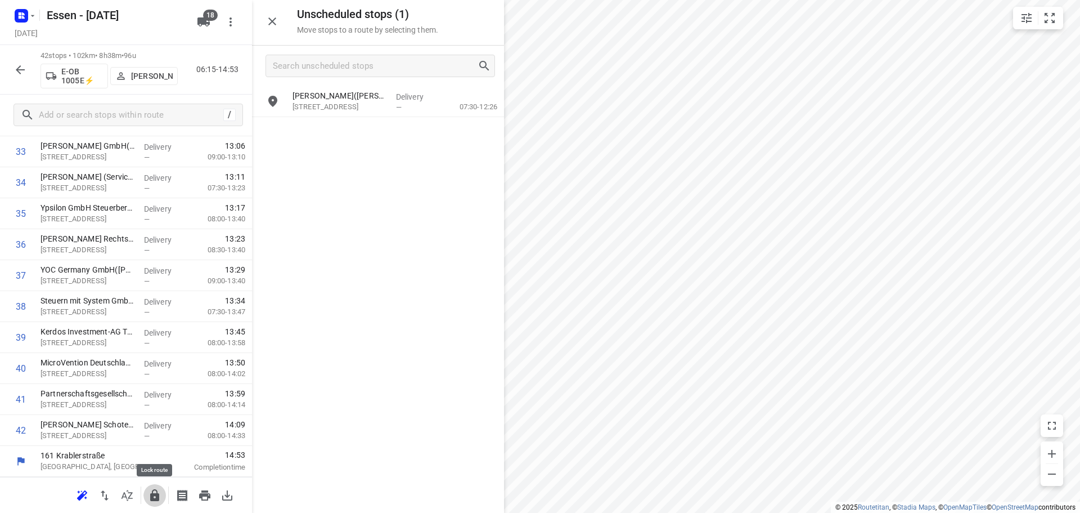
click at [154, 498] on icon "button" at bounding box center [154, 495] width 9 height 12
click at [362, 105] on p "[STREET_ADDRESS]" at bounding box center [340, 106] width 95 height 11
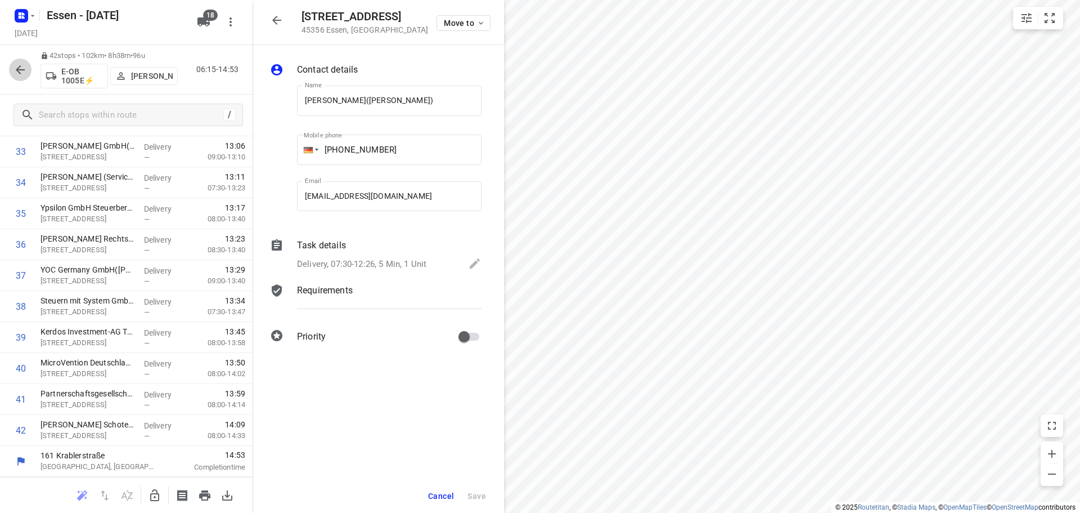
click at [12, 67] on button "button" at bounding box center [20, 70] width 23 height 23
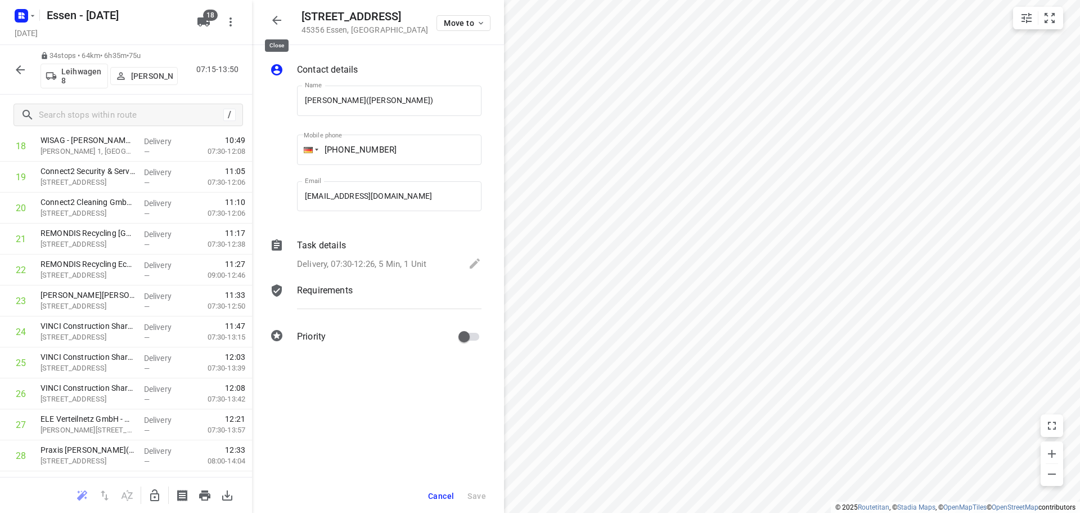
click at [280, 20] on icon "button" at bounding box center [276, 20] width 9 height 9
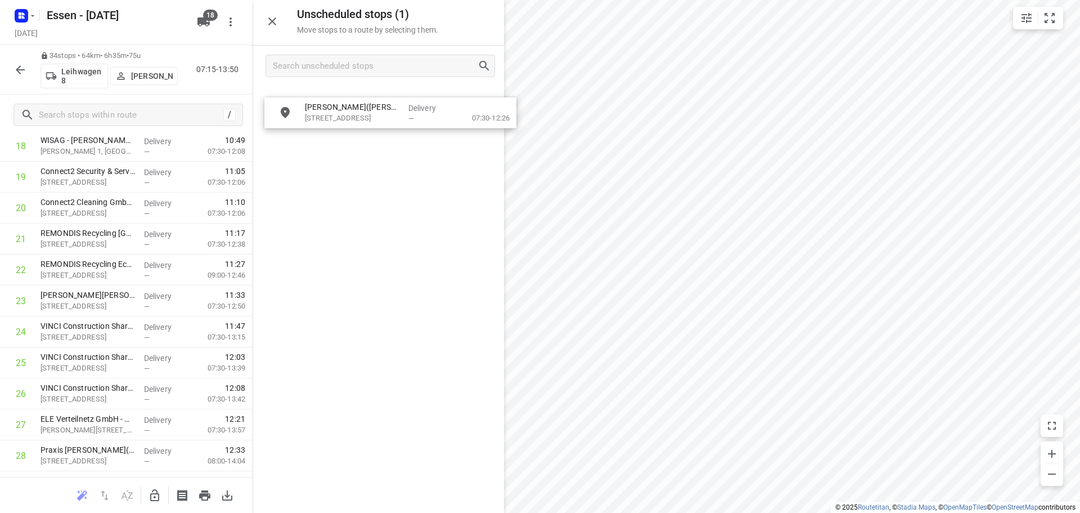
drag, startPoint x: 320, startPoint y: 105, endPoint x: 325, endPoint y: 116, distance: 13.1
click at [157, 500] on icon "button" at bounding box center [154, 495] width 9 height 12
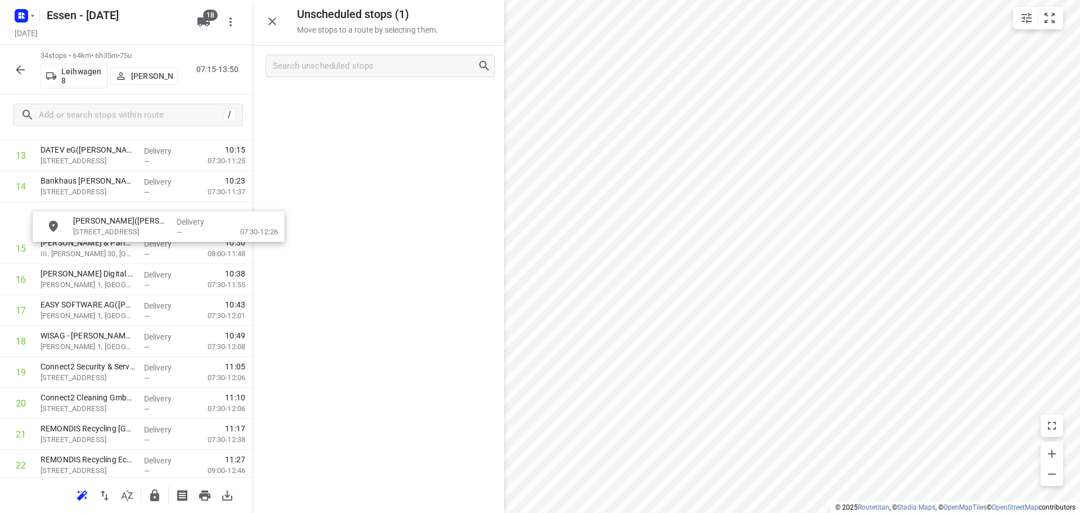
scroll to position [448, 1]
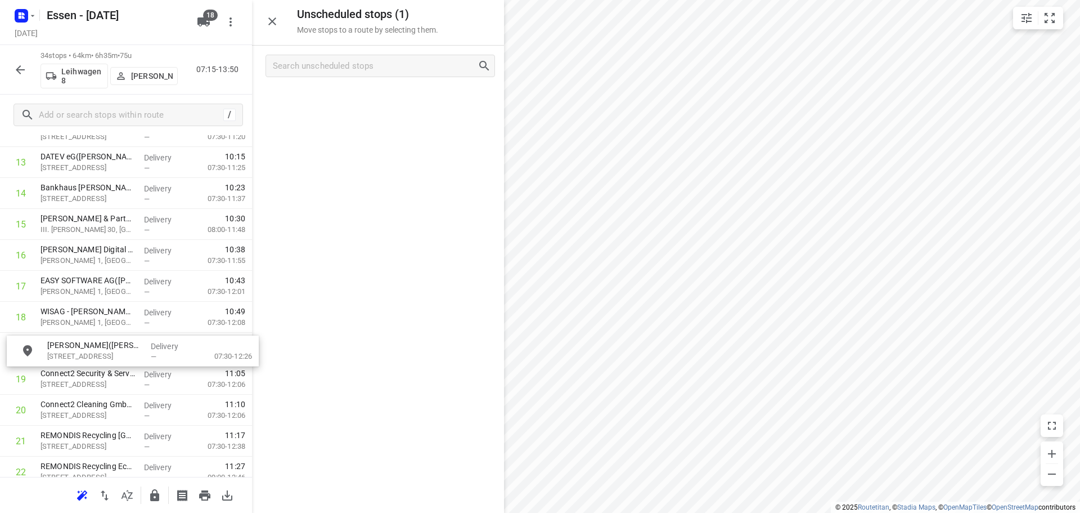
drag, startPoint x: 310, startPoint y: 110, endPoint x: 73, endPoint y: 354, distance: 340.6
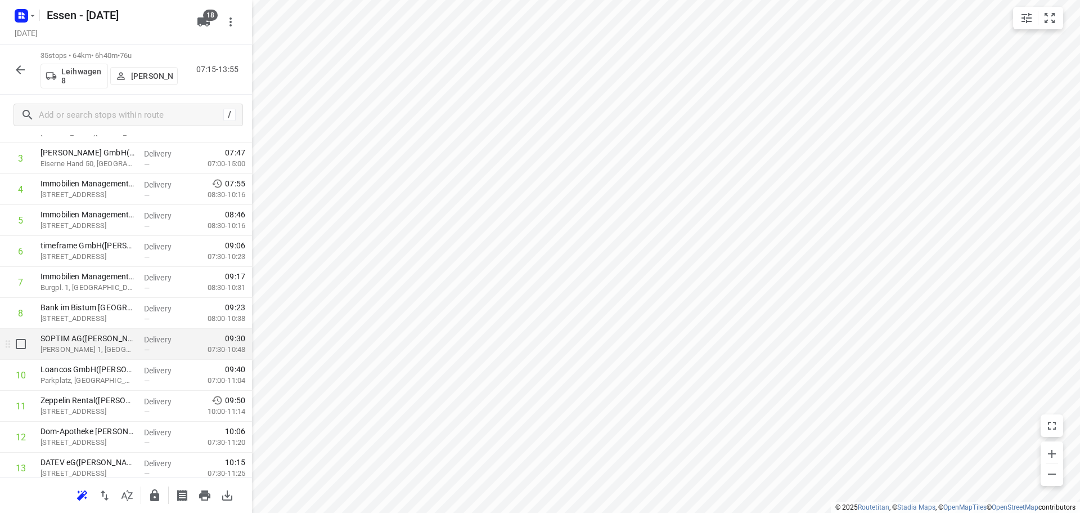
scroll to position [0, 0]
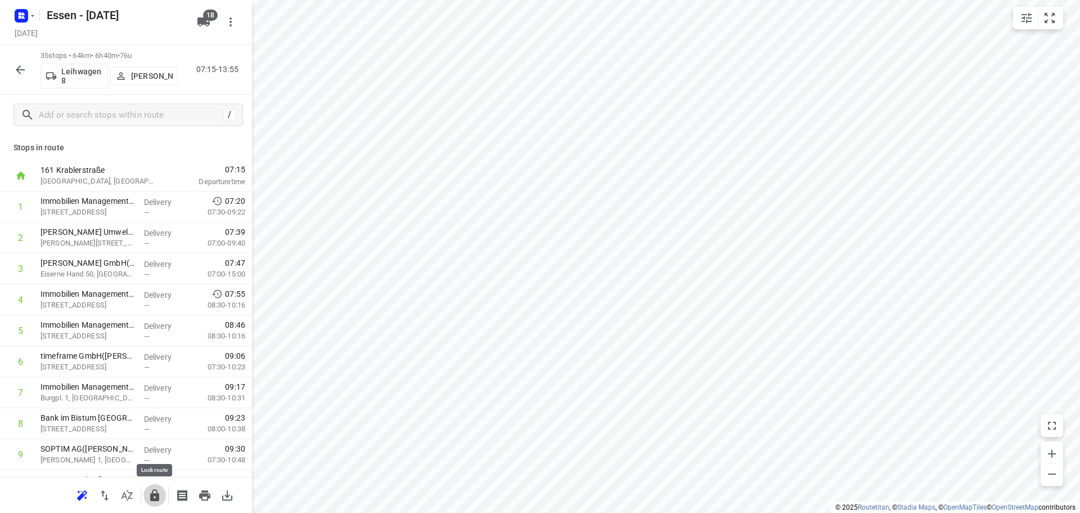
click at [152, 492] on icon "button" at bounding box center [154, 495] width 9 height 12
click at [24, 70] on icon "button" at bounding box center [20, 69] width 9 height 9
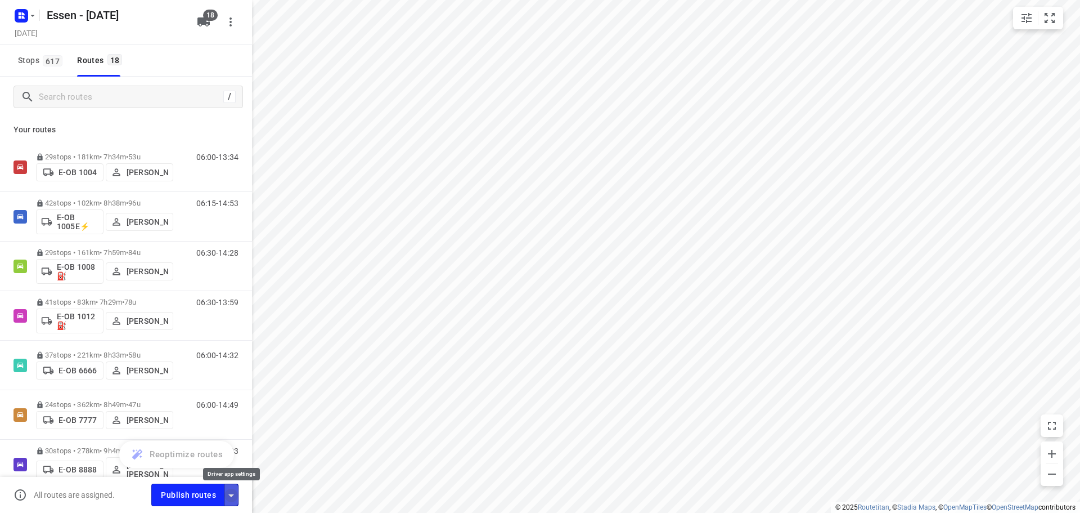
click at [234, 496] on icon "button" at bounding box center [232, 495] width 14 height 14
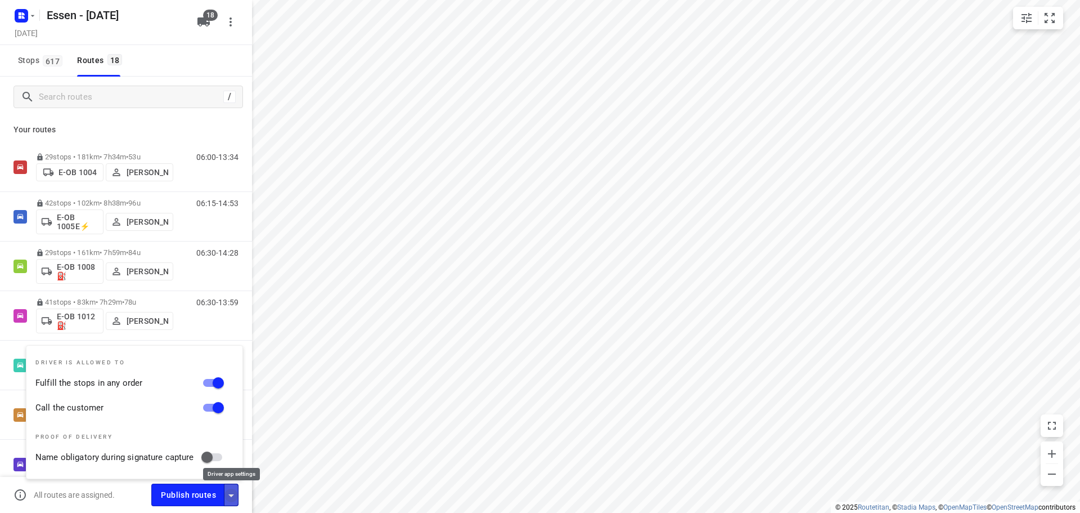
click at [235, 496] on icon "button" at bounding box center [232, 495] width 14 height 14
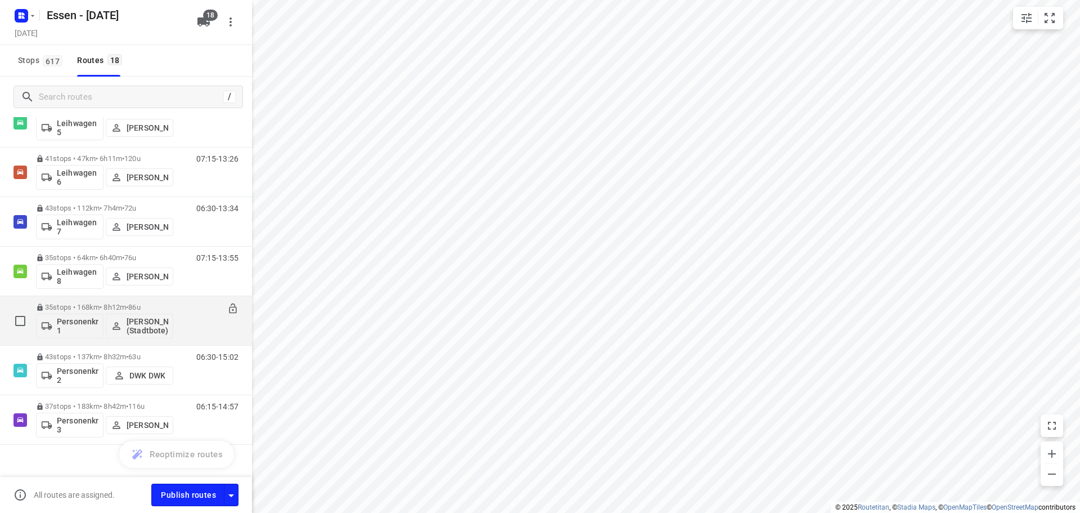
scroll to position [602, 0]
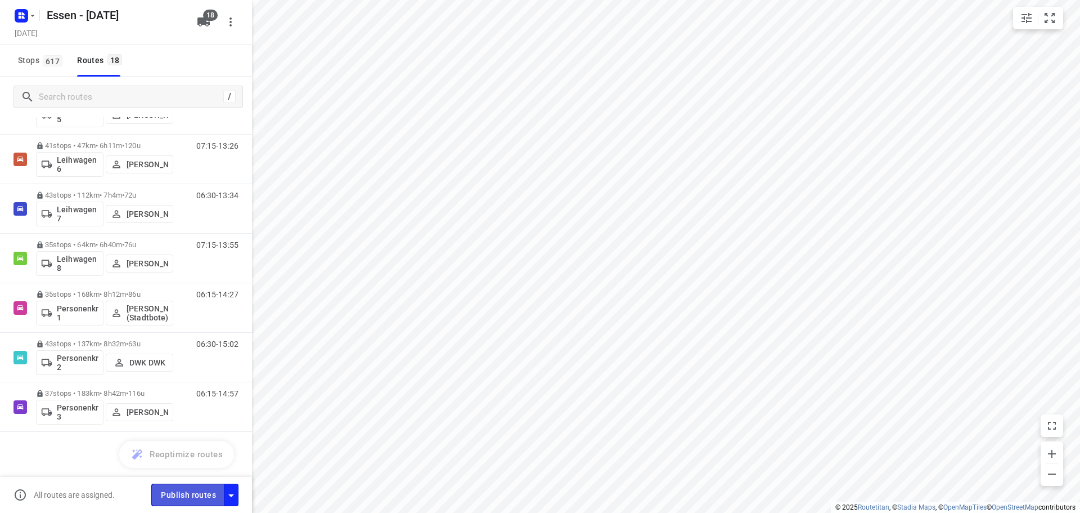
click at [204, 494] on span "Publish routes" at bounding box center [188, 495] width 55 height 14
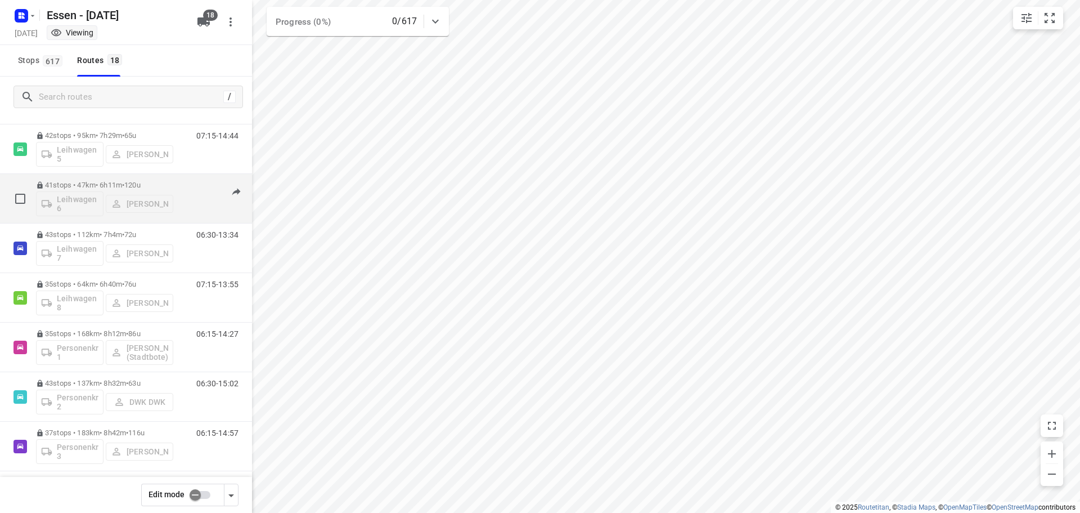
scroll to position [568, 0]
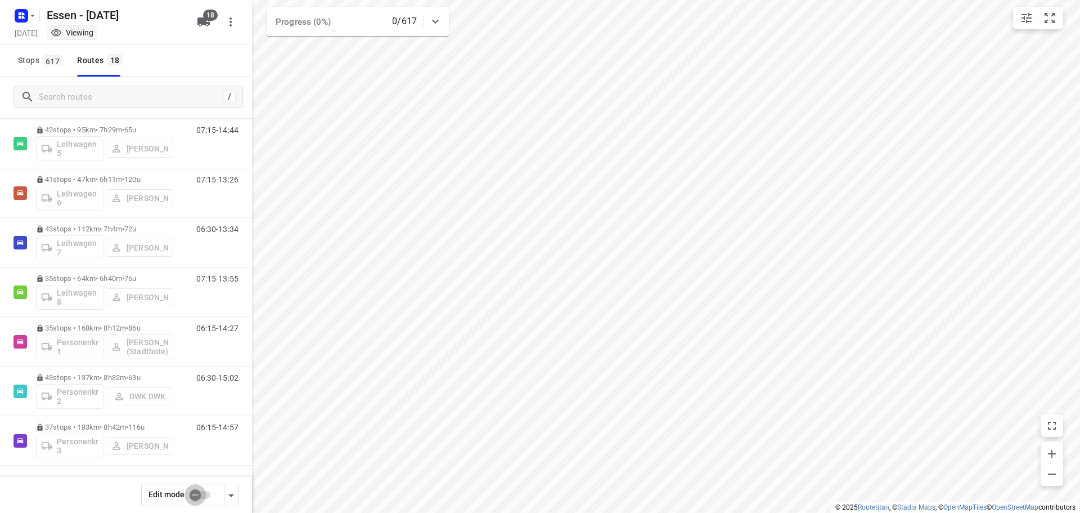
click at [200, 492] on input "checkbox" at bounding box center [195, 494] width 64 height 21
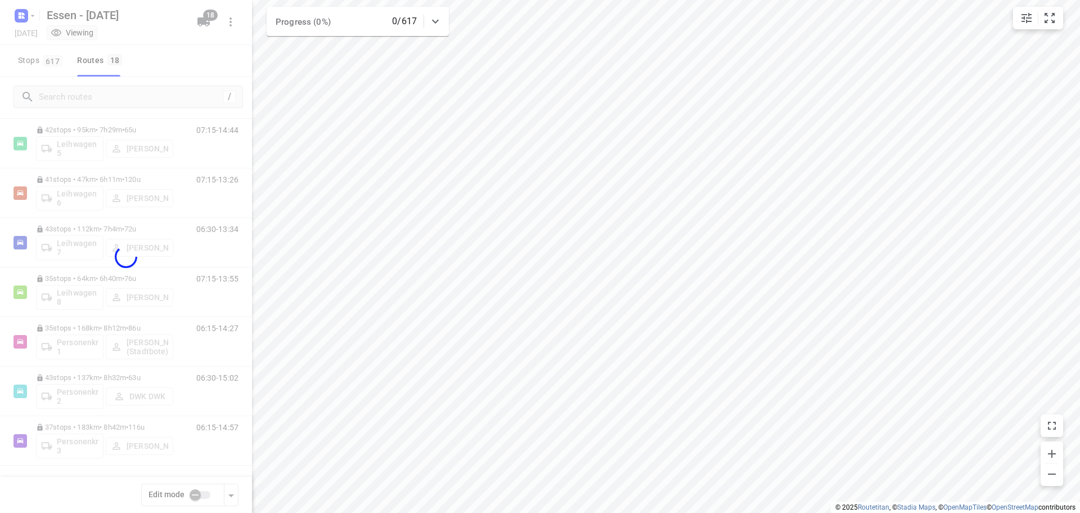
checkbox input "true"
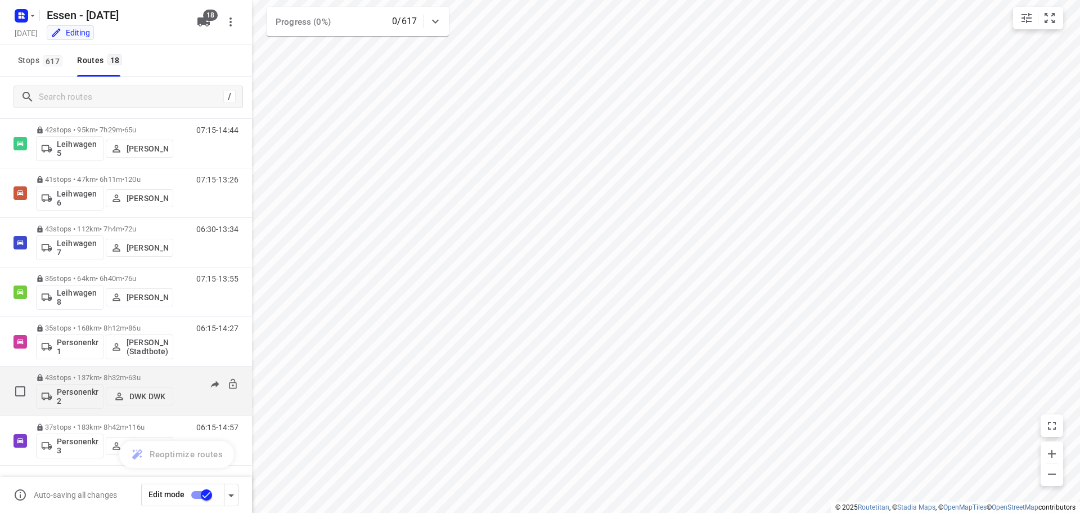
click at [146, 396] on p "DWK DWK" at bounding box center [147, 396] width 36 height 9
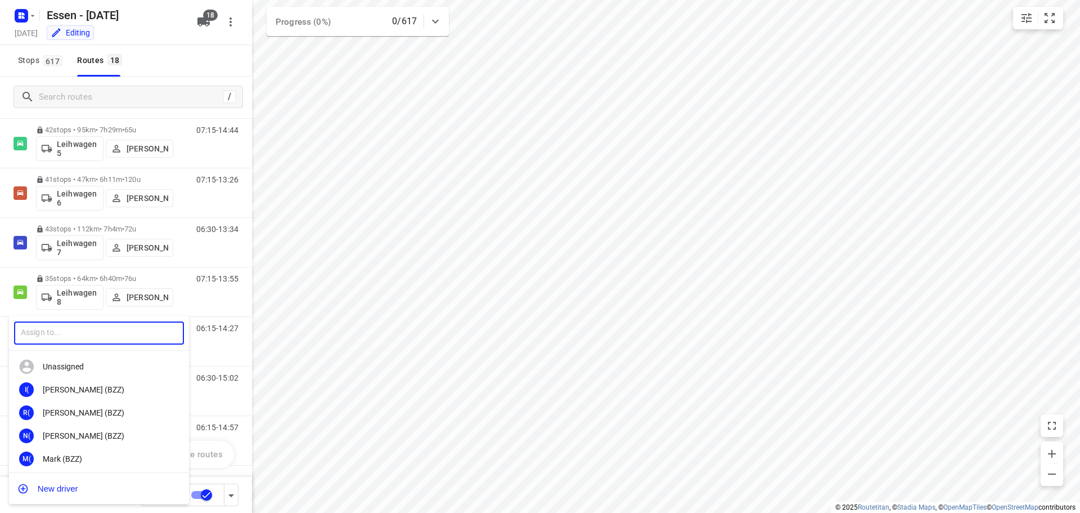
click at [62, 331] on input "text" at bounding box center [99, 332] width 170 height 23
type input "abdu"
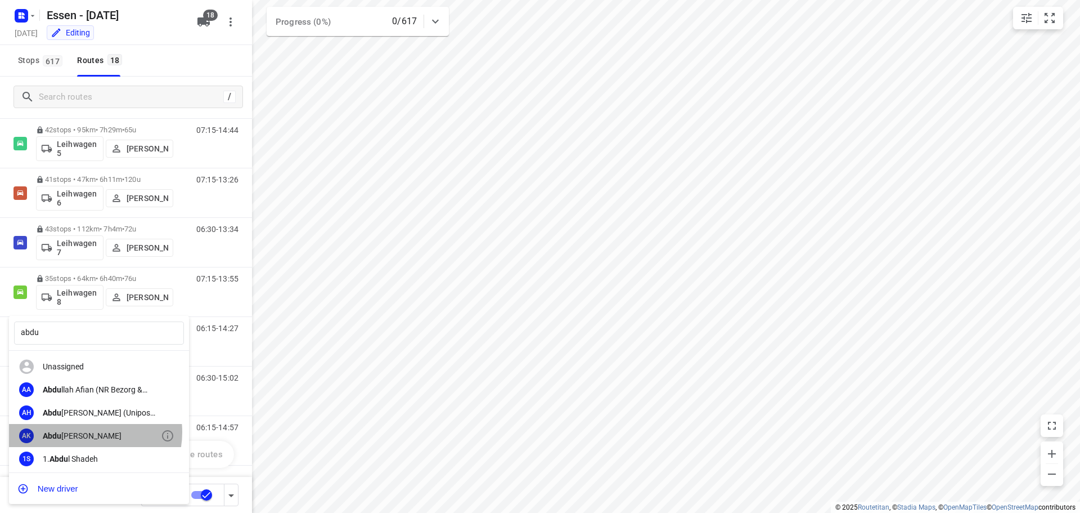
click at [90, 432] on div "Abdu laziz Knifati" at bounding box center [102, 435] width 118 height 9
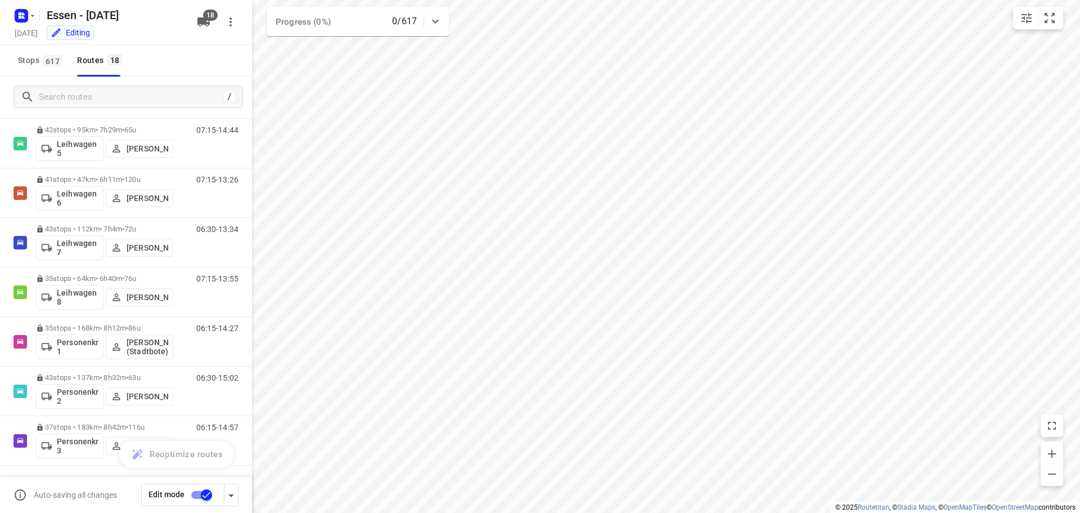
click at [208, 496] on input "checkbox" at bounding box center [206, 494] width 64 height 21
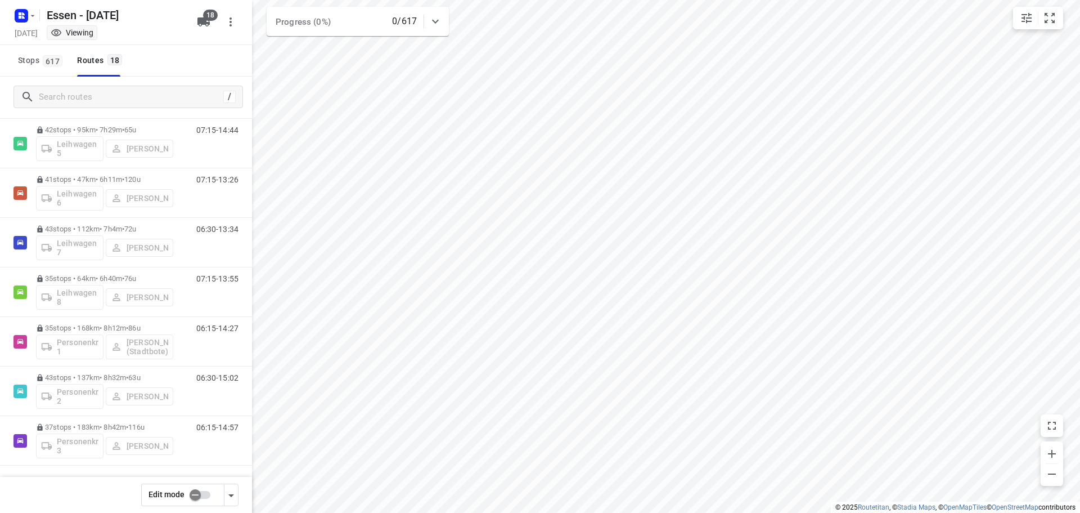
click at [196, 495] on input "checkbox" at bounding box center [195, 494] width 64 height 21
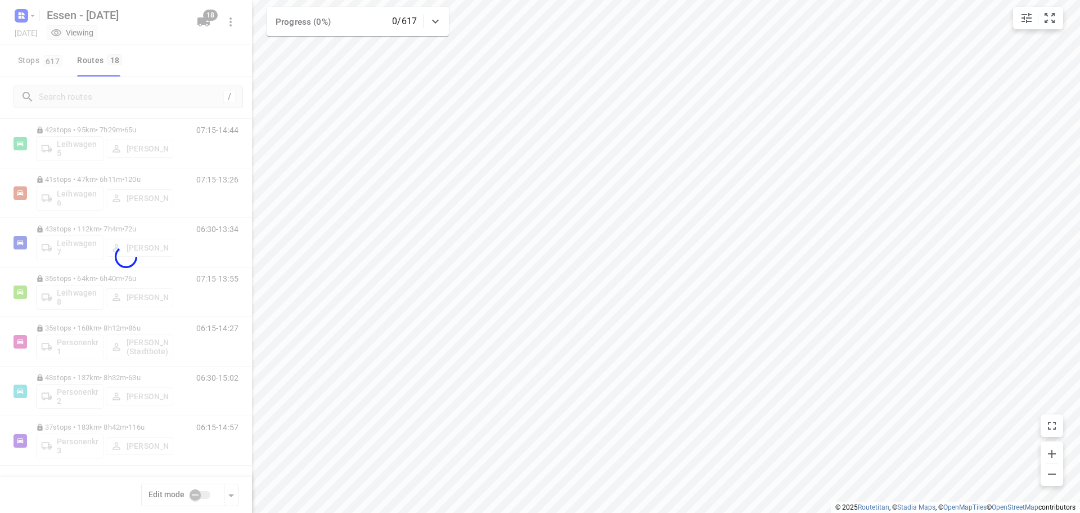
checkbox input "true"
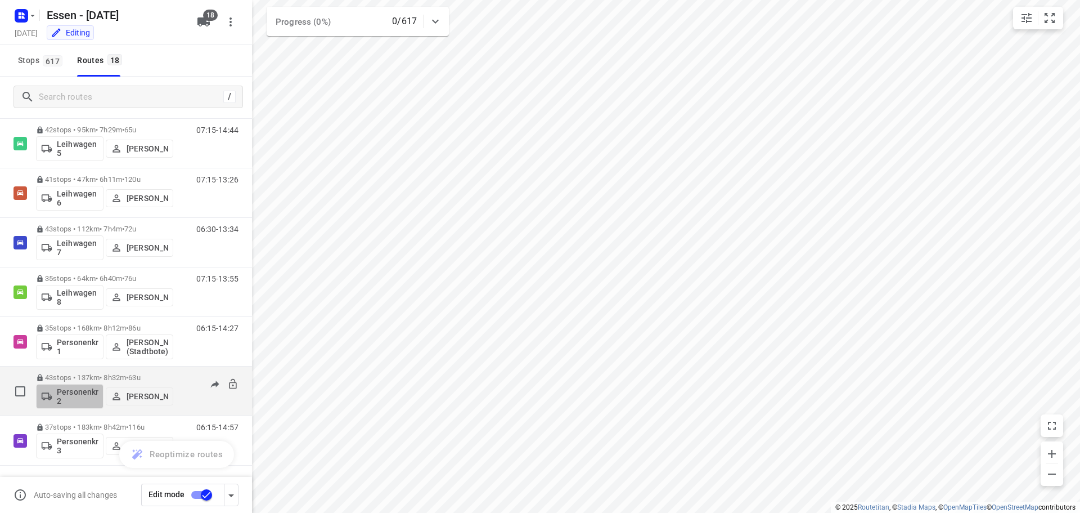
click at [69, 393] on p "Personenkraftwagen 2" at bounding box center [78, 396] width 42 height 18
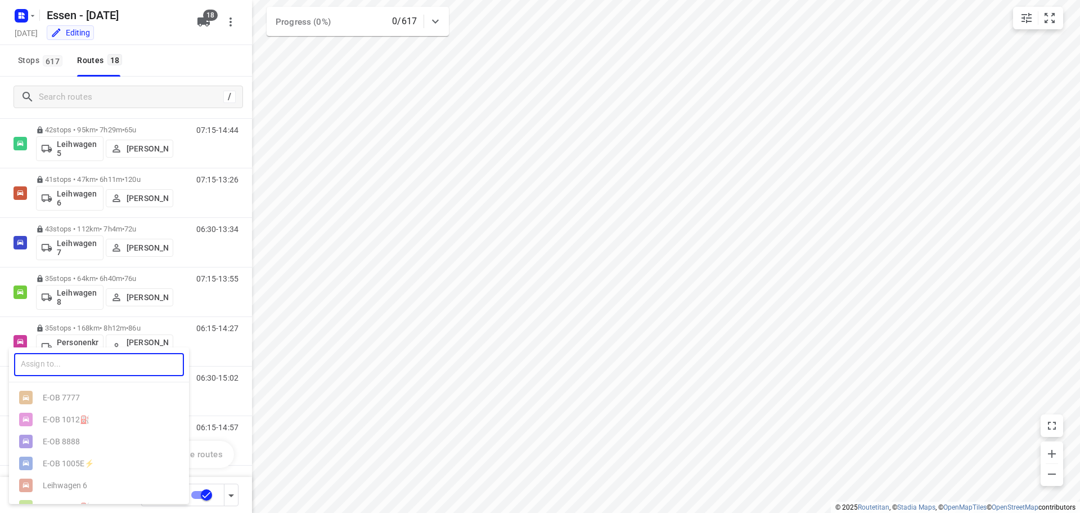
click at [76, 366] on input "text" at bounding box center [99, 364] width 170 height 23
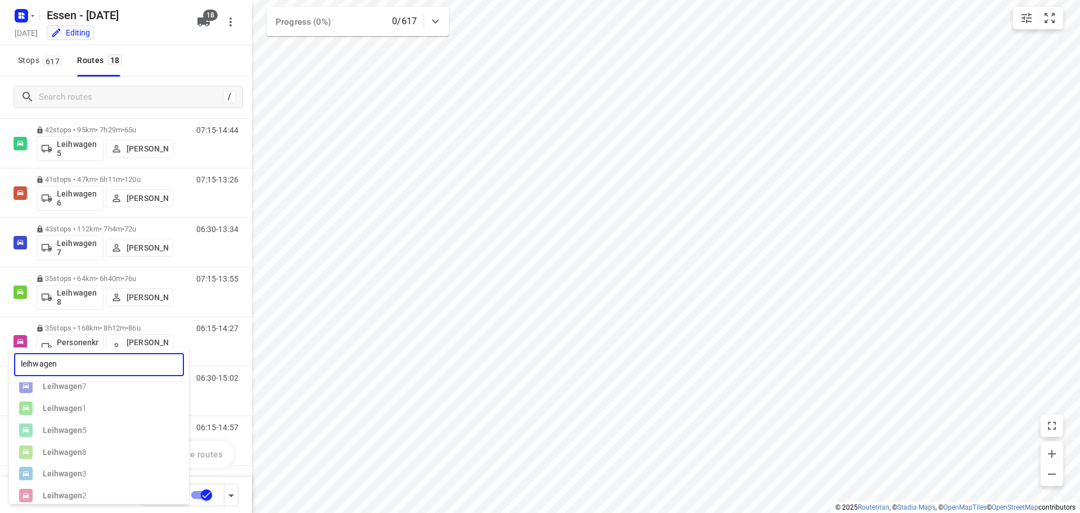
scroll to position [67, 0]
type input "leihwagen"
click at [219, 348] on div at bounding box center [540, 256] width 1080 height 513
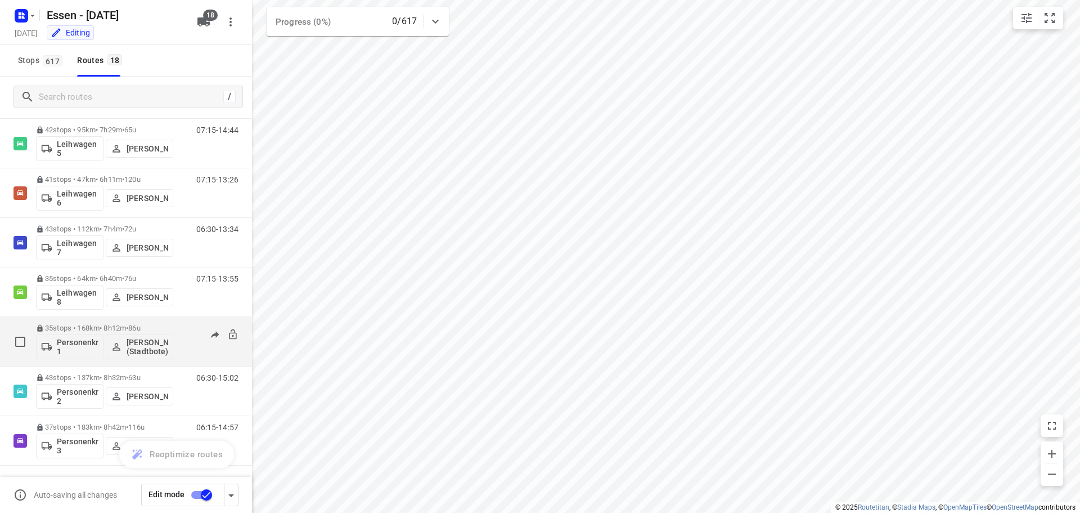
scroll to position [0, 0]
